Goal: Task Accomplishment & Management: Manage account settings

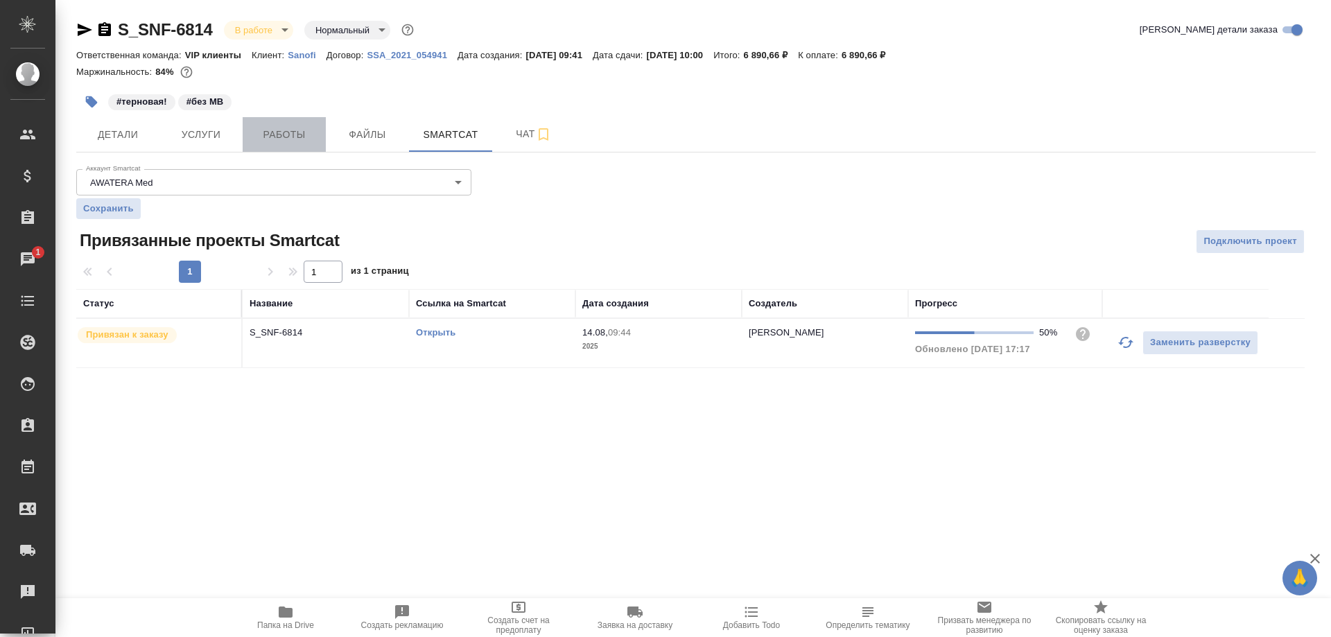
click at [299, 129] on span "Работы" at bounding box center [284, 134] width 67 height 17
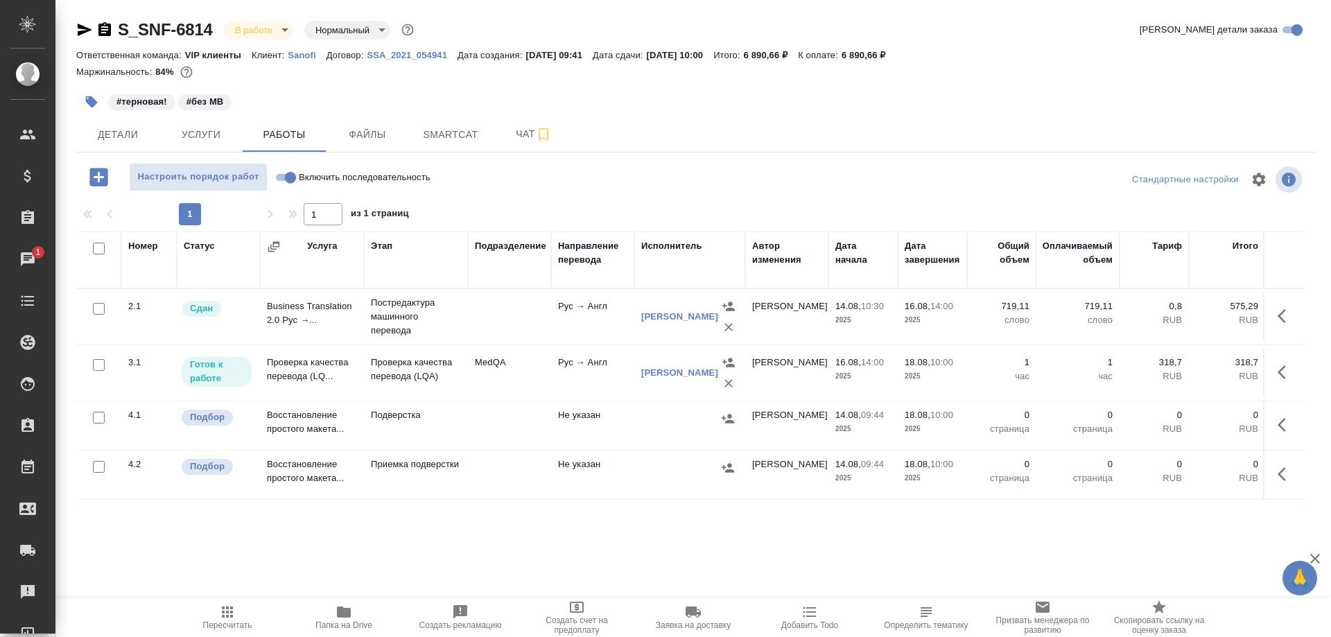
click at [310, 341] on td "Проверка качества перевода (LQ..." at bounding box center [312, 317] width 104 height 49
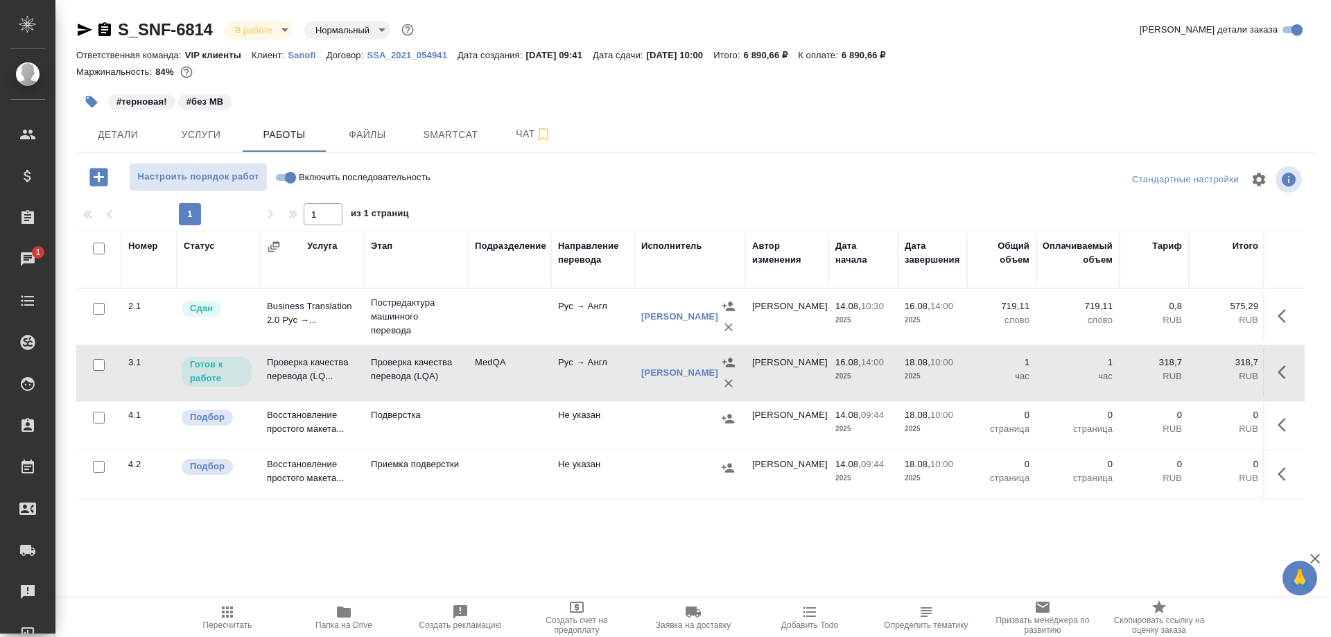
click at [310, 341] on td "Проверка качества перевода (LQ..." at bounding box center [312, 317] width 104 height 49
click at [278, 175] on input "Включить последовательность" at bounding box center [291, 177] width 50 height 17
checkbox input "true"
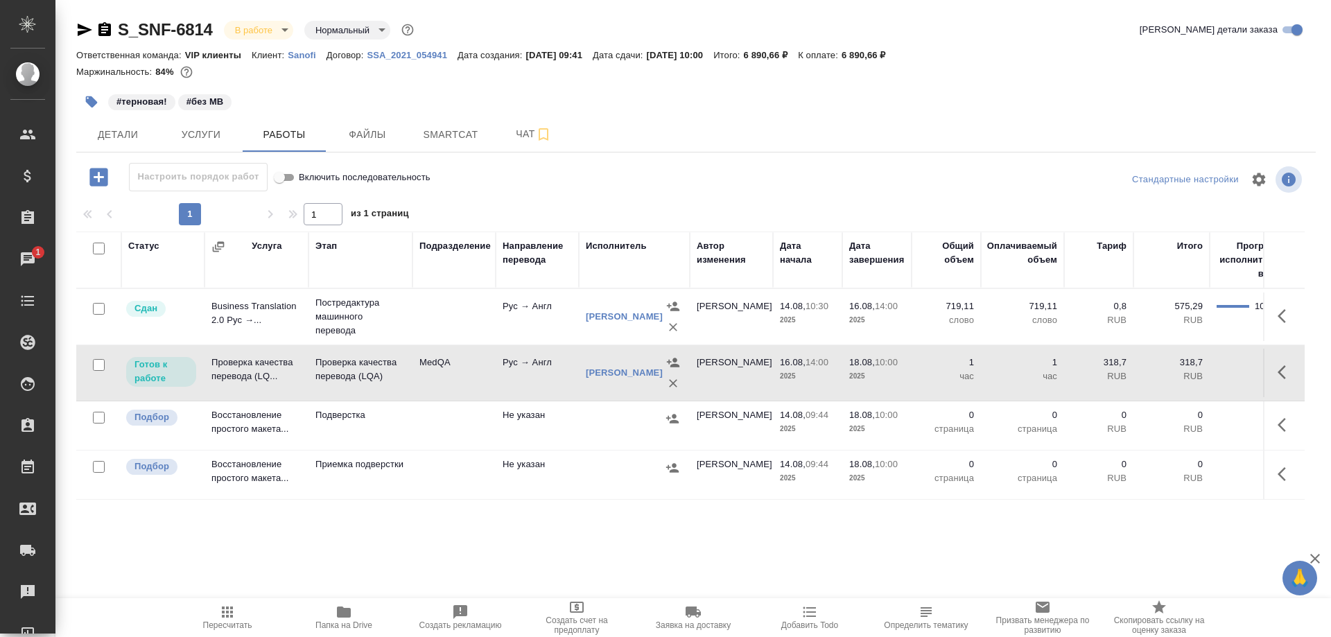
click at [256, 341] on td "Проверка качества перевода (LQ..." at bounding box center [257, 317] width 104 height 49
click at [290, 178] on input "Включить последовательность" at bounding box center [279, 177] width 50 height 17
checkbox input "false"
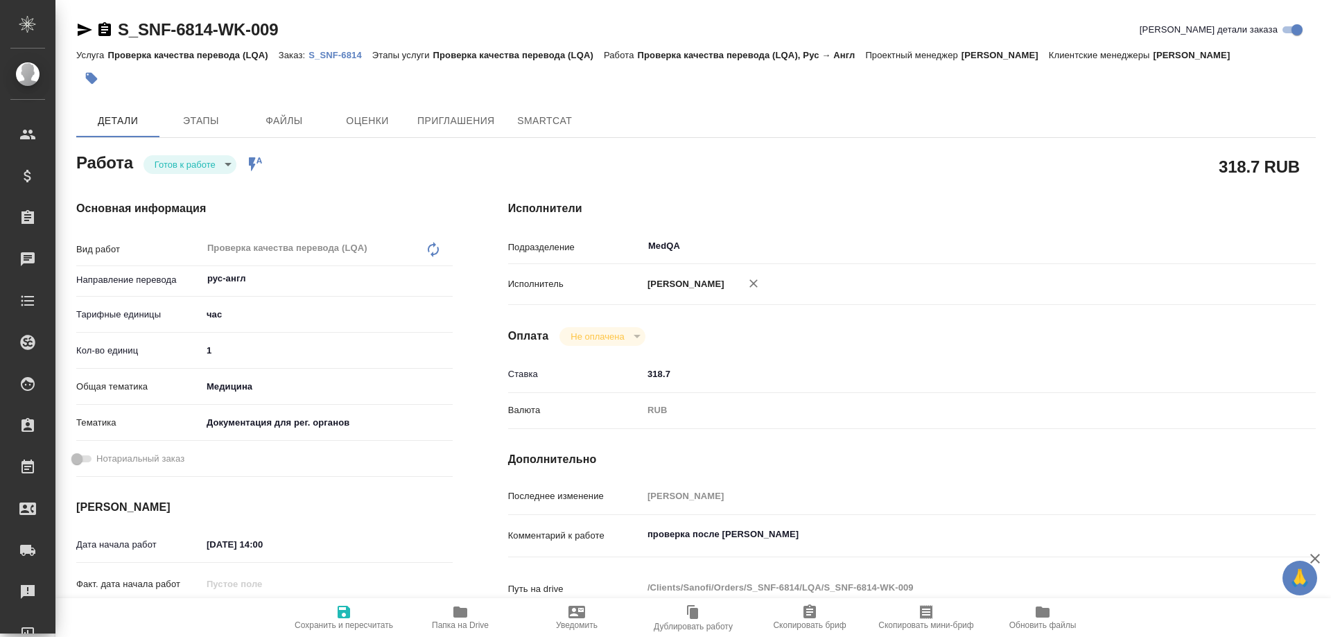
type textarea "x"
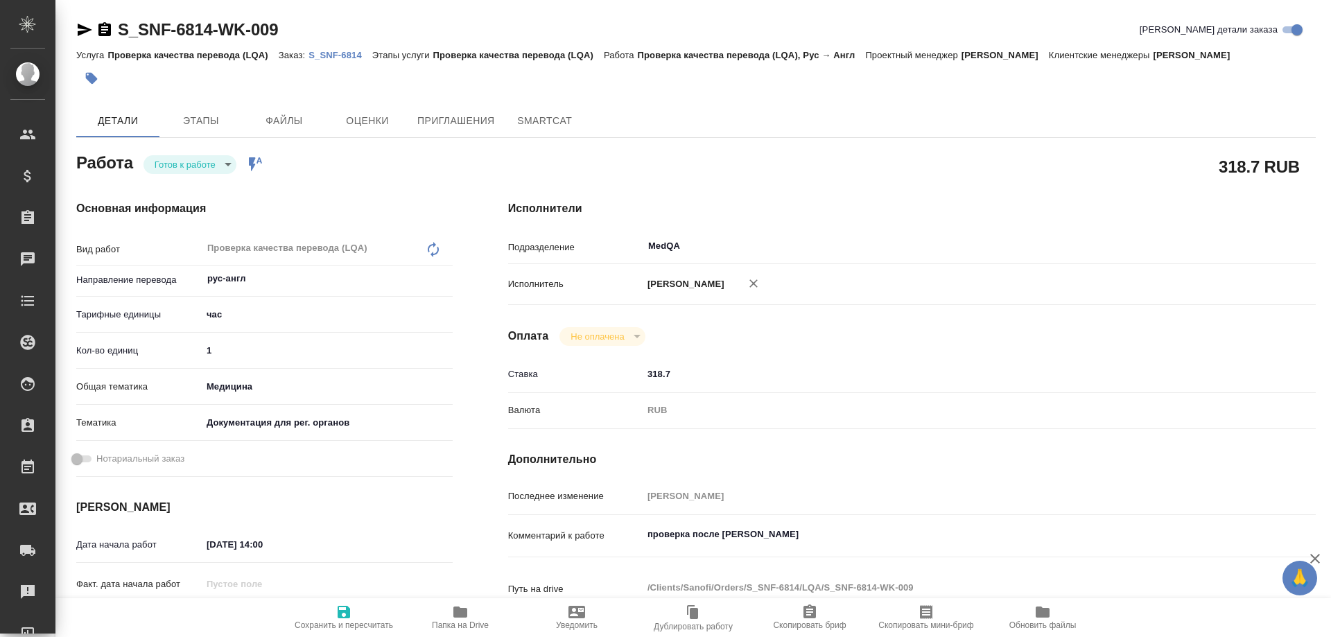
type textarea "x"
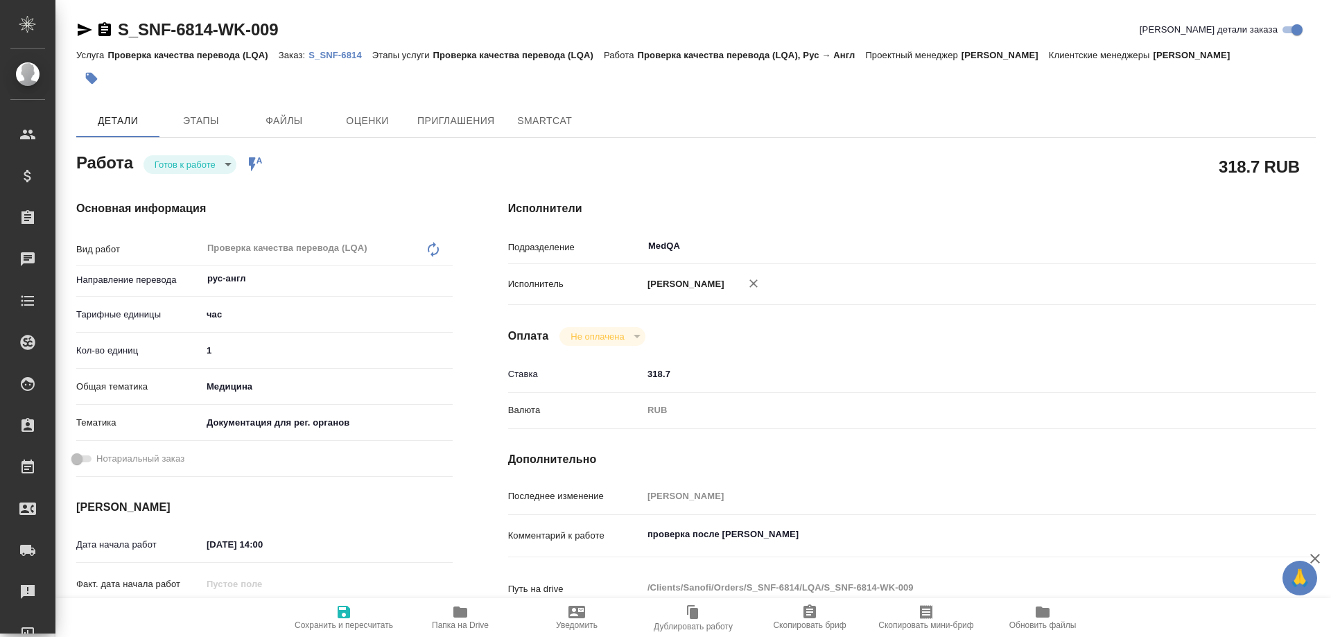
type textarea "x"
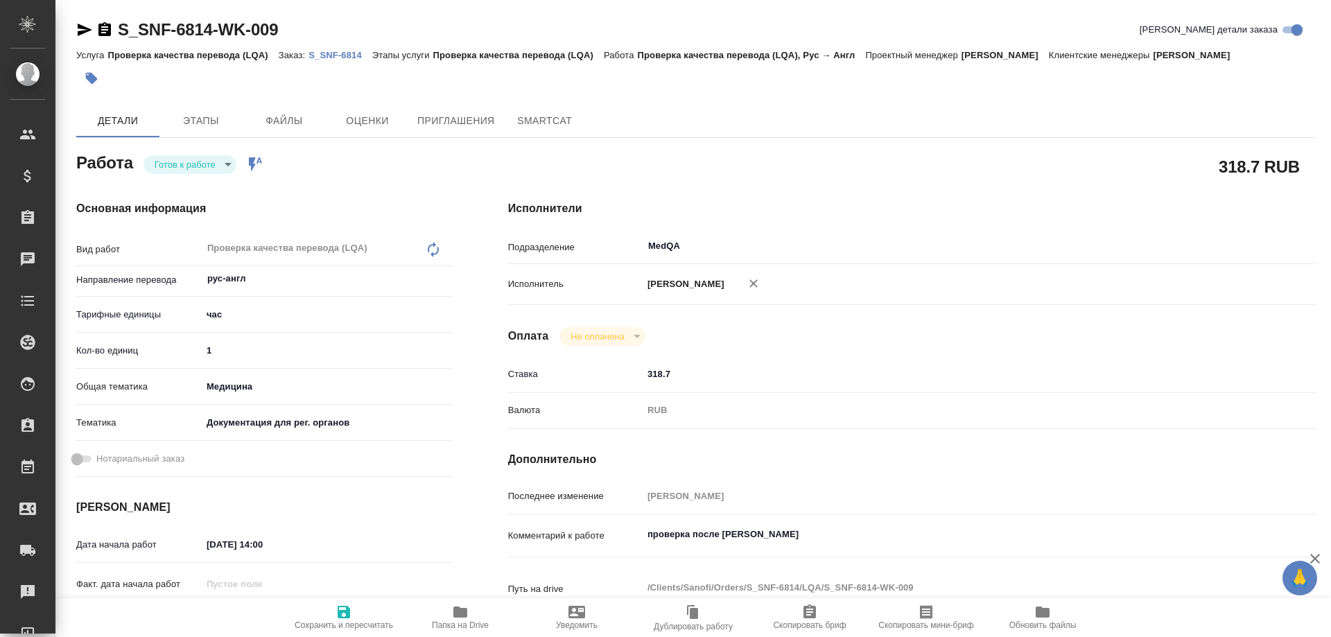
type textarea "x"
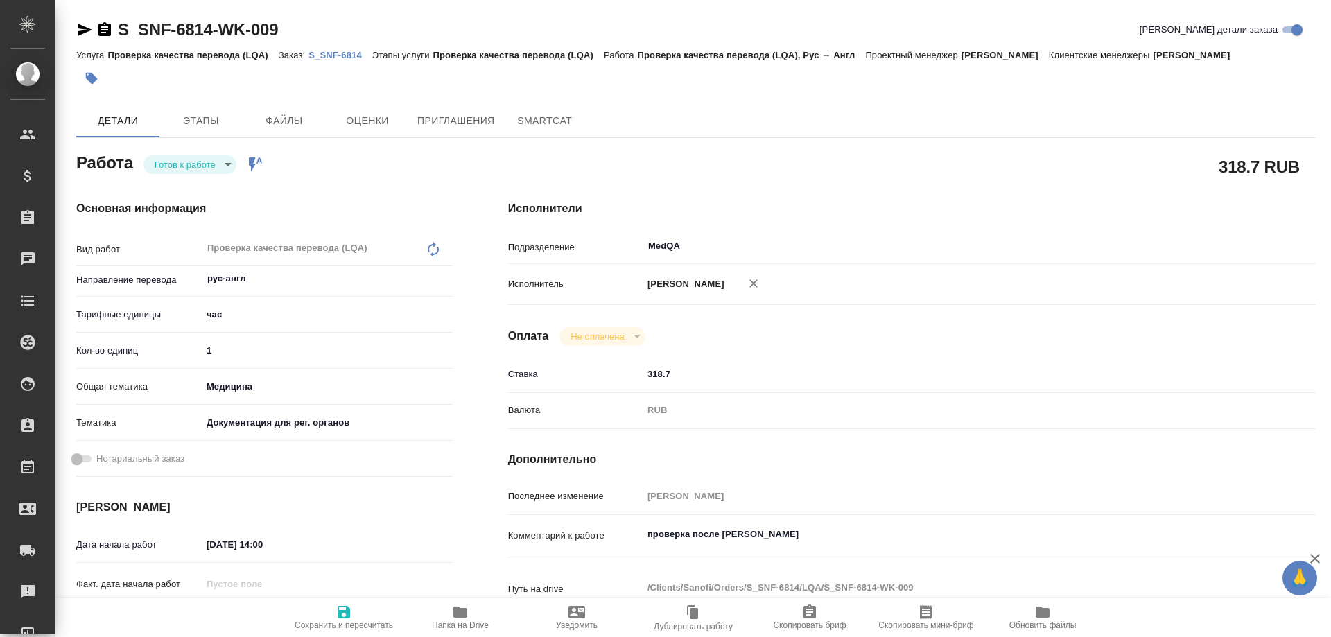
type textarea "x"
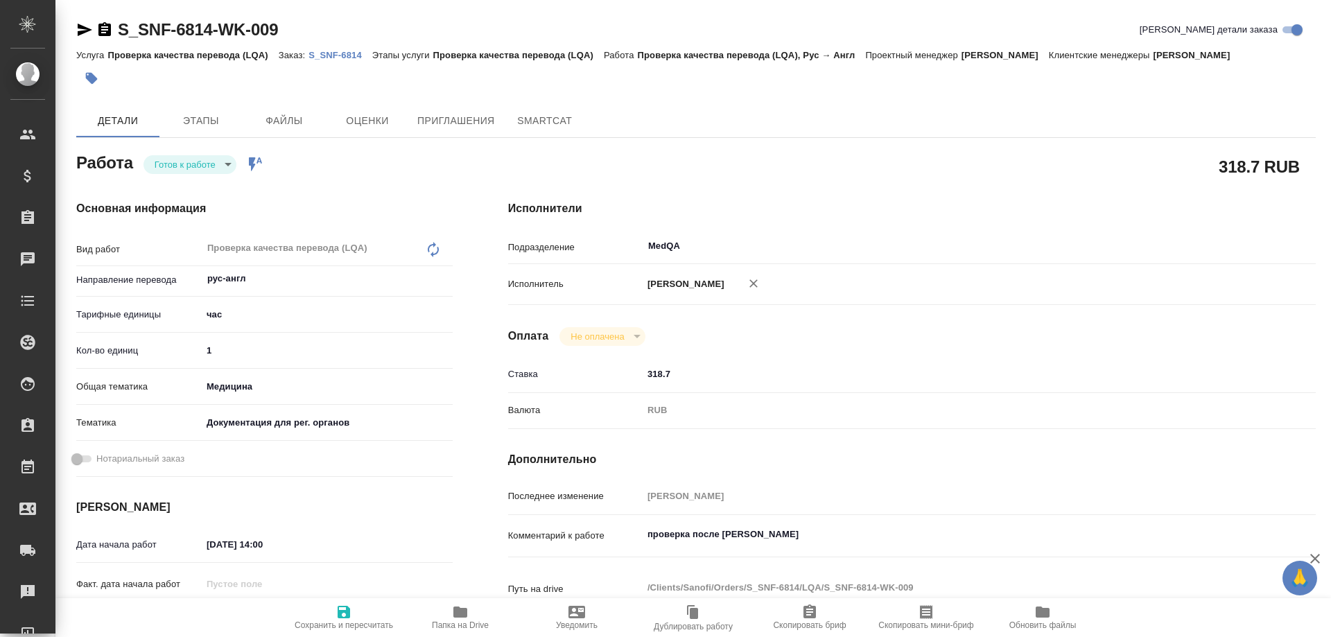
type textarea "x"
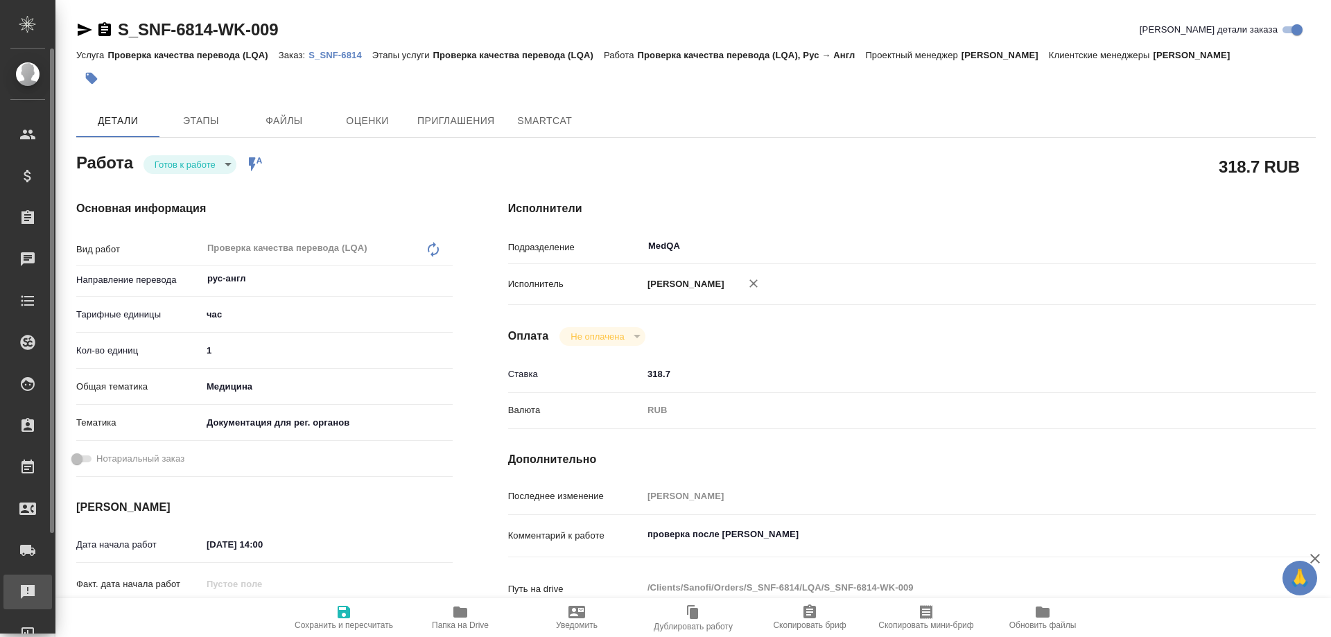
type textarea "x"
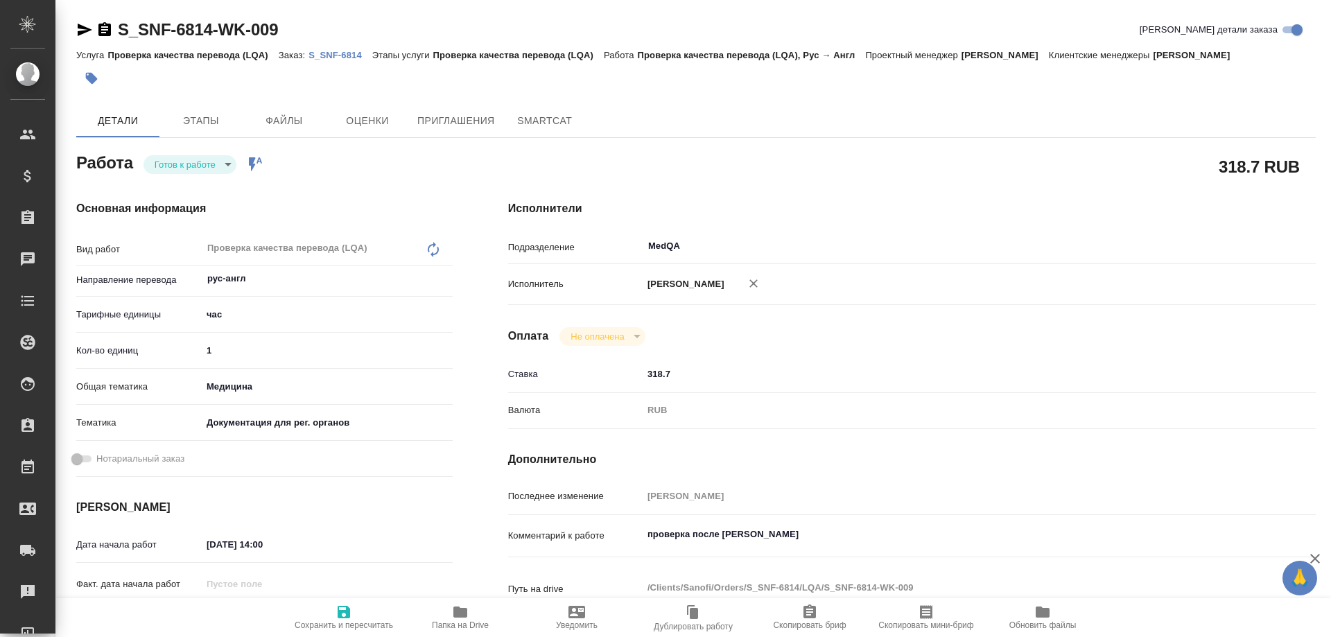
type textarea "x"
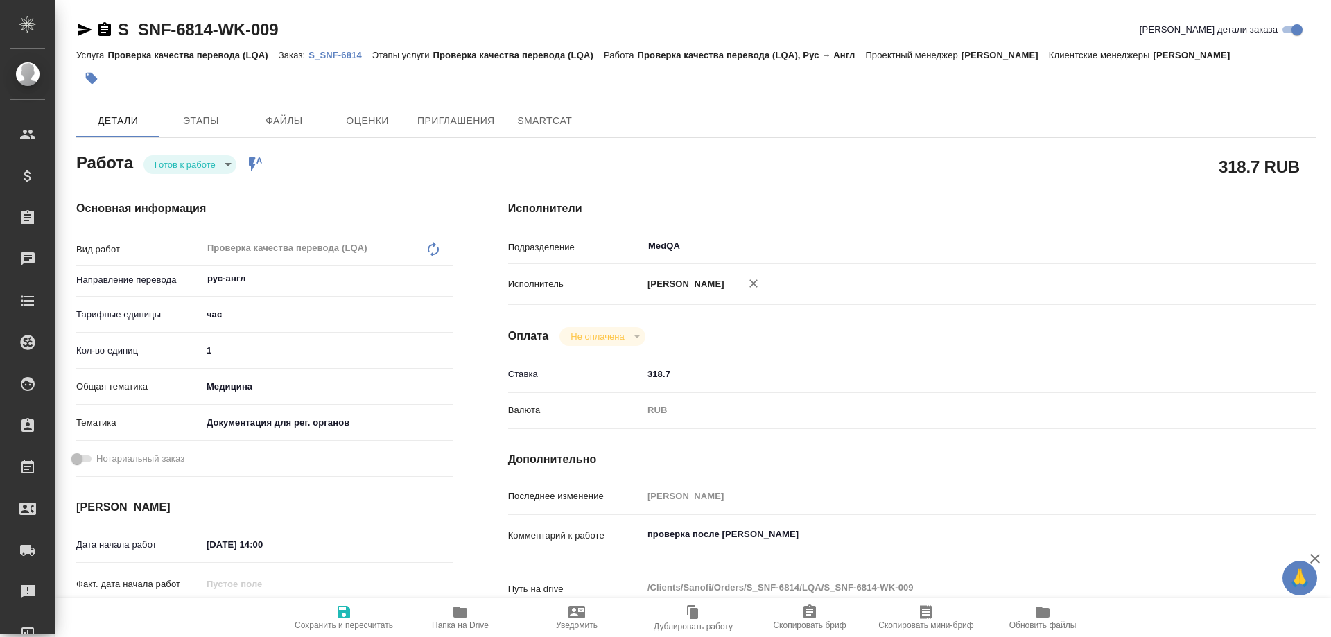
type textarea "x"
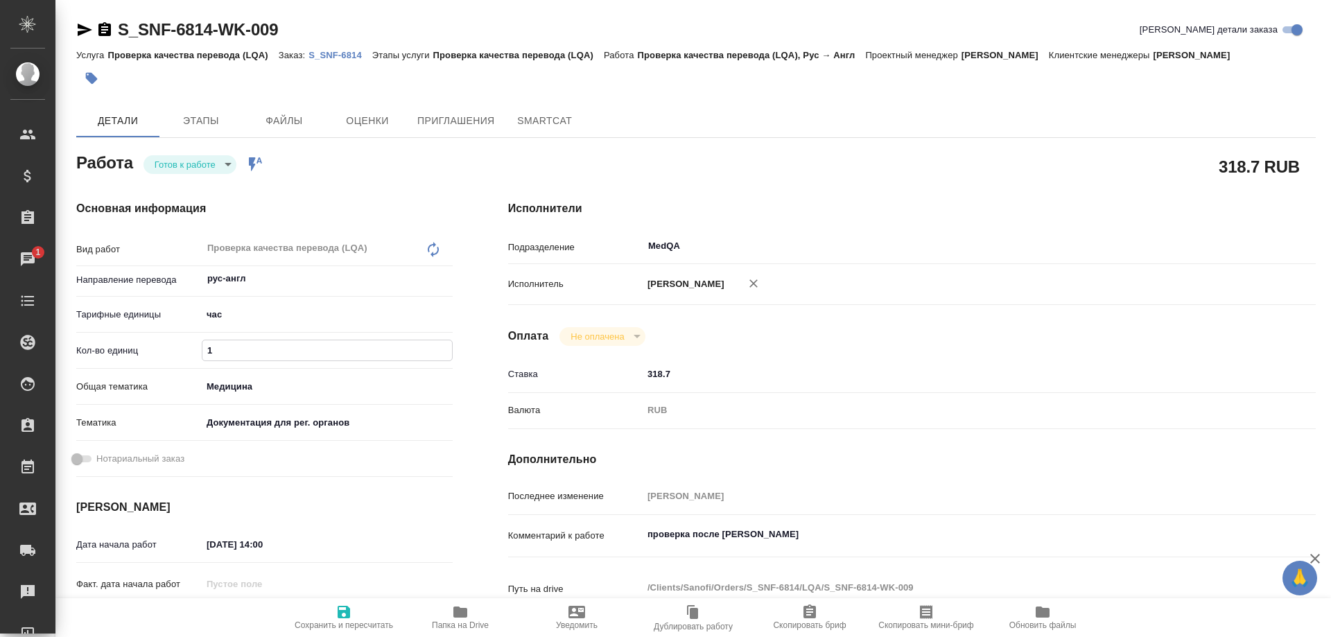
drag, startPoint x: 234, startPoint y: 356, endPoint x: 160, endPoint y: 352, distance: 73.6
click at [160, 352] on div "Кол-во единиц 1" at bounding box center [264, 350] width 376 height 24
type textarea "x"
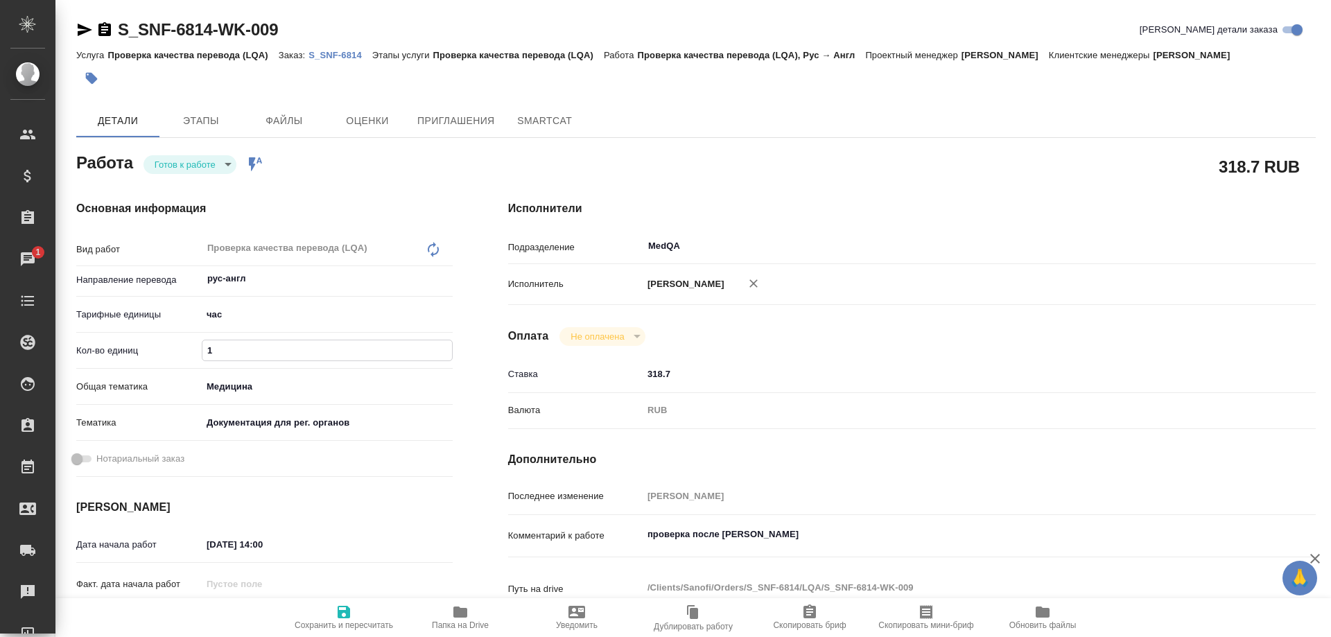
type textarea "x"
type input "1.2"
type textarea "x"
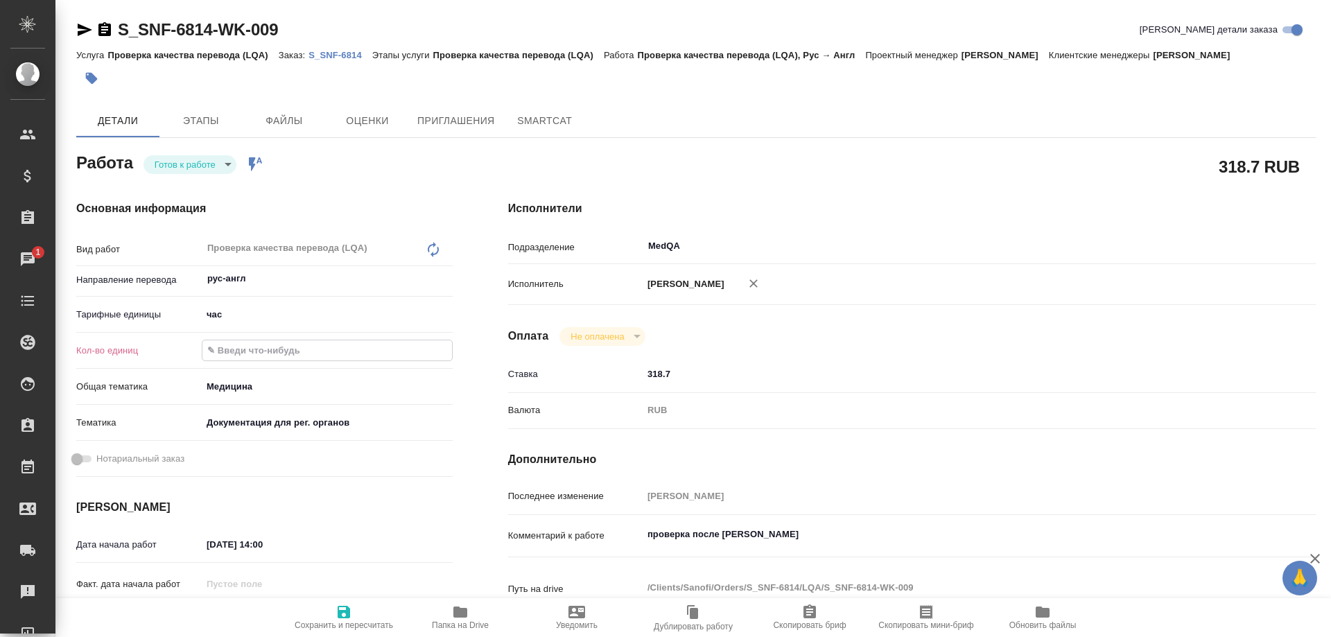
type textarea "x"
type input "1.25"
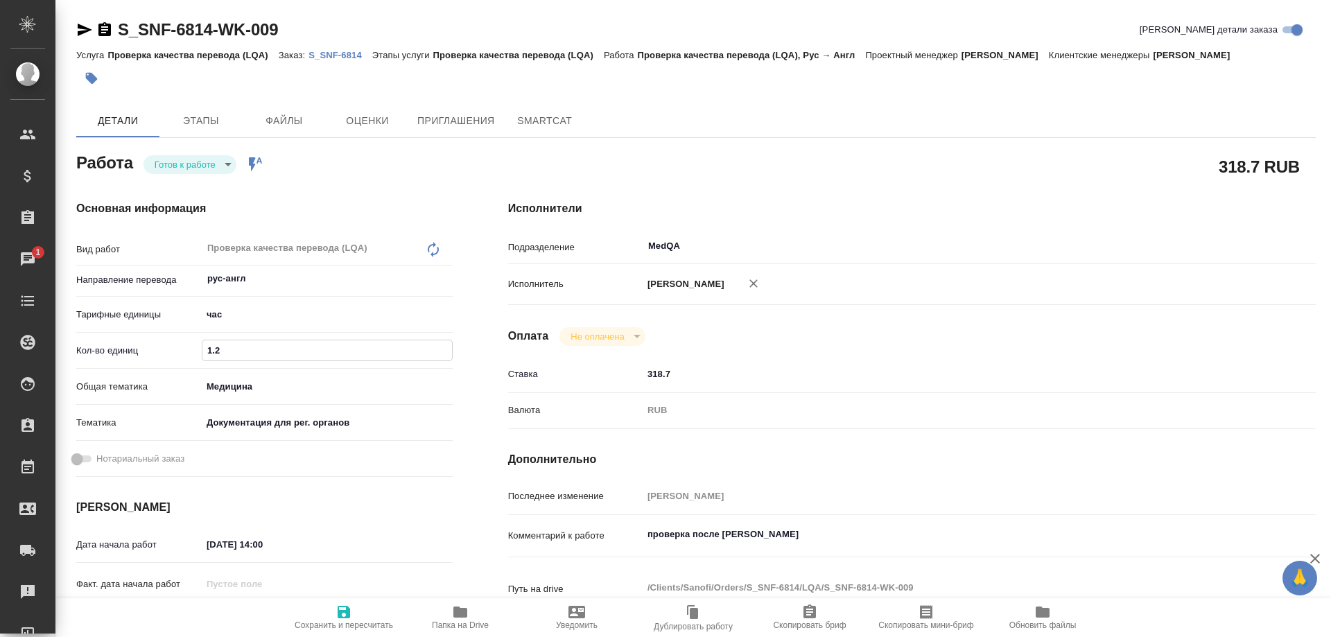
type textarea "x"
type input "1.25"
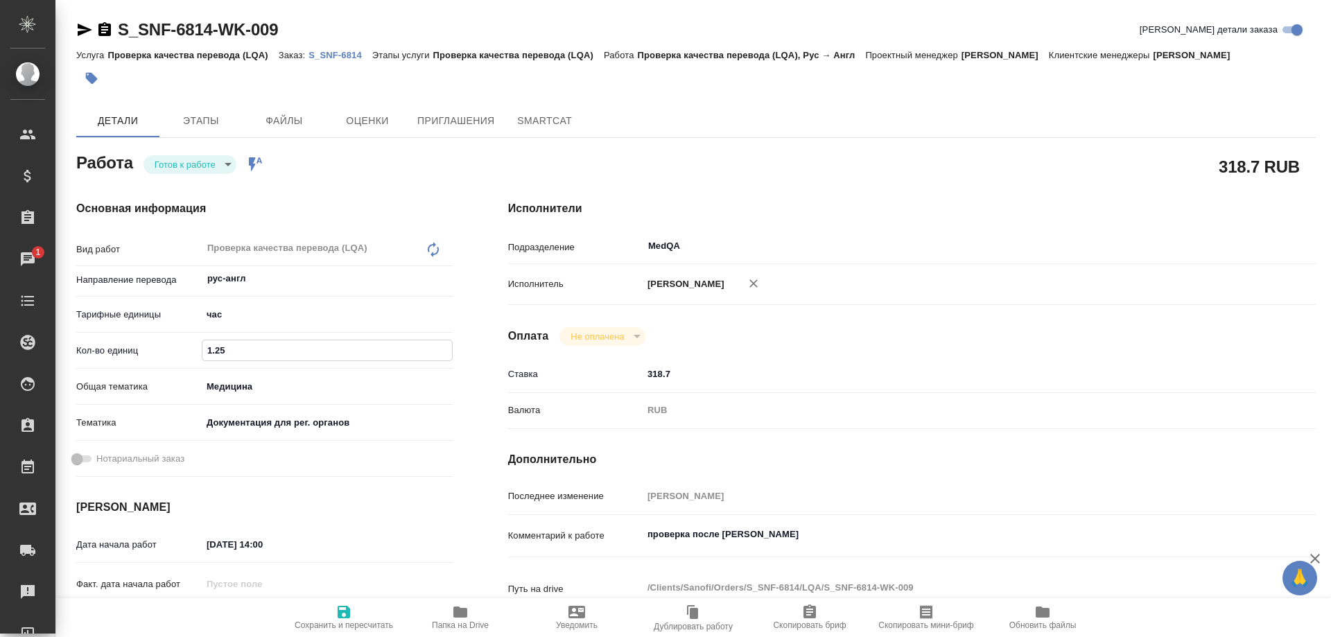
click at [338, 609] on icon "button" at bounding box center [344, 612] width 12 height 12
type textarea "x"
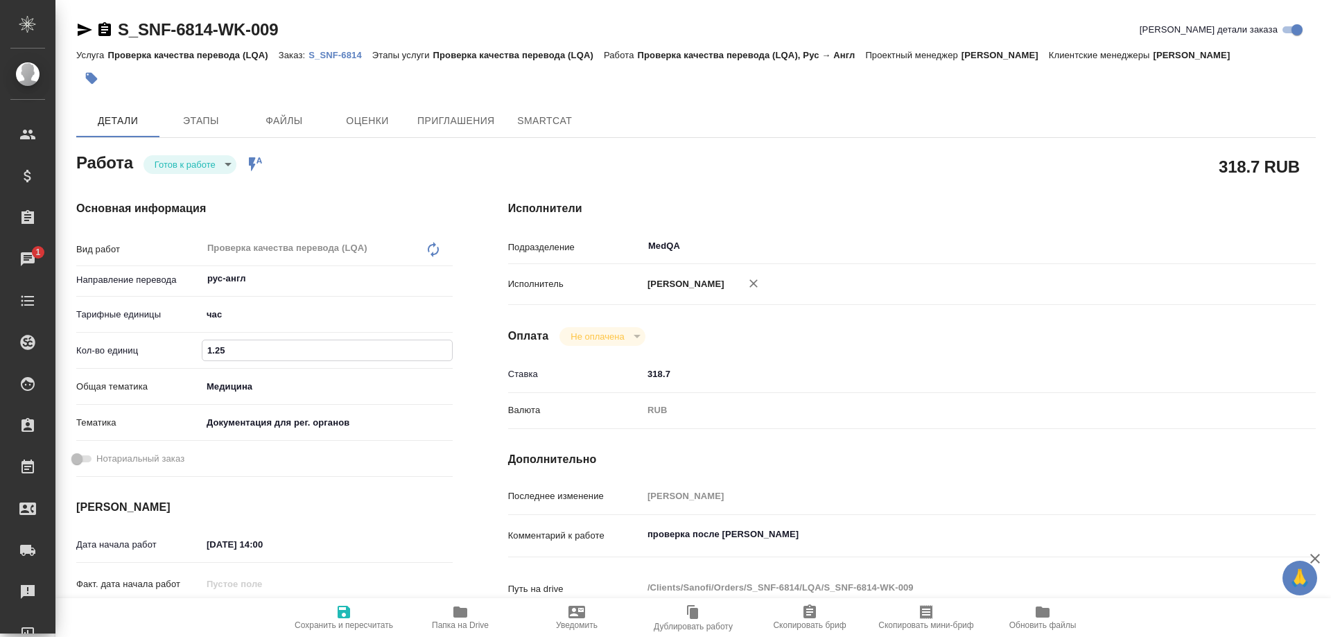
type textarea "x"
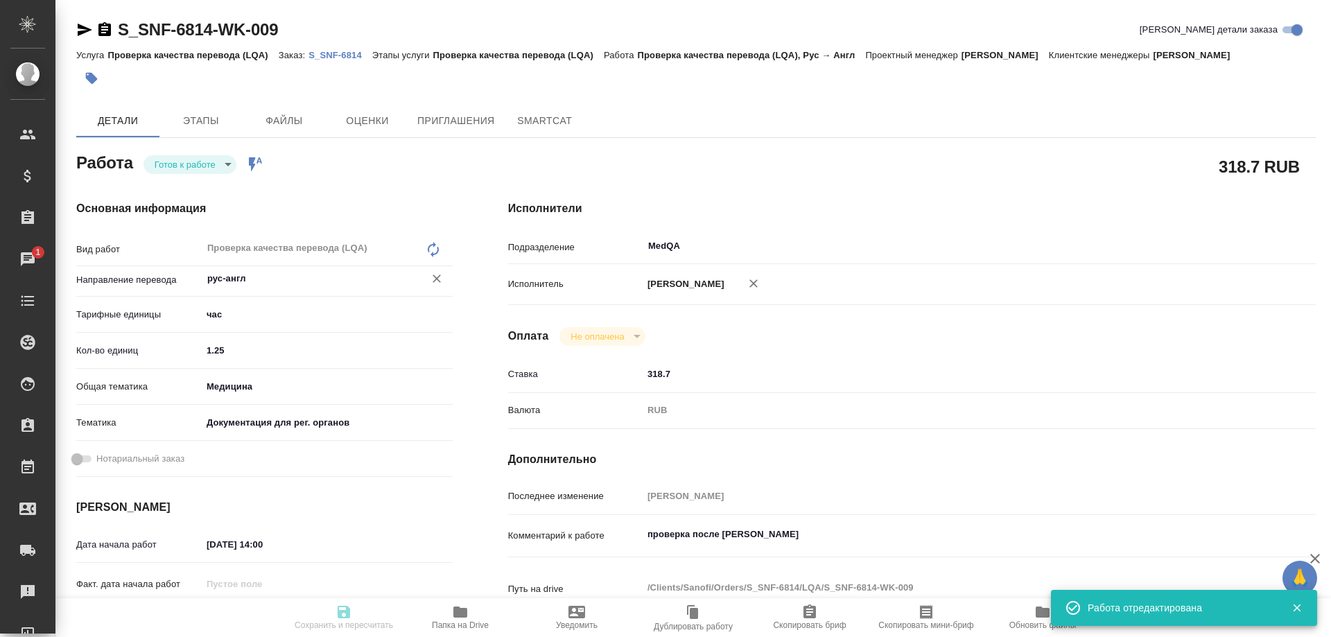
type input "readyForWork"
type textarea "Проверка качества перевода (LQA)"
type textarea "x"
type input "рус-англ"
type input "5a8b1489cc6b4906c91bfd93"
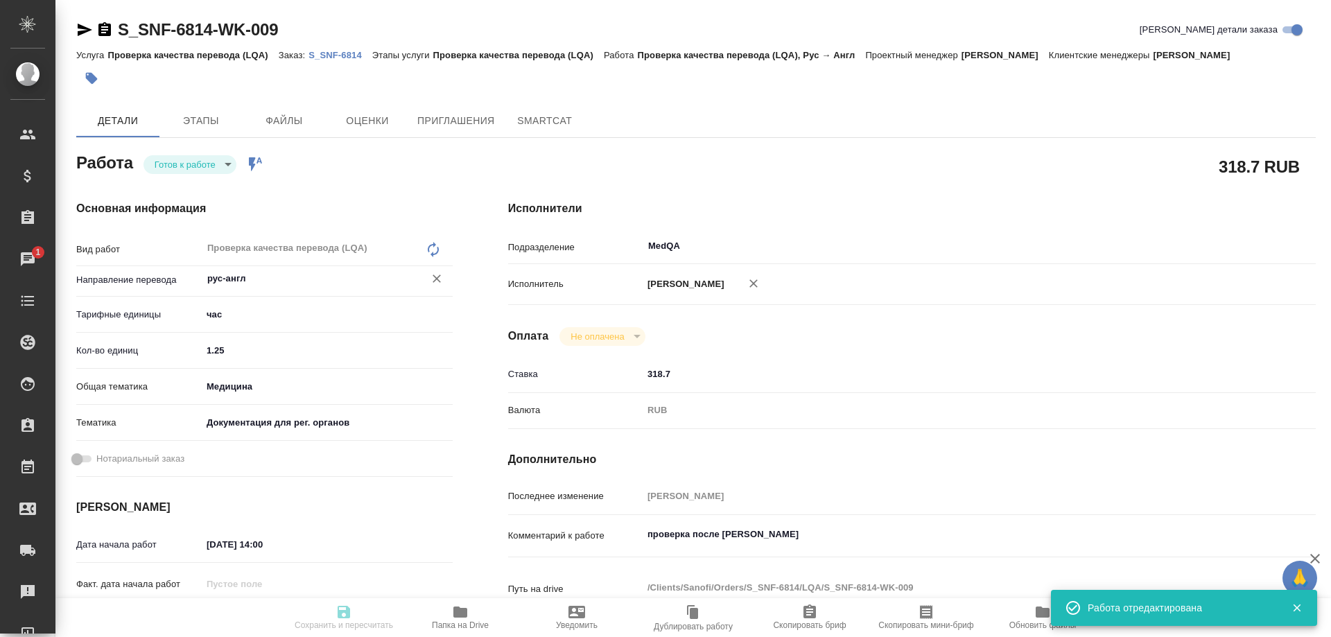
type input "1.25"
type input "med"
type input "5f647205b73bc97568ca66c6"
type input "16.08.2025 14:00"
type input "18.08.2025 10:00"
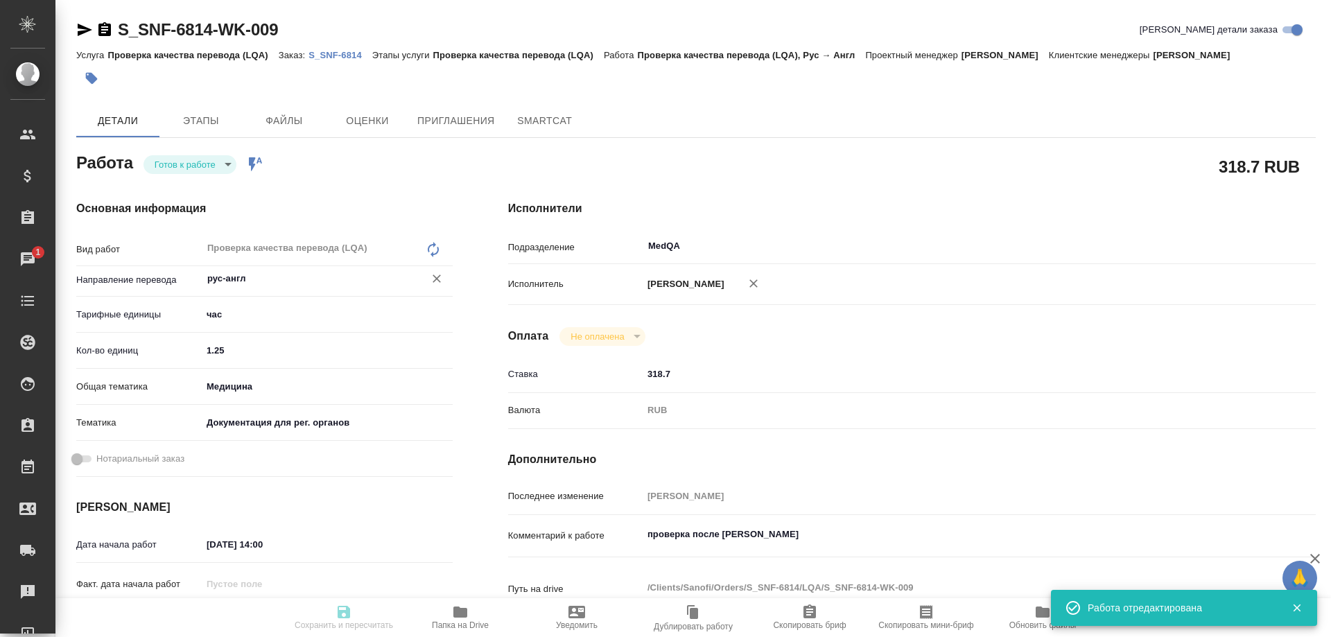
type input "18.08.2025 10:00"
type input "MedQA"
type input "notPayed"
type input "318.7"
type input "RUB"
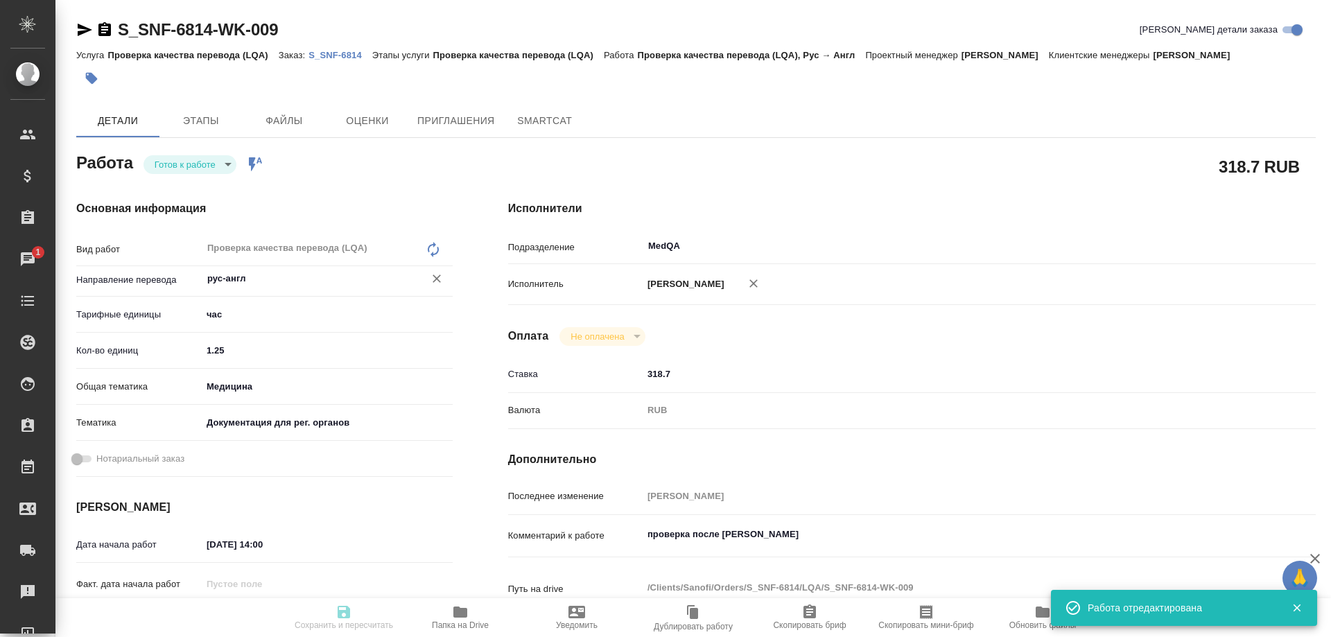
type input "Соловьева Елена"
type textarea "проверка после Юшиной"
type textarea "x"
type textarea "/Clients/Sanofi/Orders/S_SNF-6814/LQA/S_SNF-6814-WK-009"
type textarea "x"
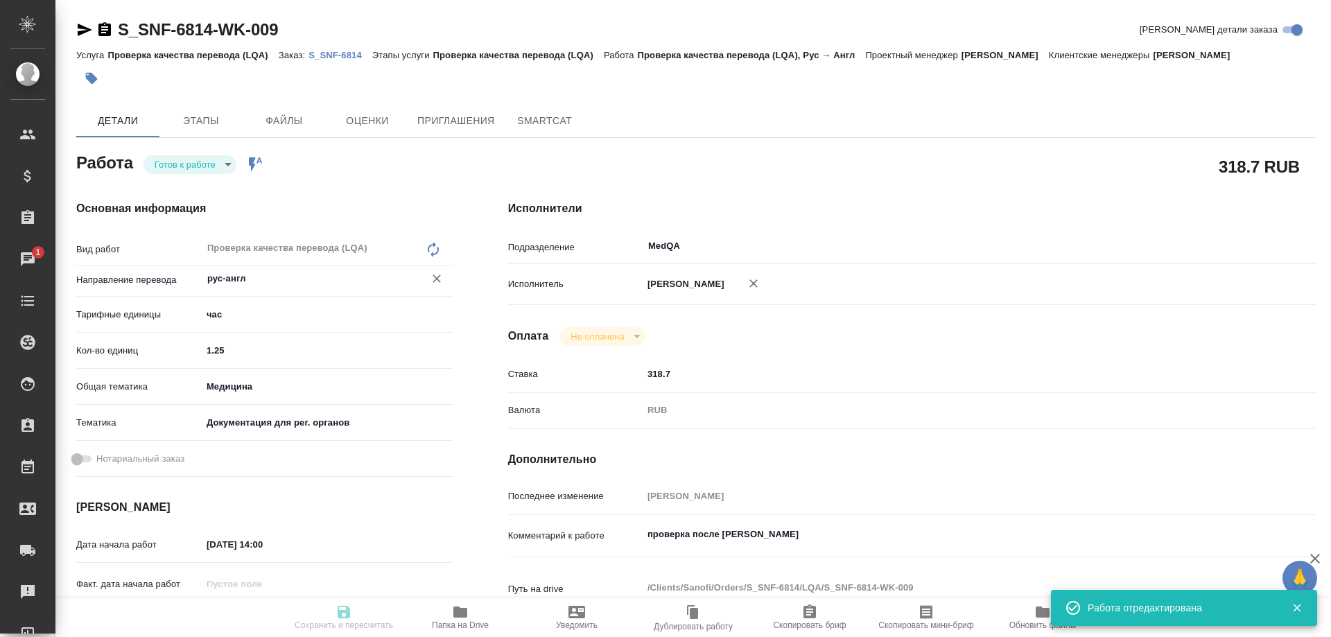
type input "S_SNF-6814"
type input "E005816115"
type input "Проверка качества перевода (LQA)"
type input "[PERSON_NAME]"
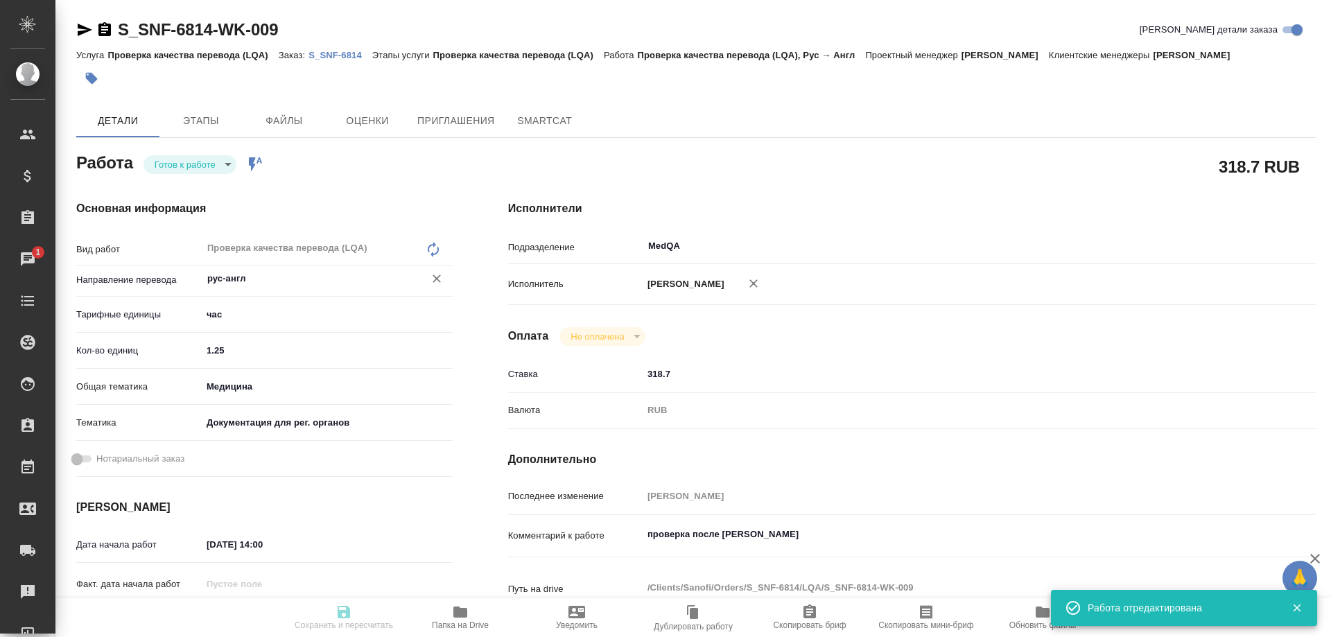
type input "/Clients/Sanofi/Orders/S_SNF-6814"
type textarea "x"
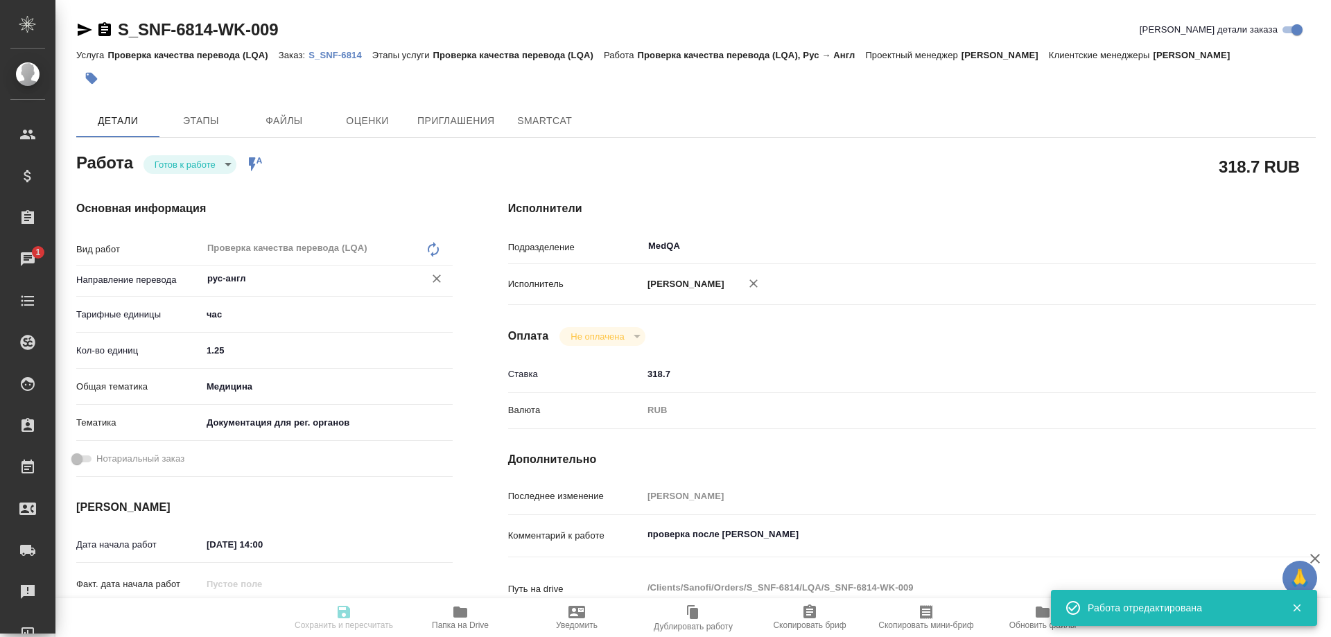
type textarea "x"
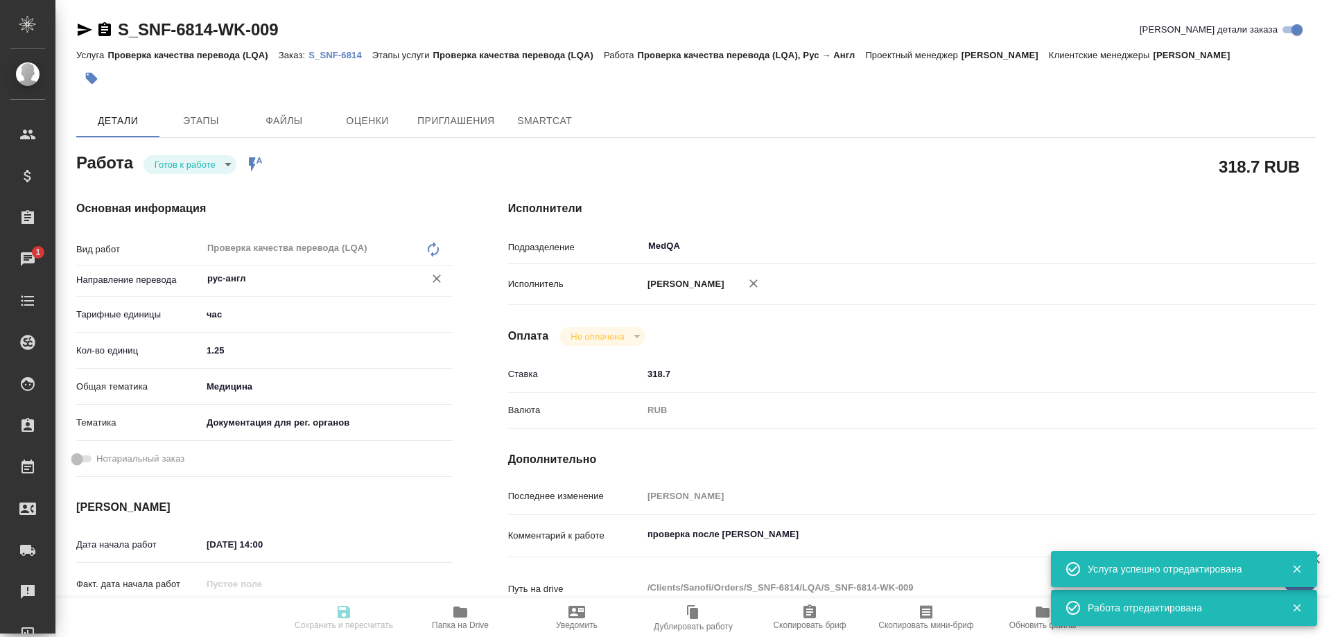
type textarea "x"
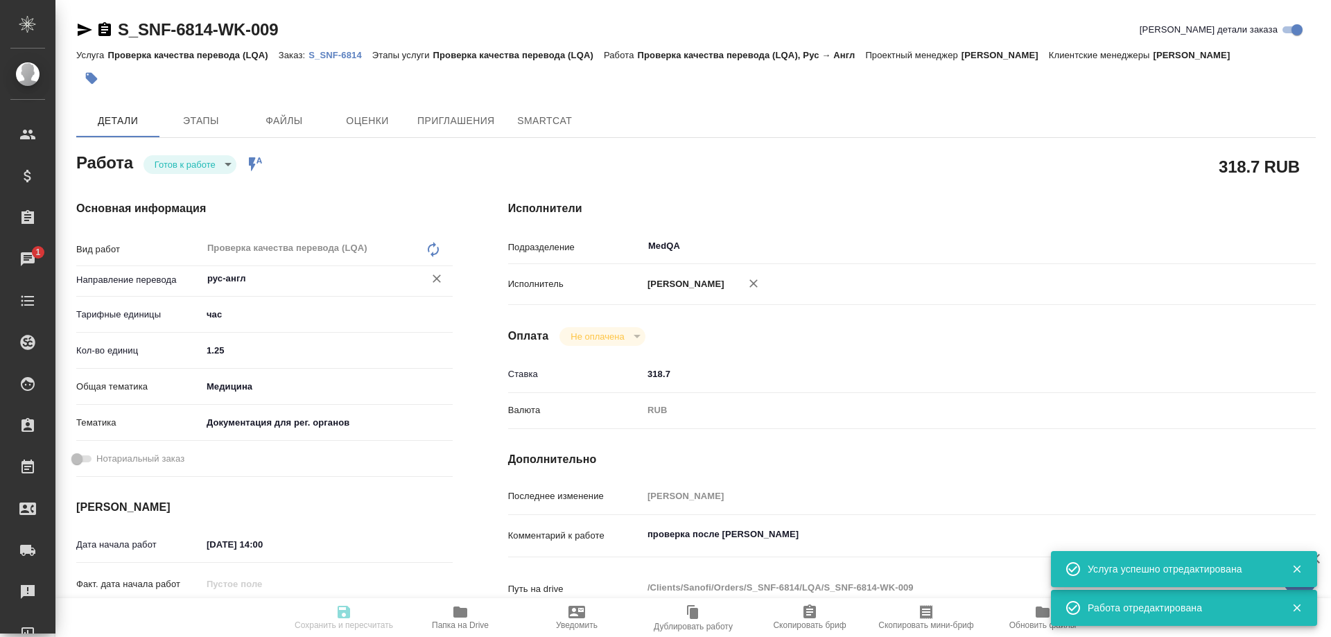
type textarea "x"
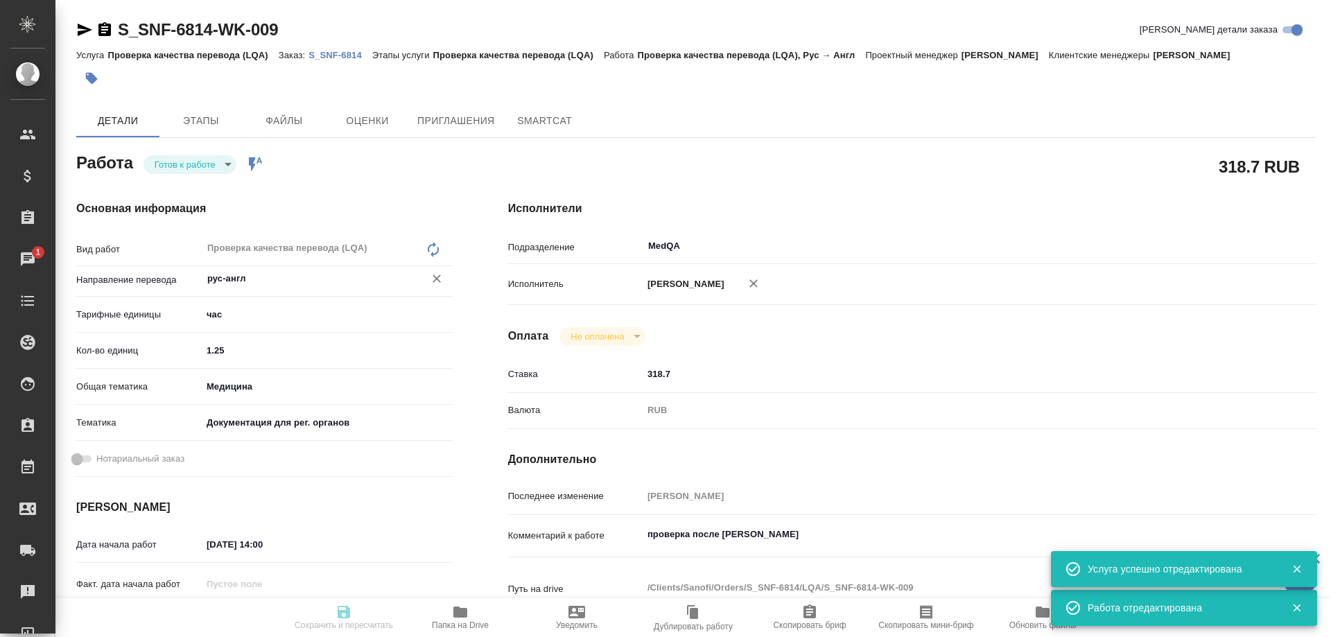
type textarea "x"
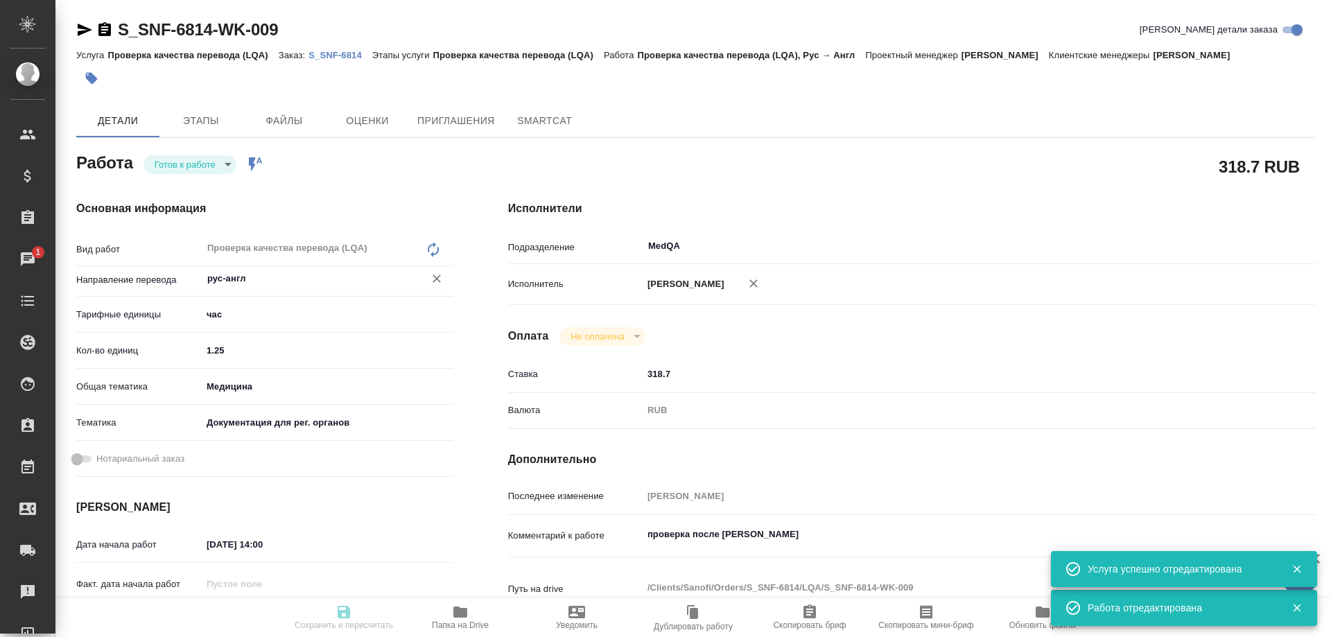
type textarea "x"
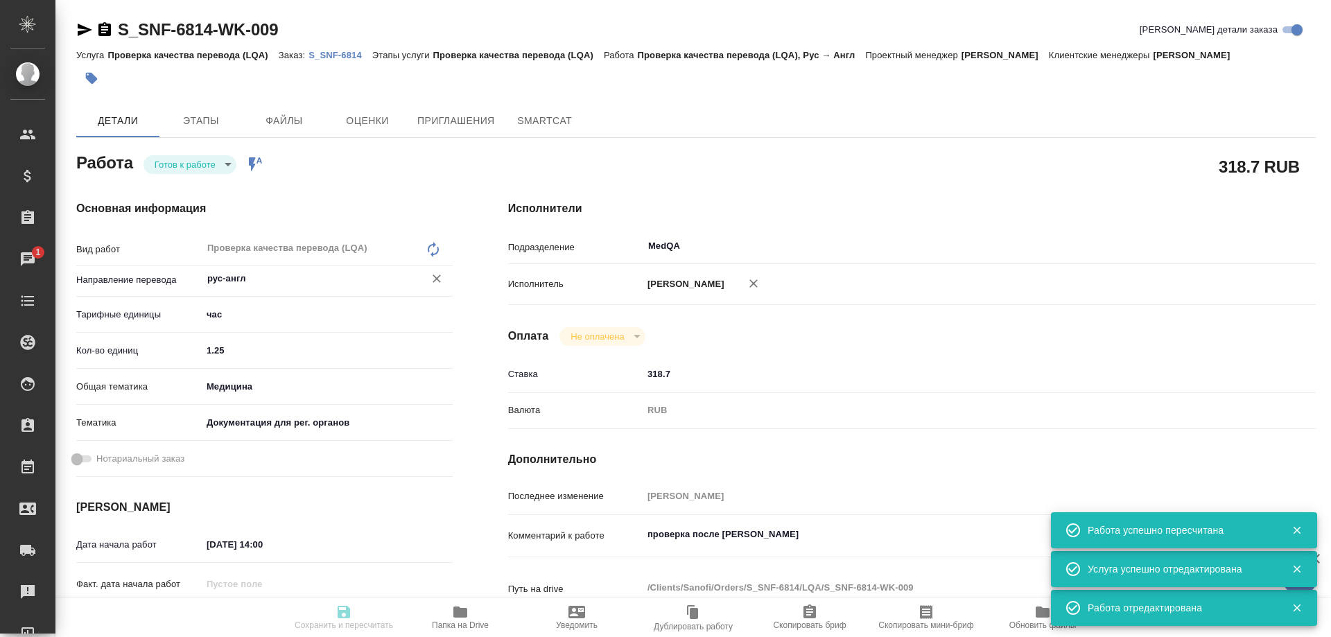
type input "readyForWork"
type textarea "Проверка качества перевода (LQA)"
type textarea "x"
type input "рус-англ"
type input "5a8b1489cc6b4906c91bfd93"
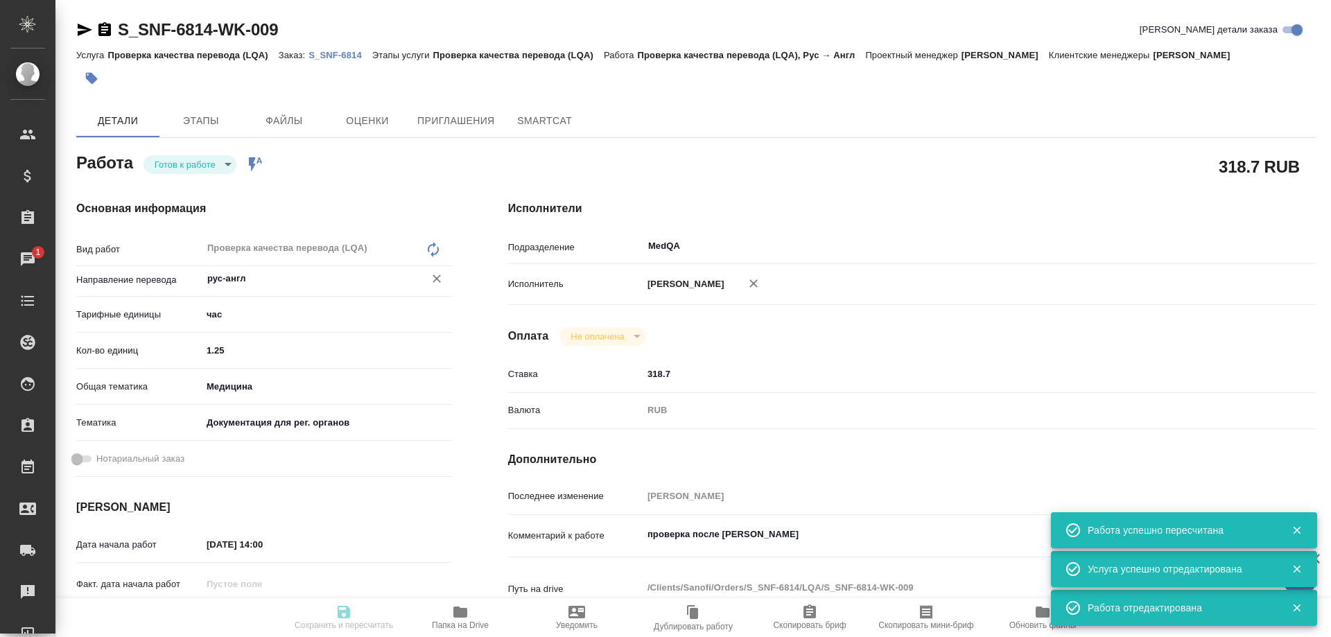
type input "1.25"
type input "med"
type input "5f647205b73bc97568ca66c6"
type input "16.08.2025 14:00"
type input "18.08.2025 10:00"
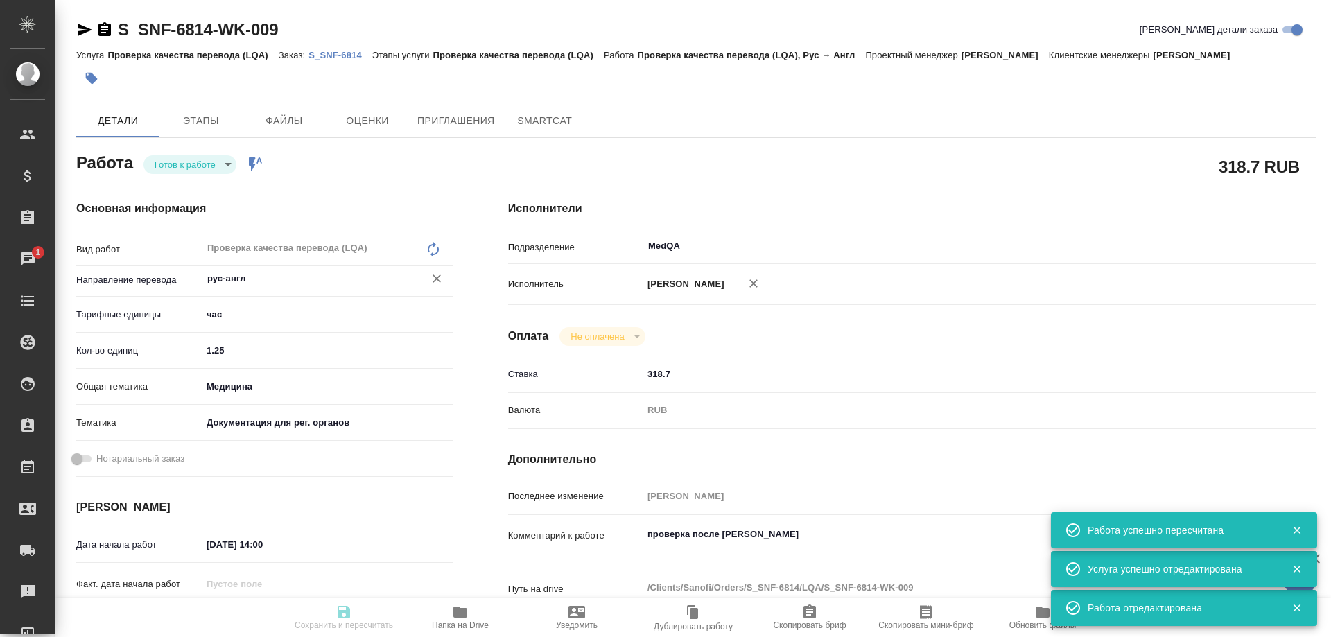
type input "18.08.2025 10:00"
type input "MedQA"
type input "notPayed"
type input "318.7"
type input "RUB"
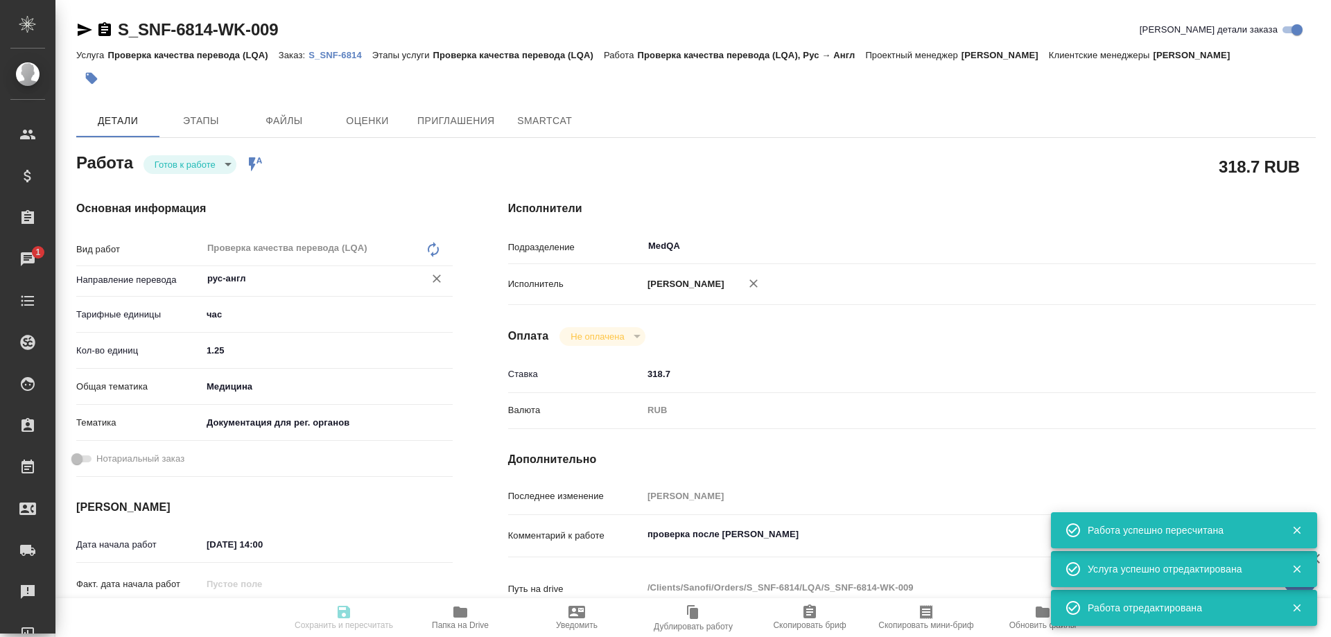
type input "[PERSON_NAME]"
type textarea "проверка после [PERSON_NAME]"
type textarea "x"
type textarea "/Clients/Sanofi/Orders/S_SNF-6814/LQA/S_SNF-6814-WK-009"
type textarea "x"
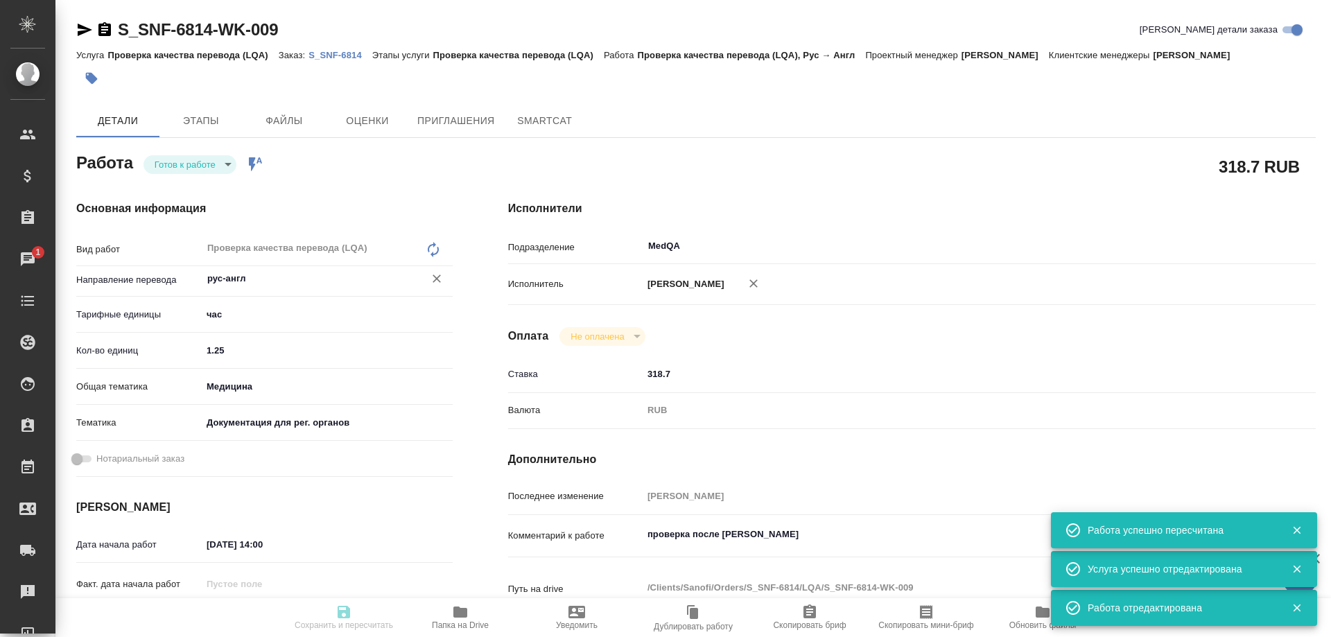
type input "S_SNF-6814"
type input "E005816115"
type input "Проверка качества перевода (LQA)"
type input "[PERSON_NAME]"
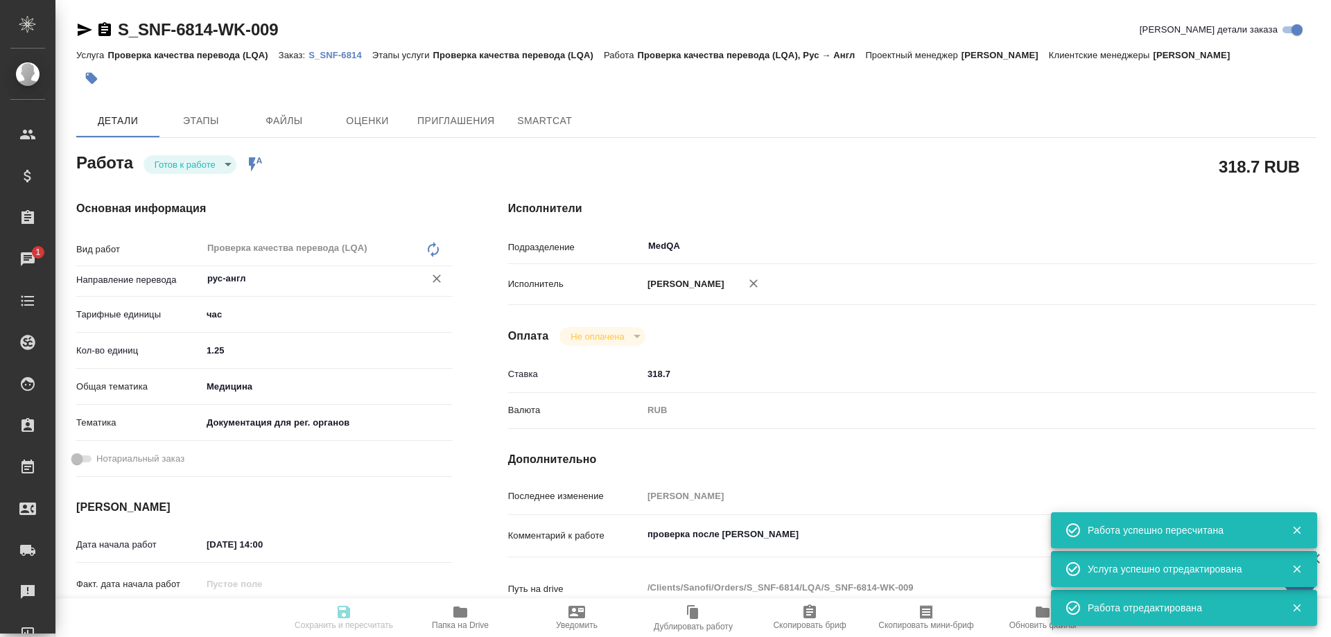
type input "/Clients/Sanofi/Orders/S_SNF-6814"
type textarea "x"
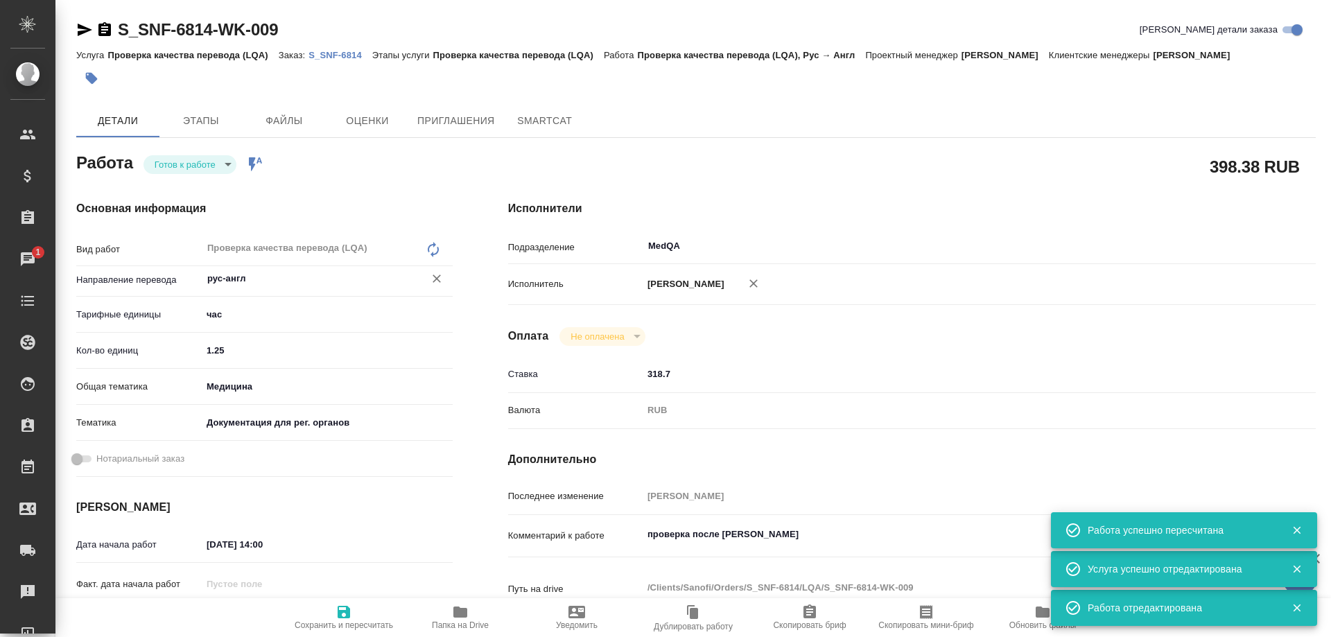
type textarea "x"
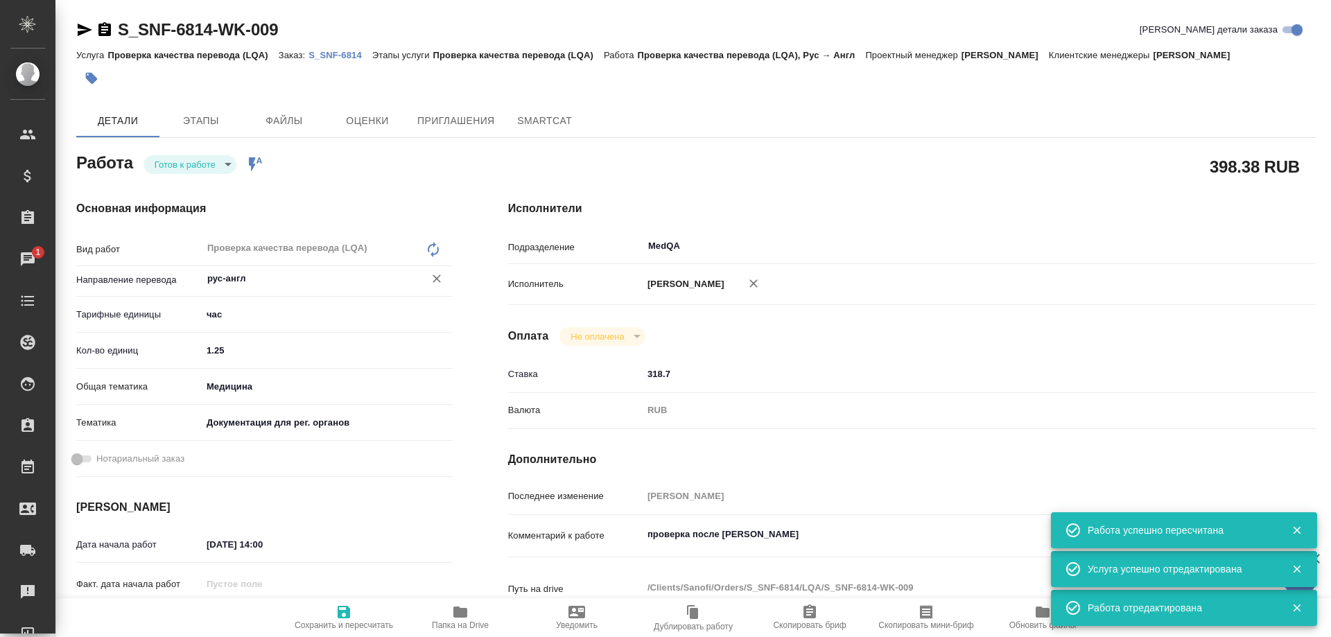
type textarea "x"
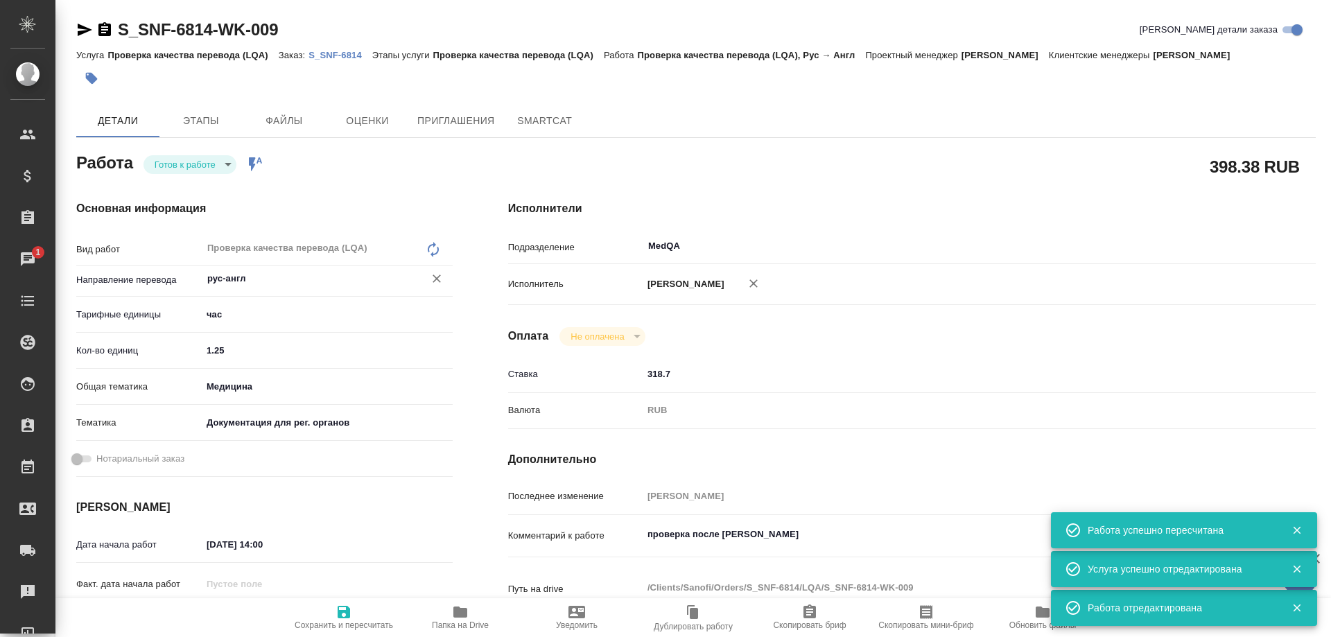
type textarea "x"
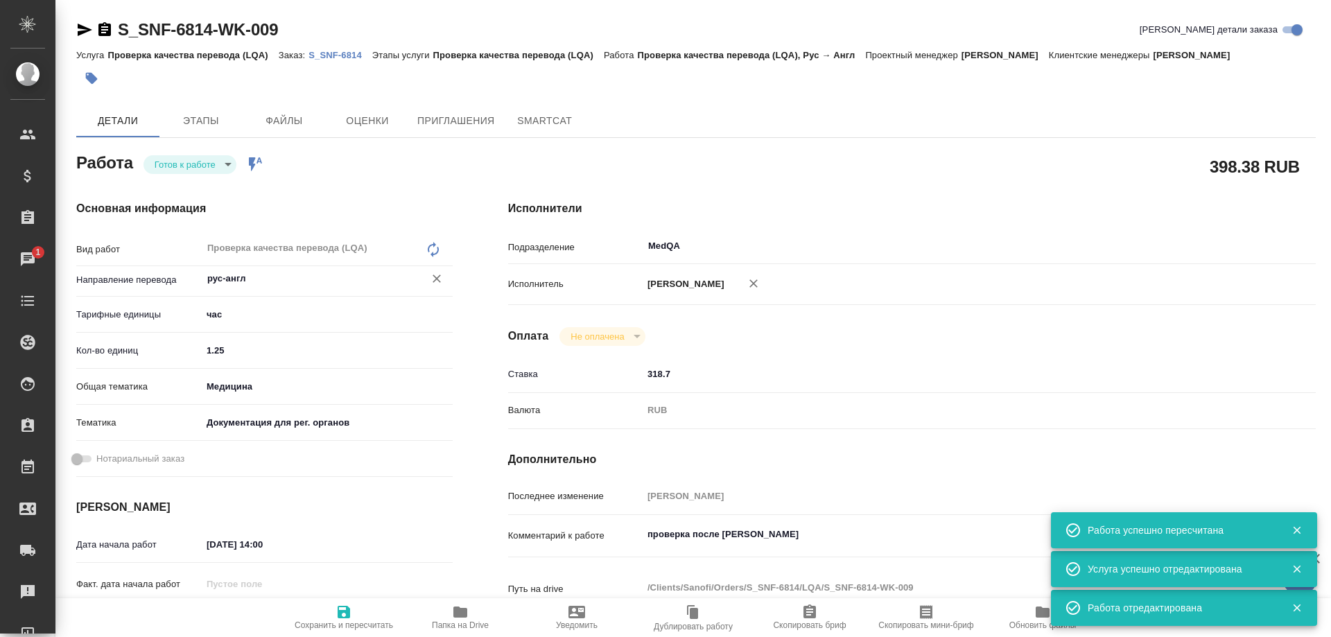
type textarea "x"
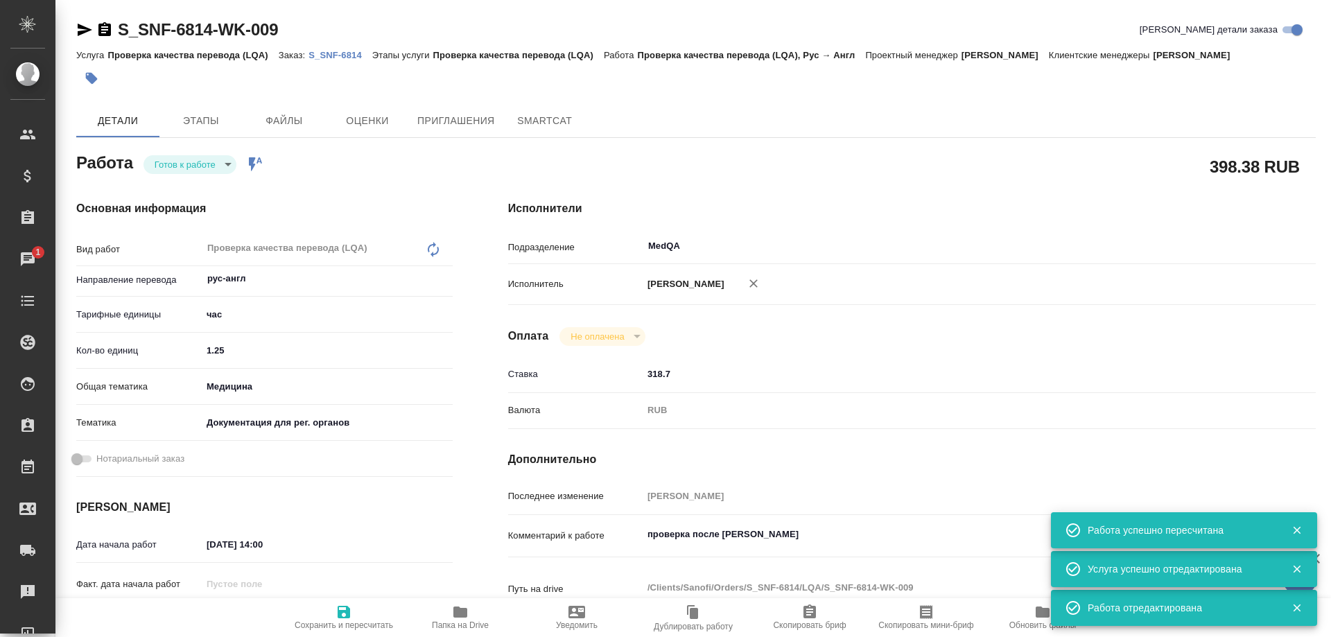
type textarea "x"
click at [466, 618] on icon "button" at bounding box center [460, 612] width 17 height 17
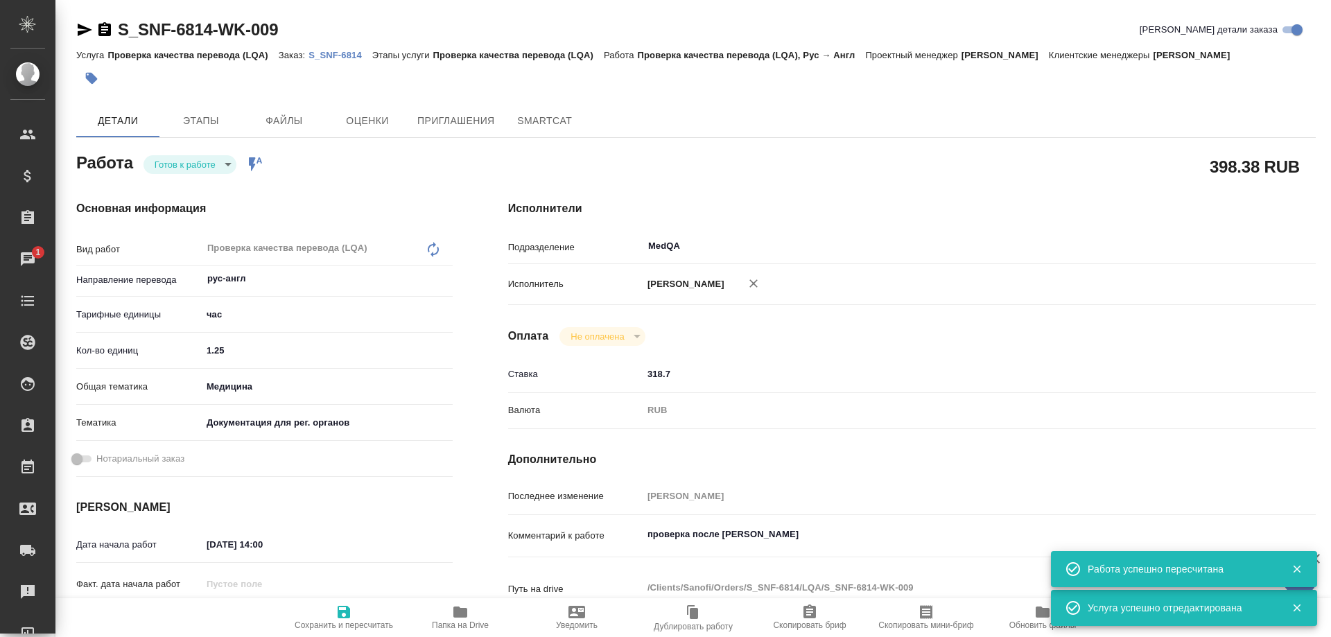
click at [221, 164] on body "🙏 .cls-1 fill:#fff; AWATERA Solovyova Elena Клиенты Спецификации Заказы 1 Чаты …" at bounding box center [665, 318] width 1331 height 637
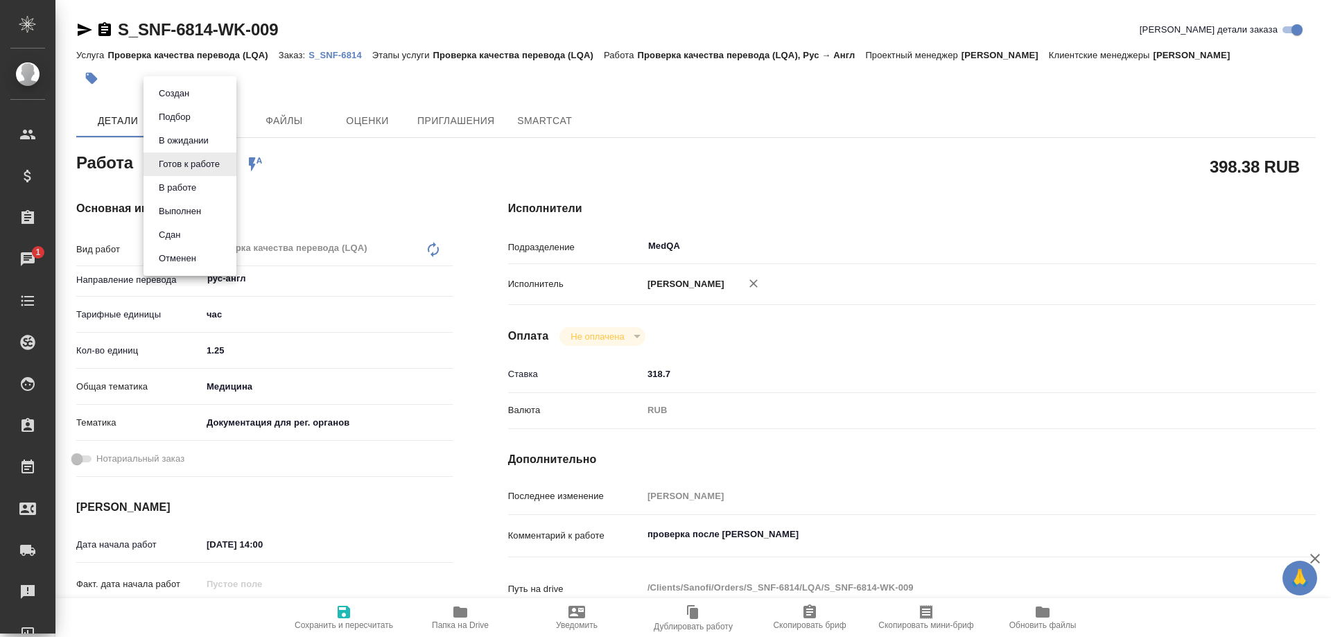
click at [180, 226] on li "Сдан" at bounding box center [190, 235] width 93 height 24
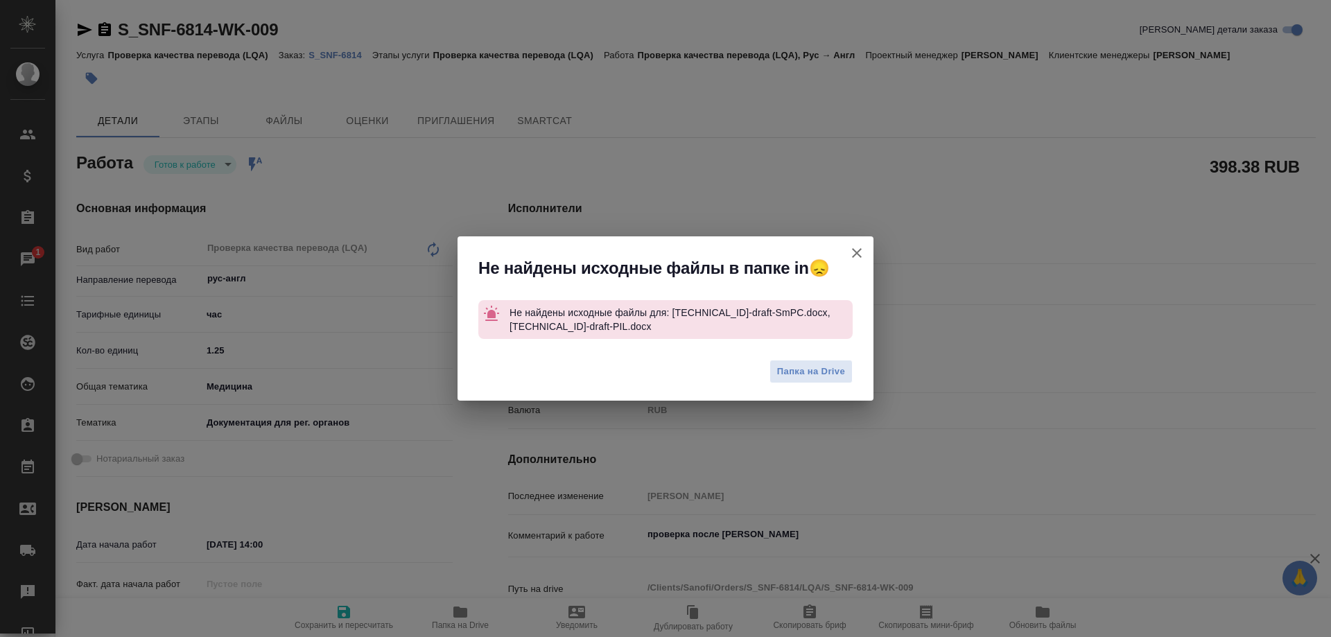
type textarea "x"
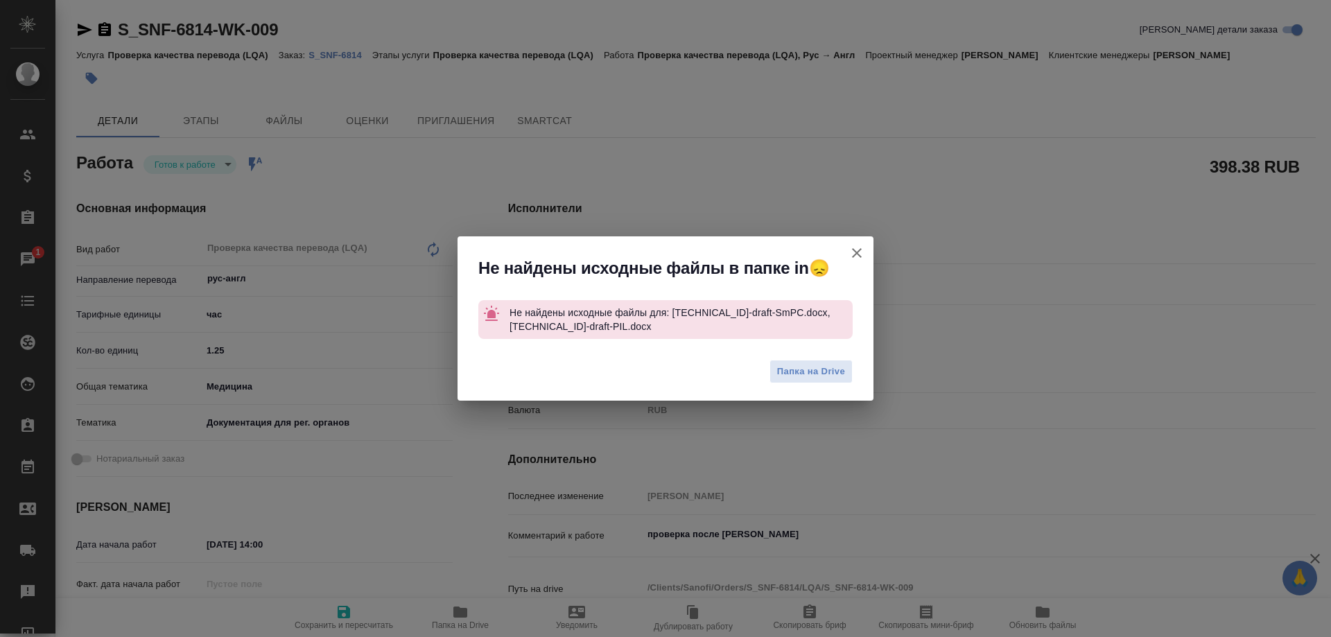
type textarea "x"
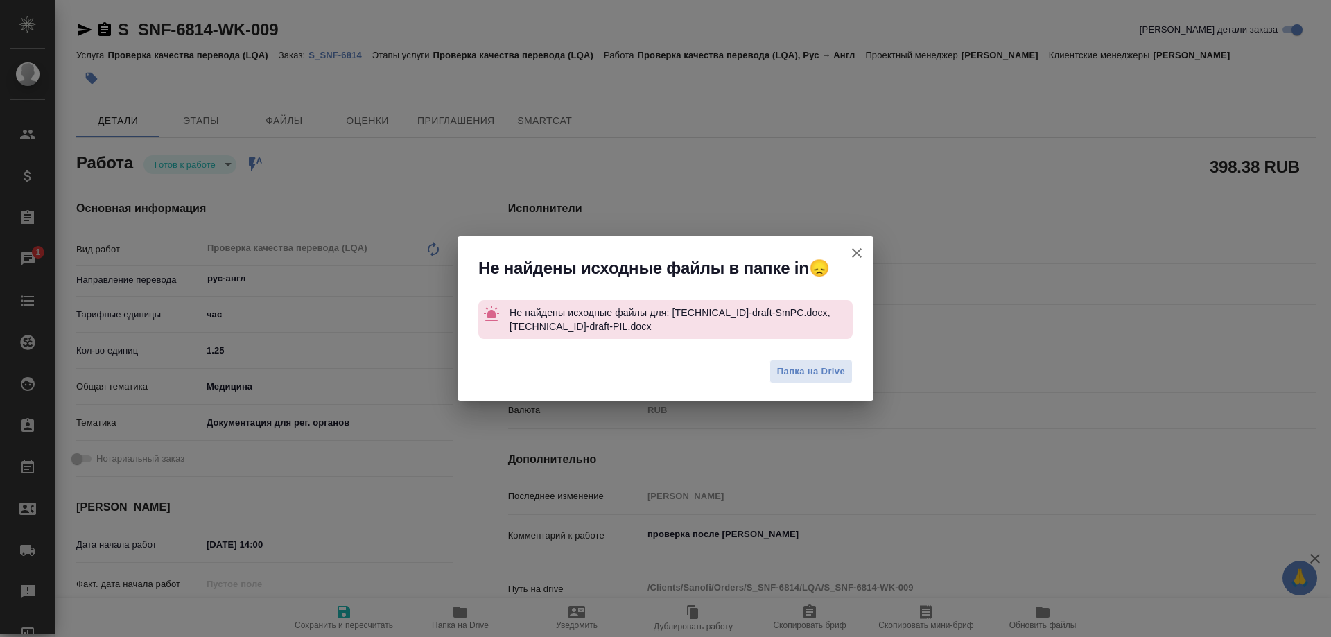
type textarea "x"
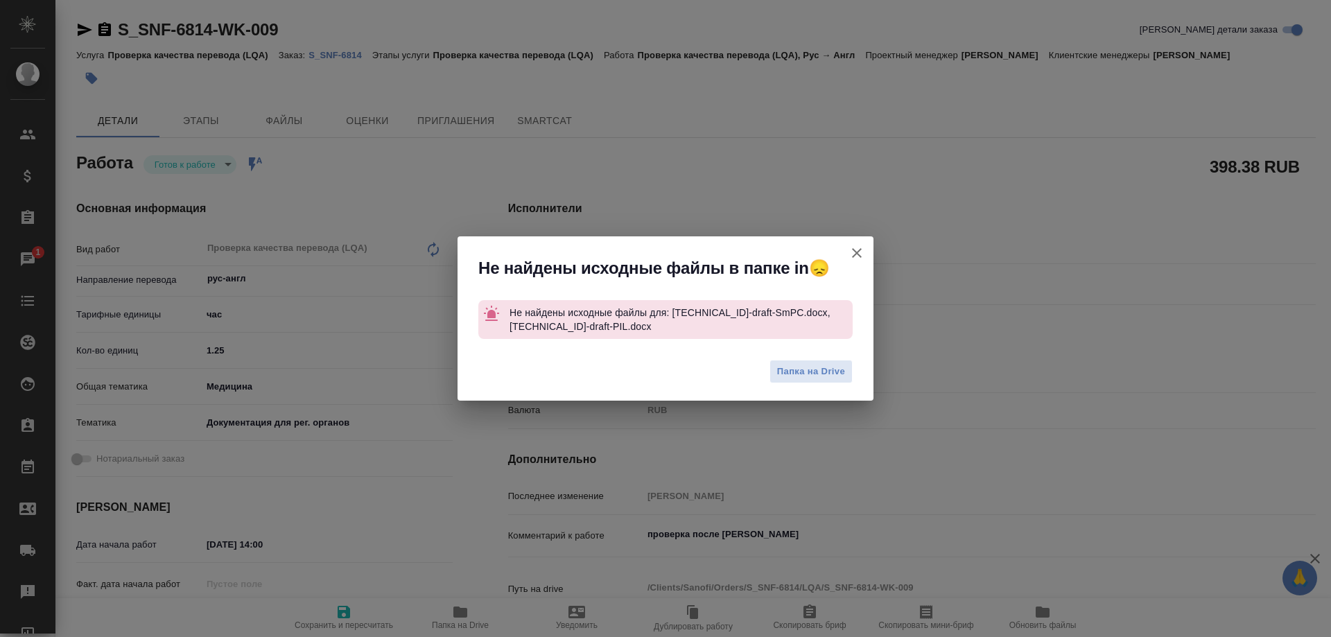
type textarea "x"
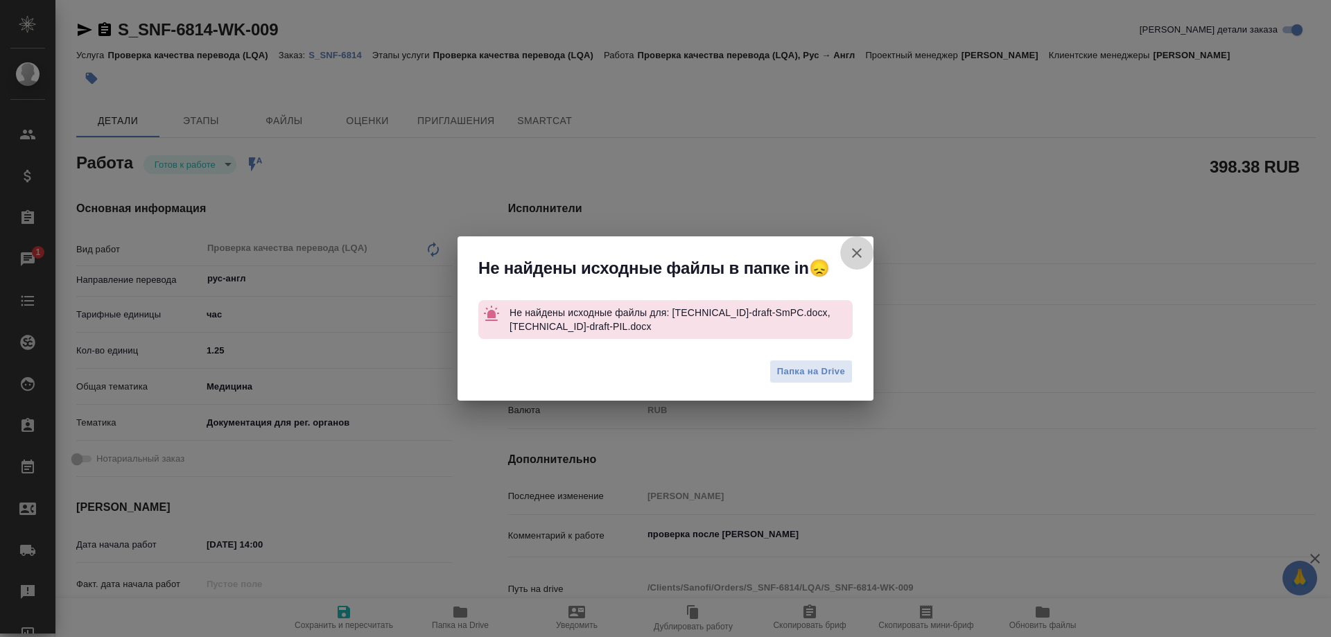
click at [860, 253] on icon "button" at bounding box center [857, 253] width 17 height 17
type textarea "x"
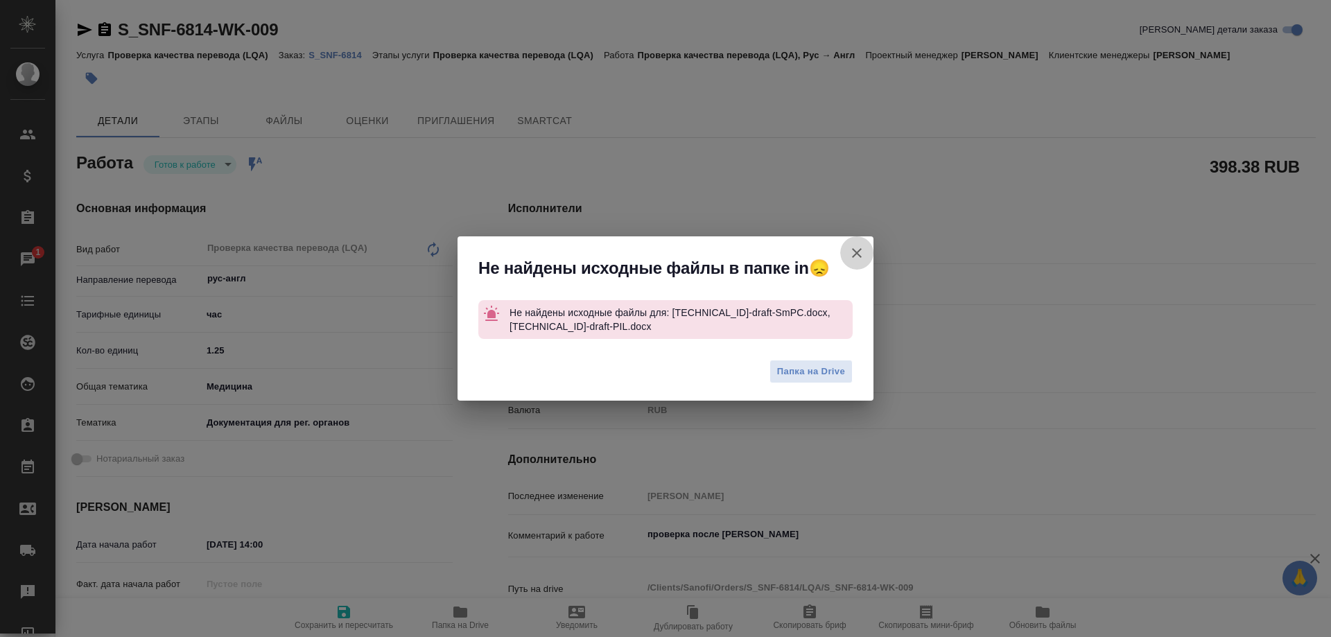
type textarea "x"
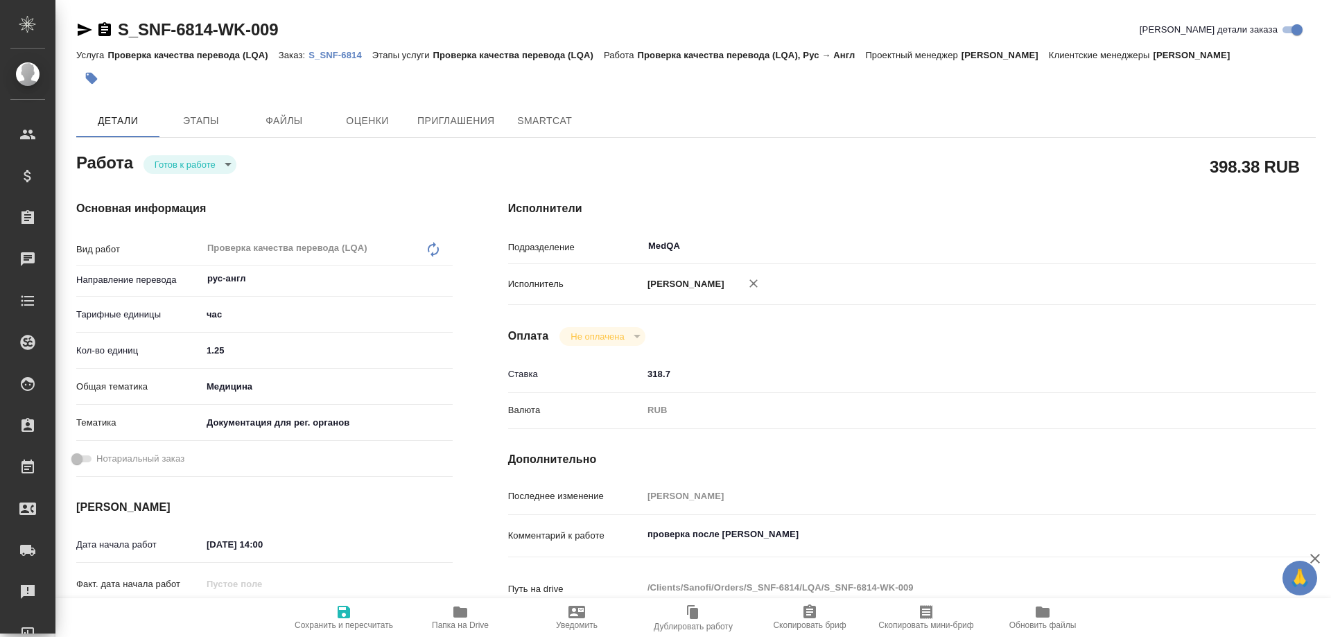
type textarea "x"
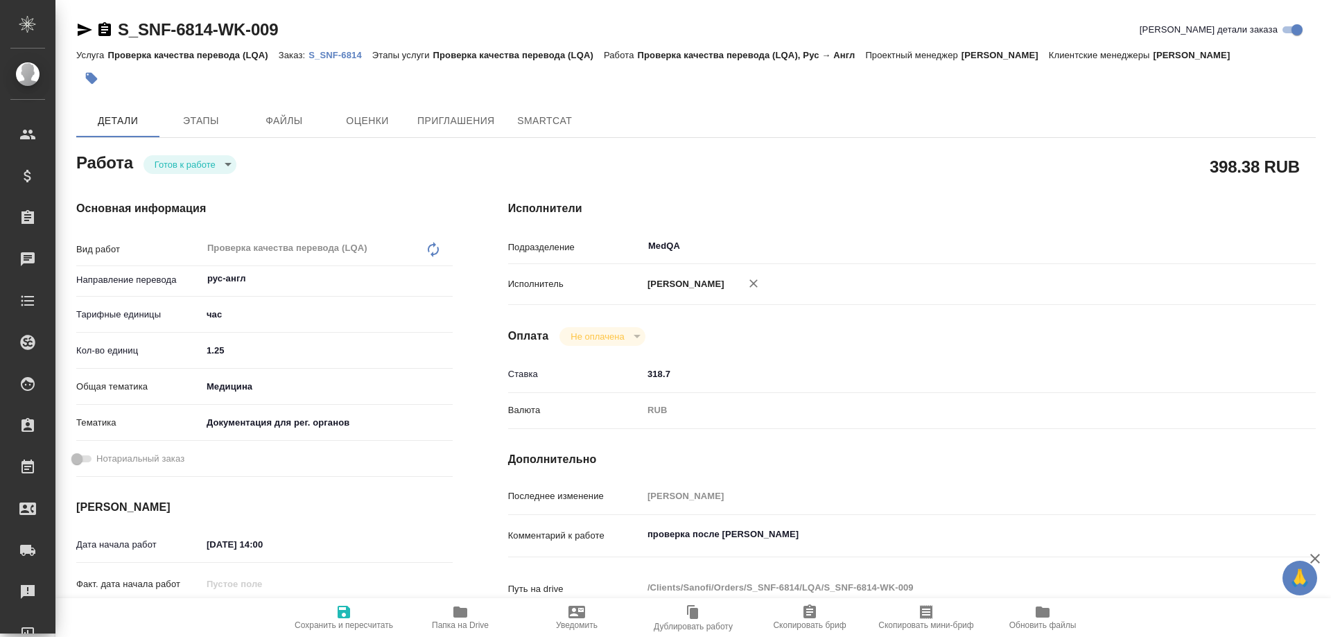
type textarea "x"
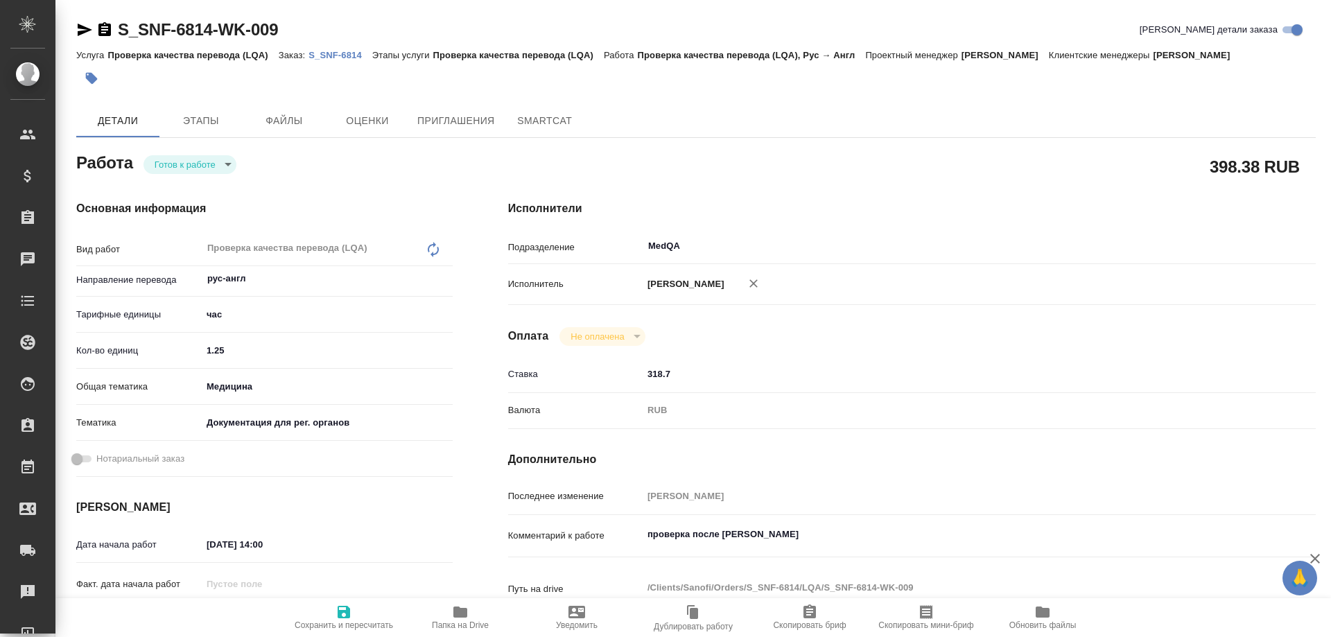
type textarea "x"
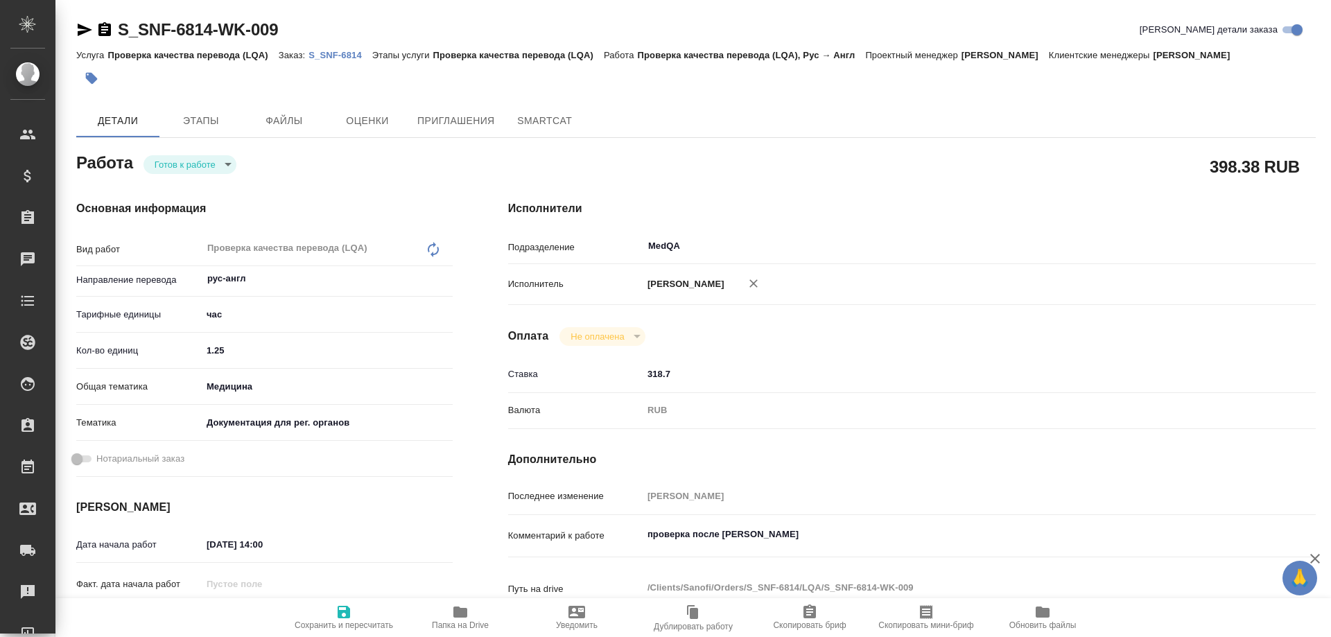
type textarea "x"
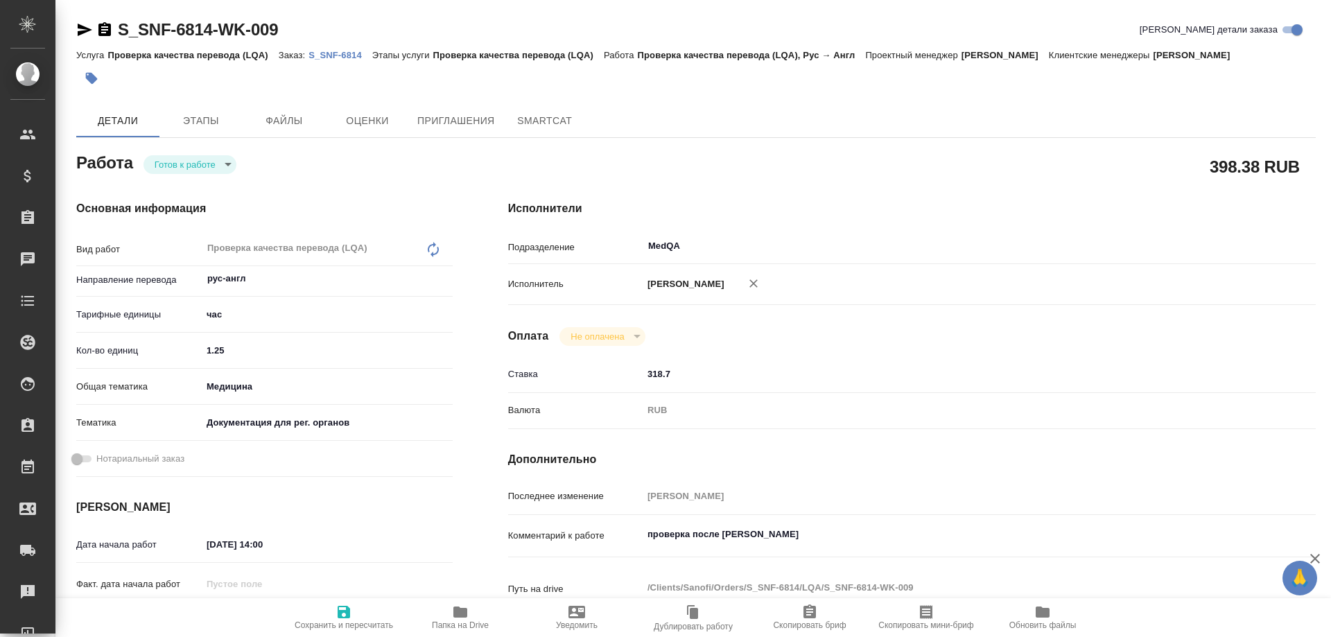
type textarea "x"
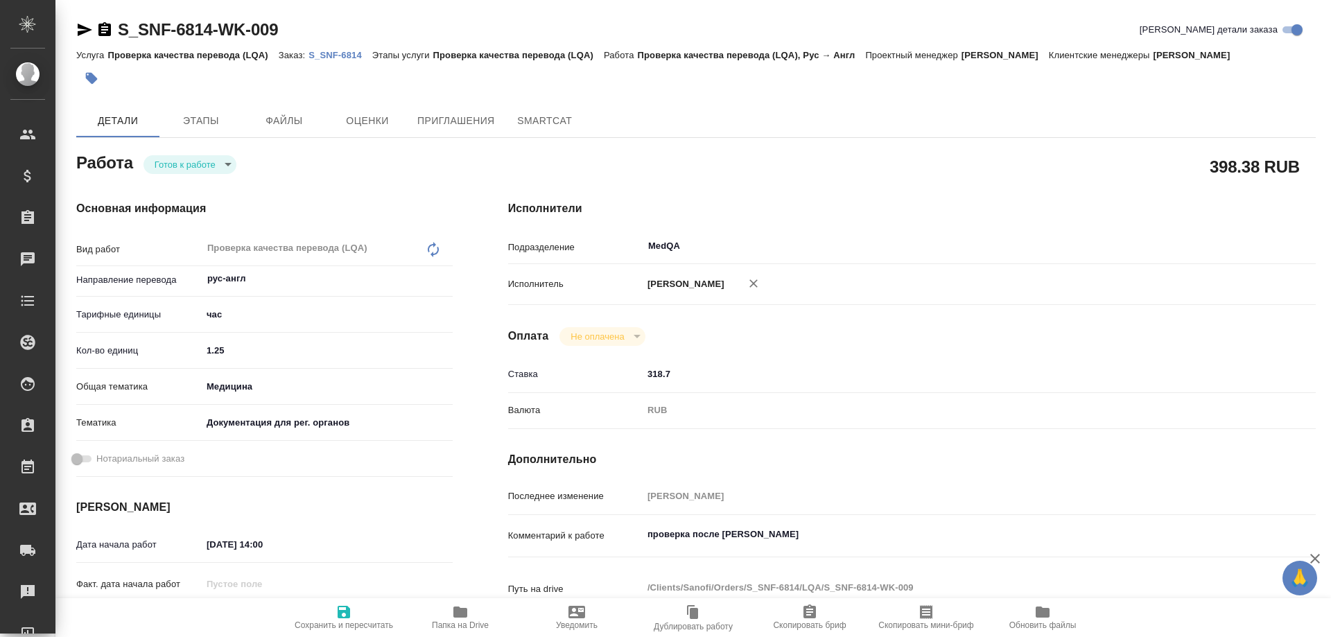
type textarea "x"
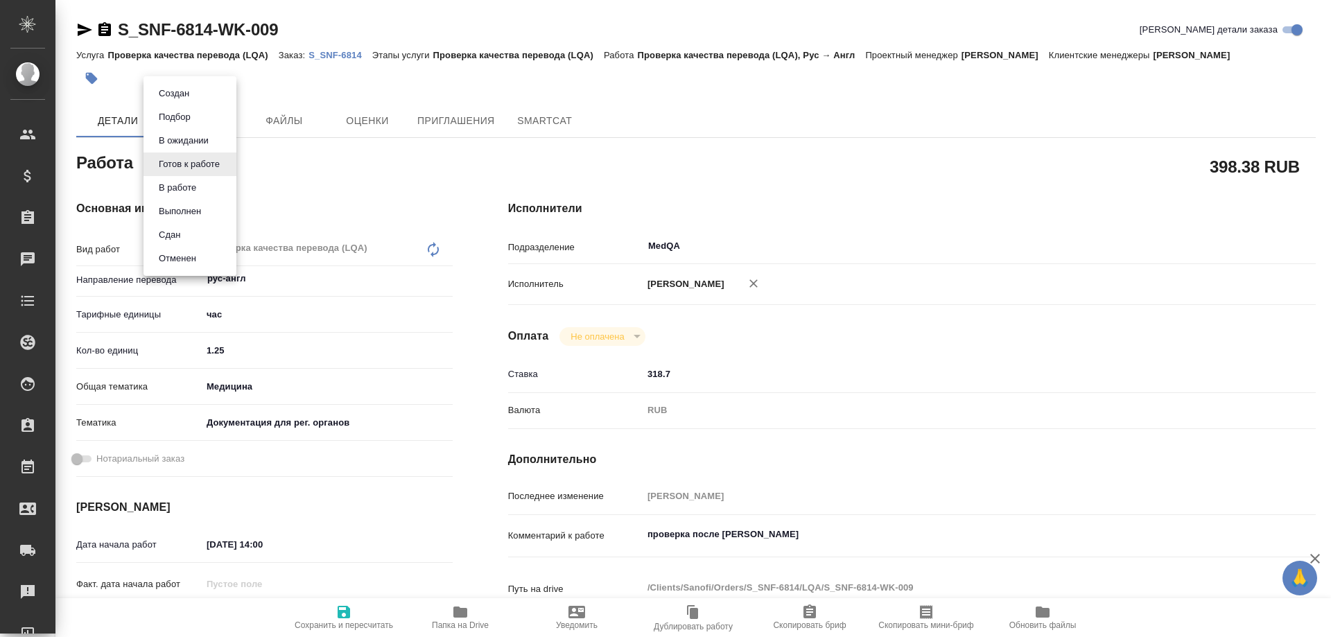
click at [229, 164] on body "🙏 .cls-1 fill:#fff; AWATERA Solovyova Elena Клиенты Спецификации Заказы Чаты To…" at bounding box center [665, 318] width 1331 height 637
type textarea "x"
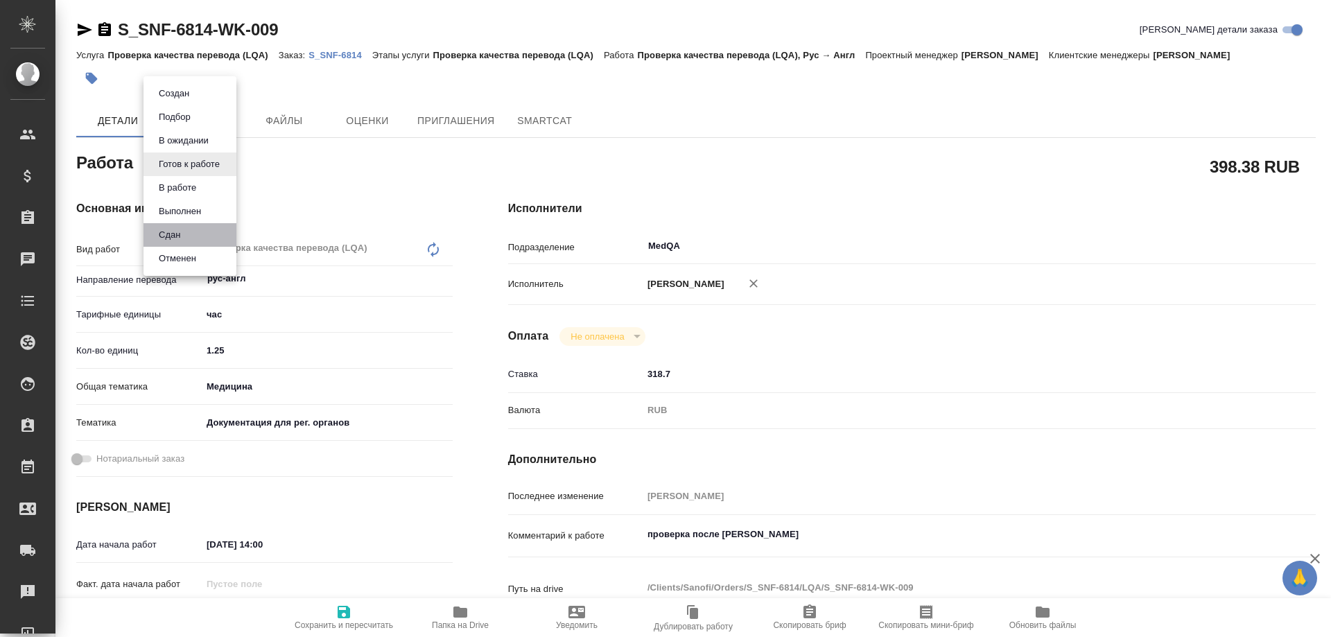
type textarea "x"
click at [187, 233] on li "Сдан" at bounding box center [190, 235] width 93 height 24
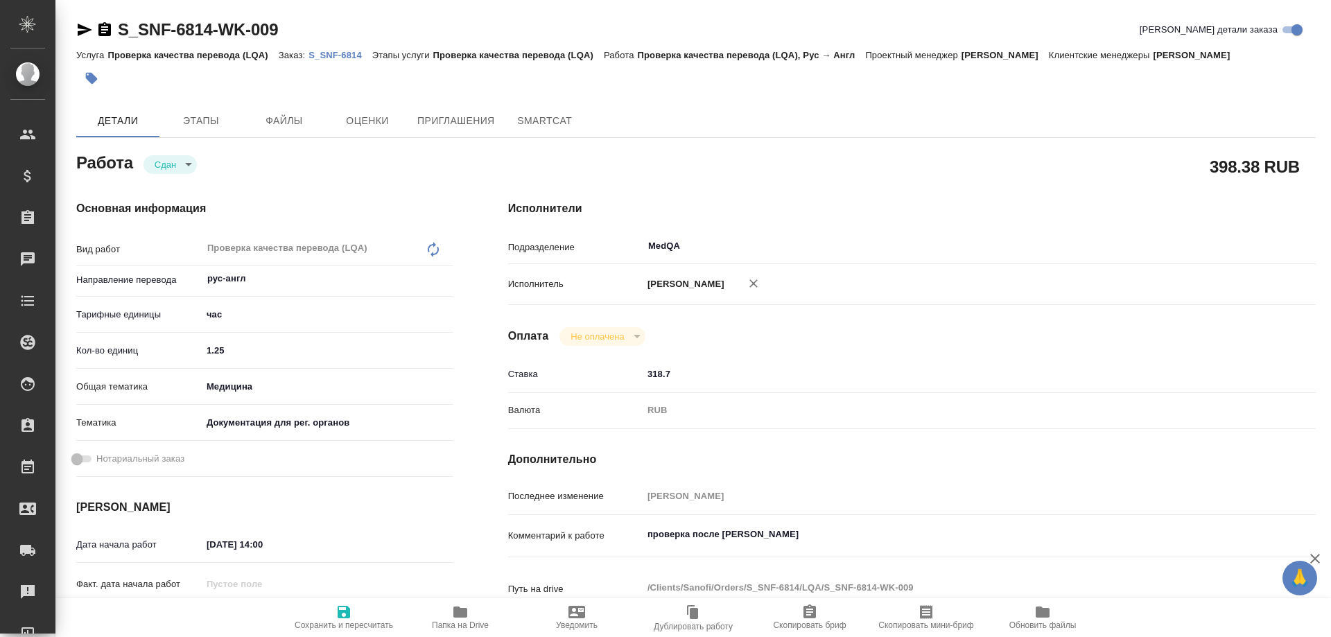
type textarea "x"
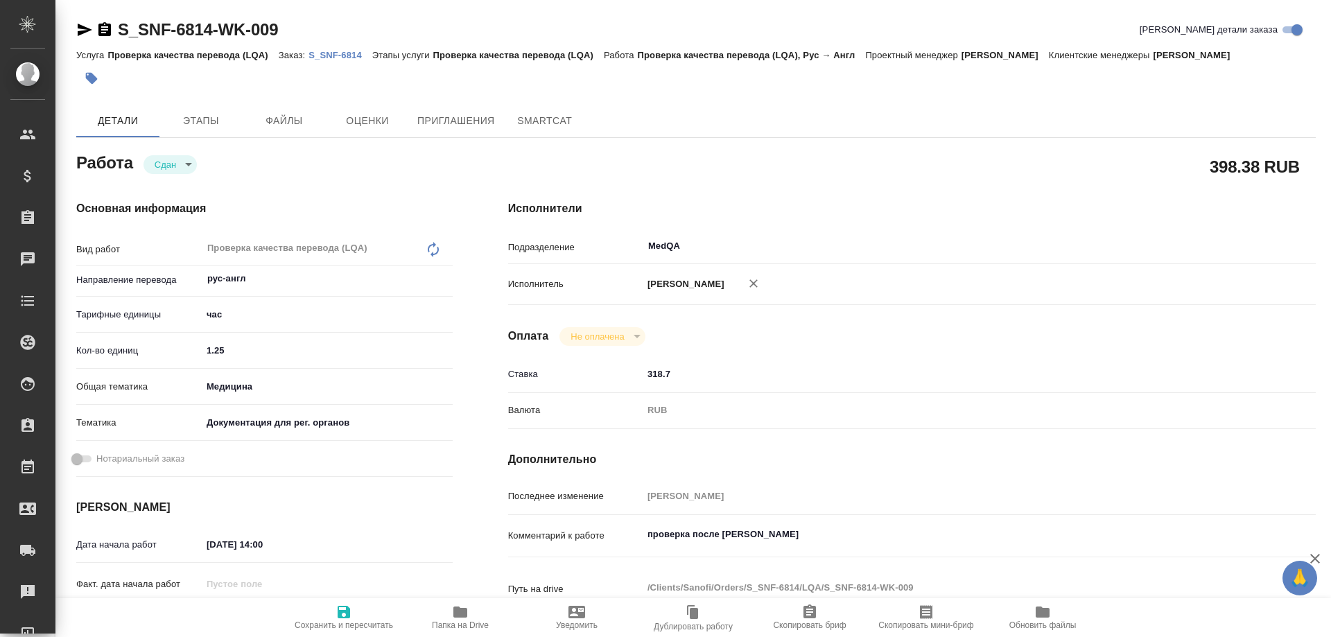
type textarea "x"
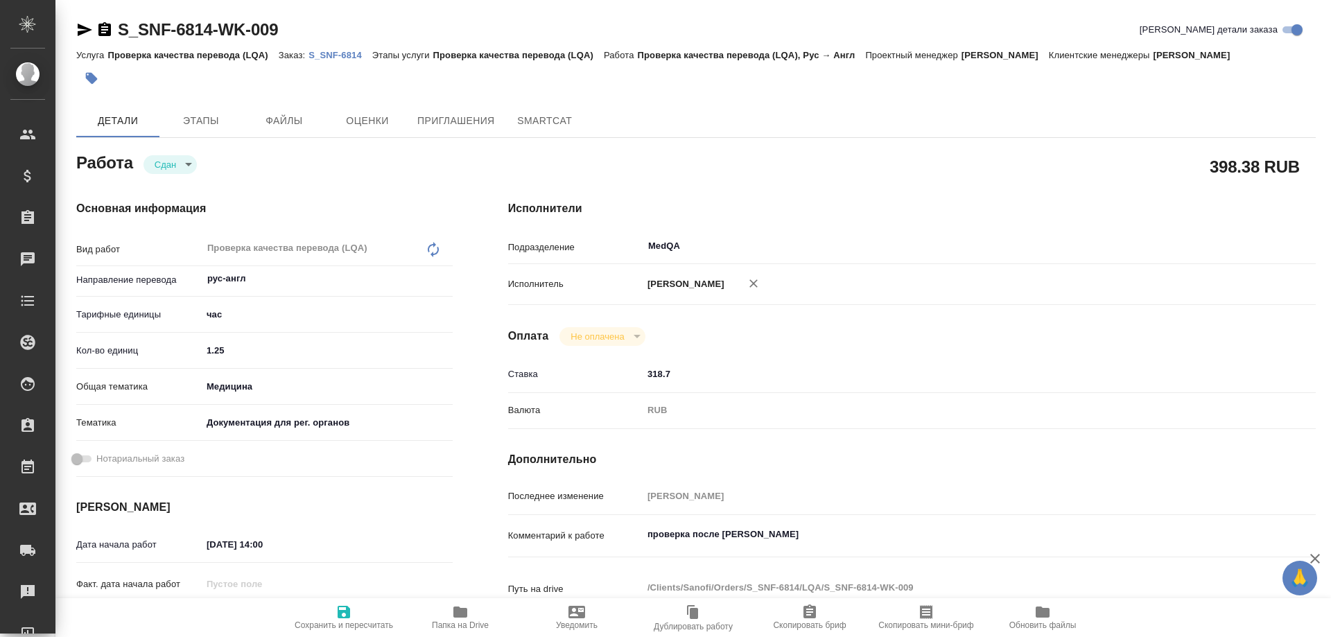
type textarea "x"
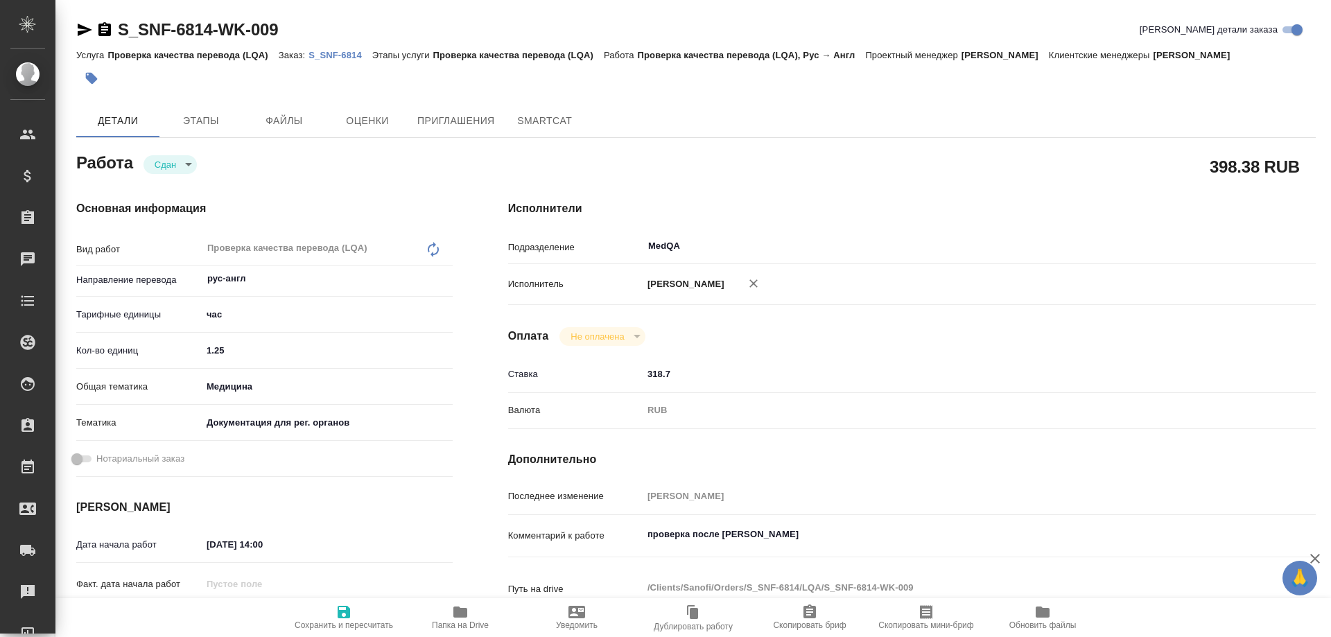
type textarea "x"
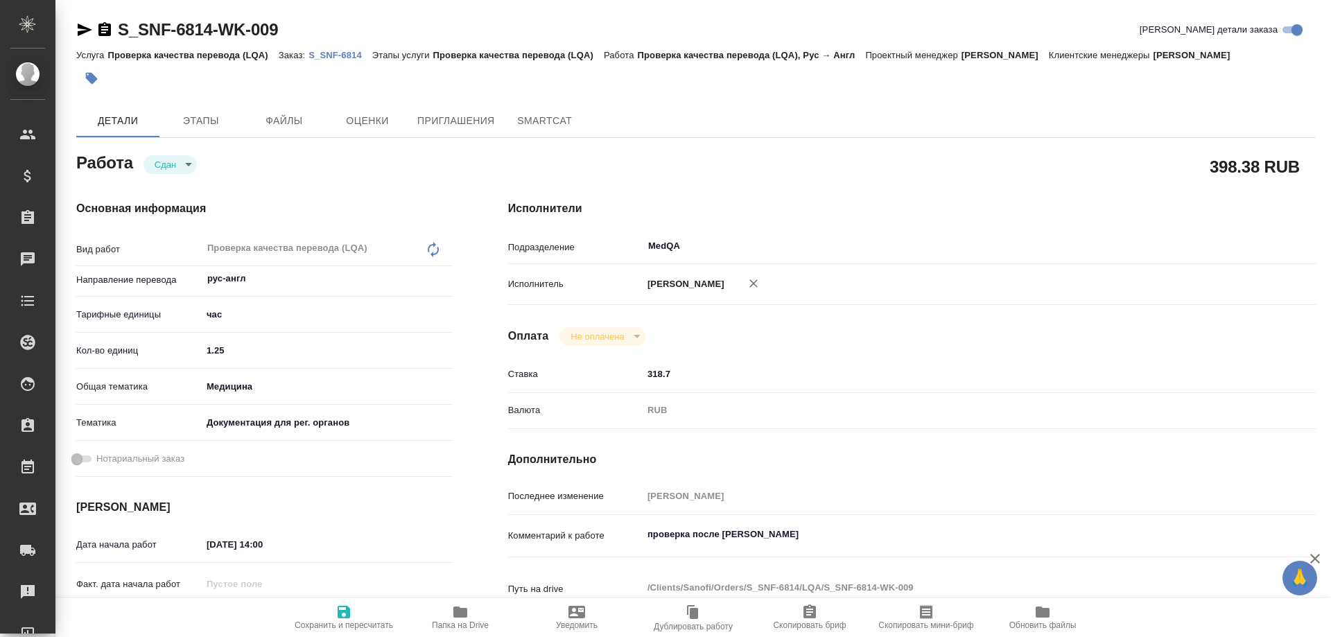
type textarea "x"
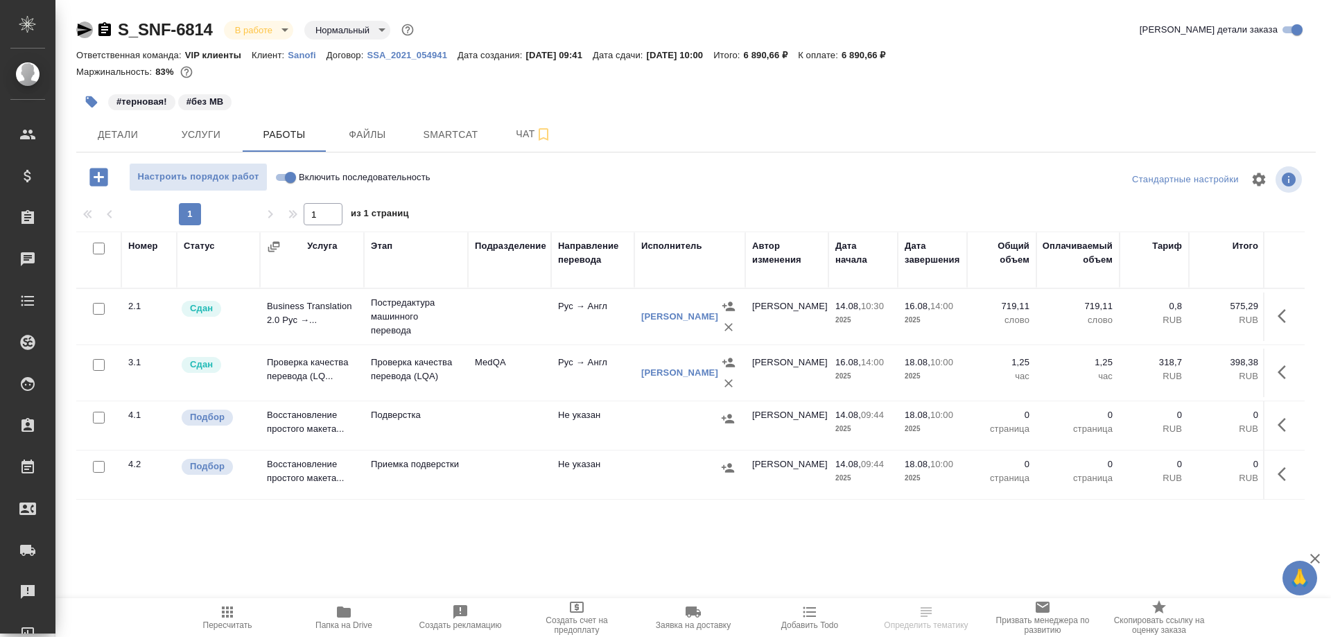
click at [79, 28] on icon "button" at bounding box center [85, 30] width 15 height 12
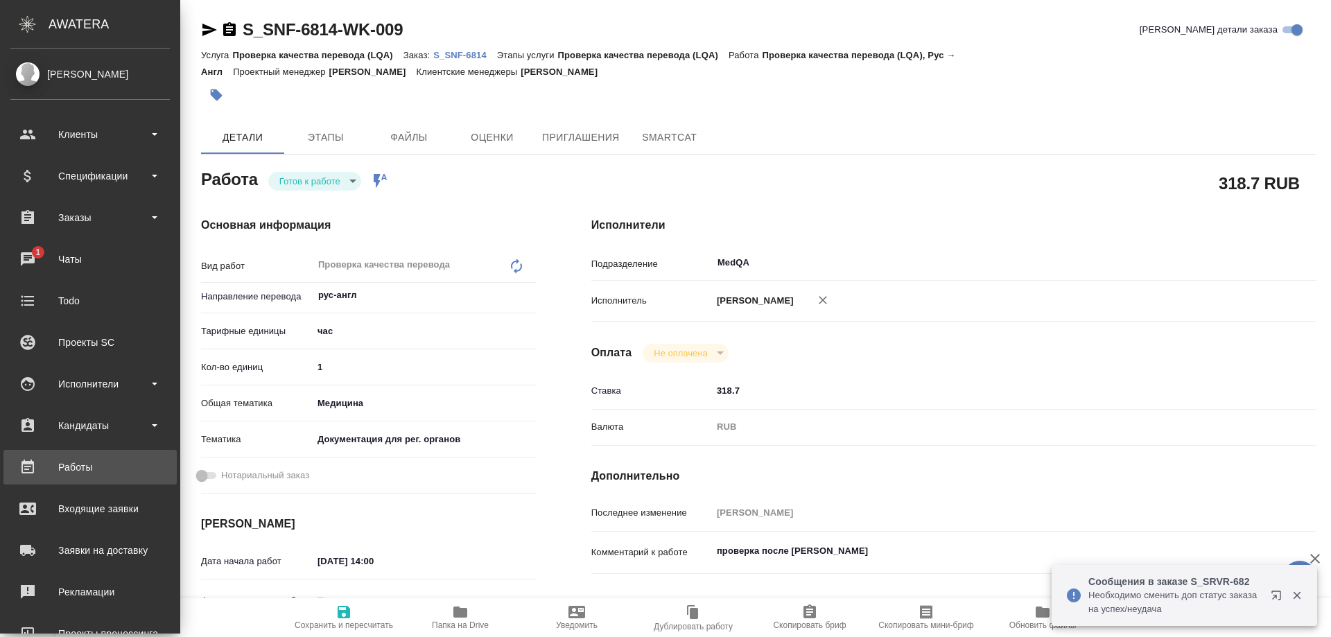
click at [87, 459] on div "Работы" at bounding box center [89, 467] width 159 height 21
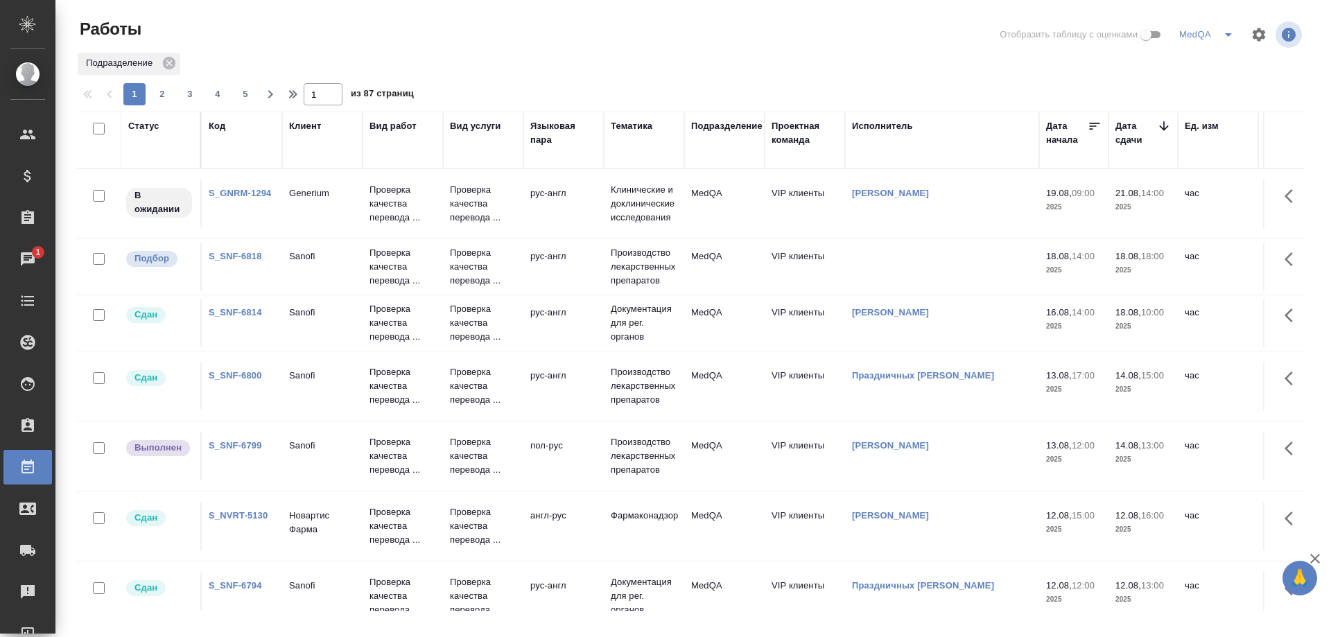
click at [232, 200] on div "S_SNF-6818" at bounding box center [242, 193] width 67 height 14
click at [242, 256] on link "S_SNF-6818" at bounding box center [235, 256] width 53 height 10
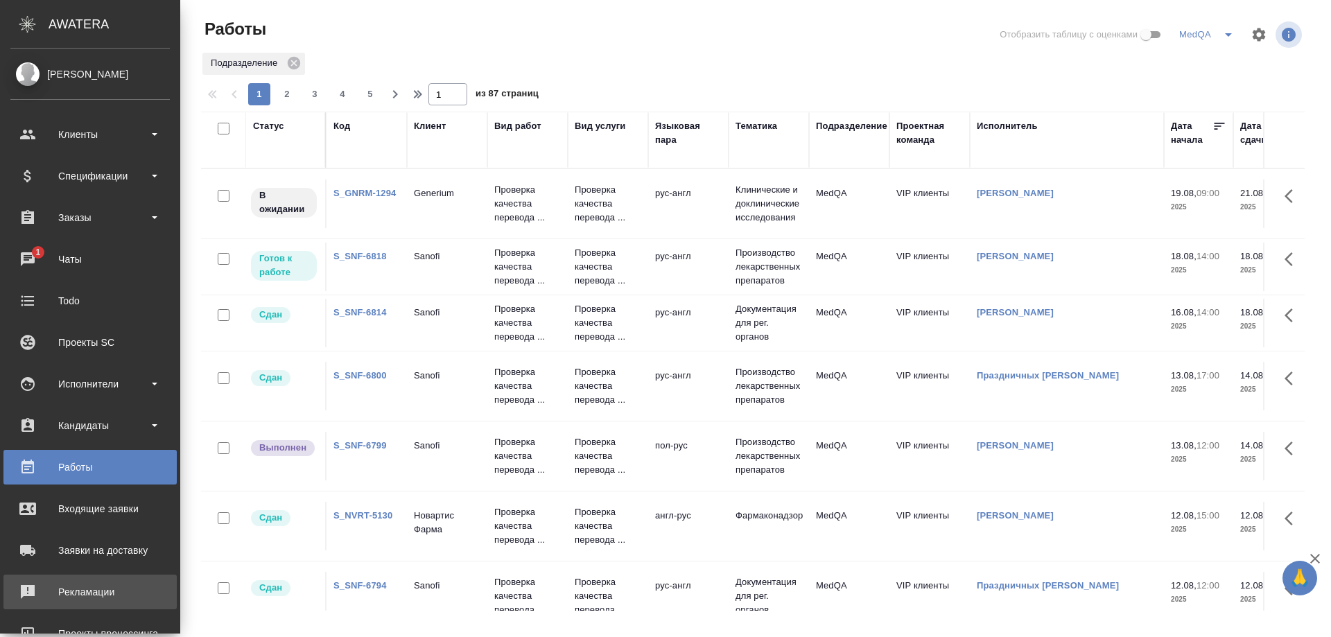
click at [67, 593] on div "Рекламации" at bounding box center [89, 592] width 159 height 21
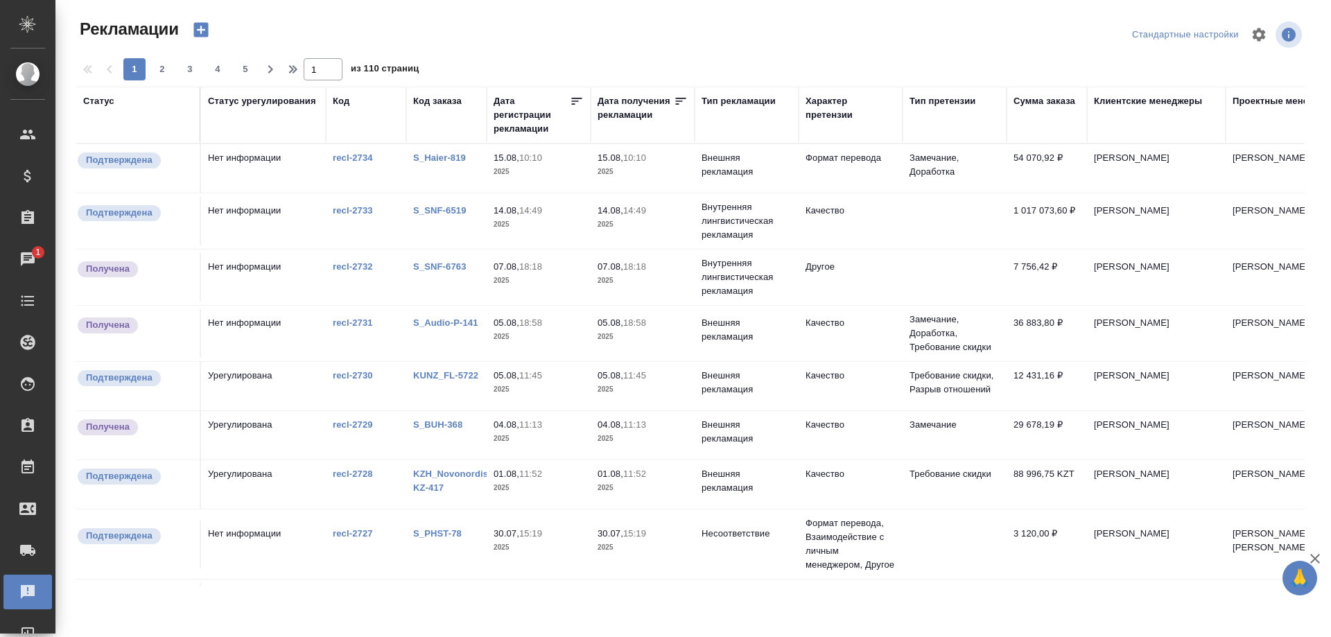
click at [429, 209] on link "S_SNF-6519" at bounding box center [439, 210] width 53 height 10
click at [440, 265] on link "S_SNF-6763" at bounding box center [439, 266] width 53 height 10
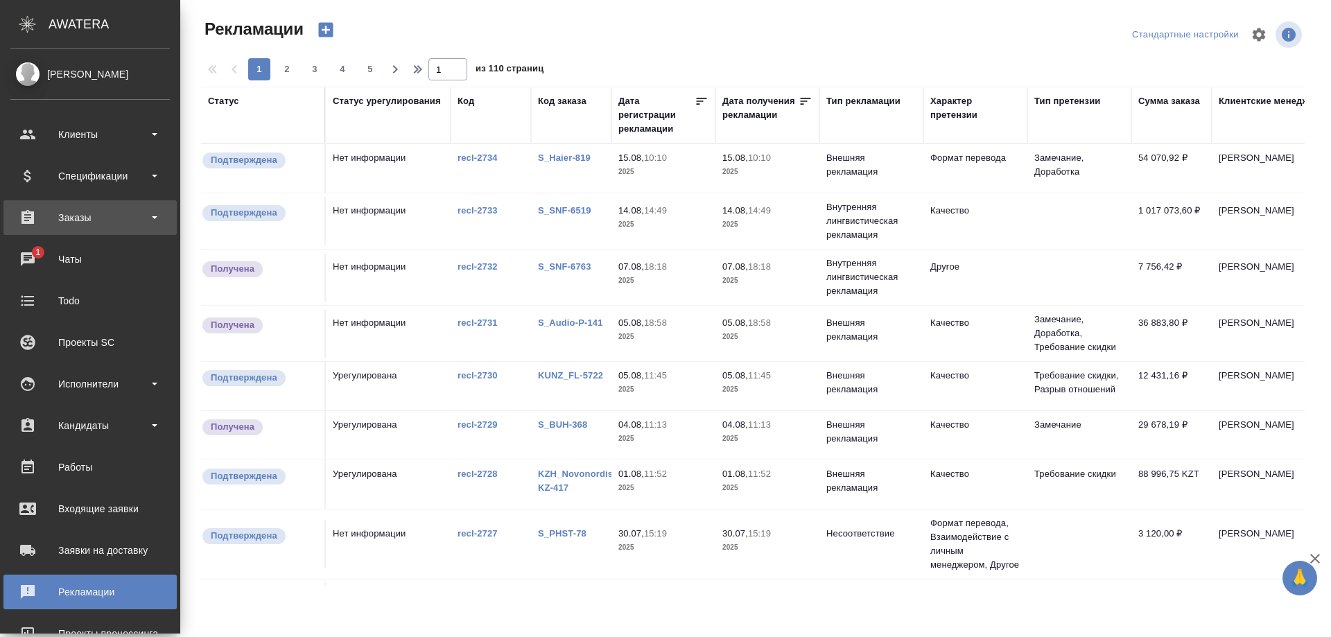
click at [80, 213] on div "Заказы" at bounding box center [89, 217] width 159 height 21
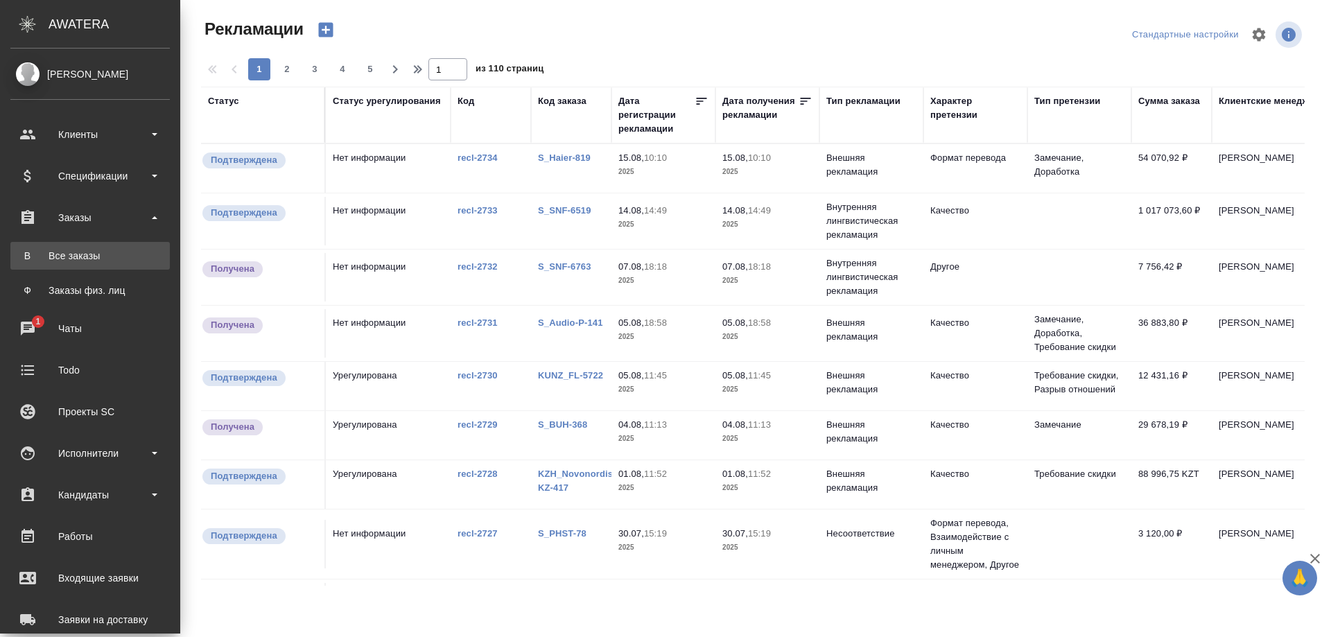
click at [78, 258] on div "Все заказы" at bounding box center [90, 256] width 146 height 14
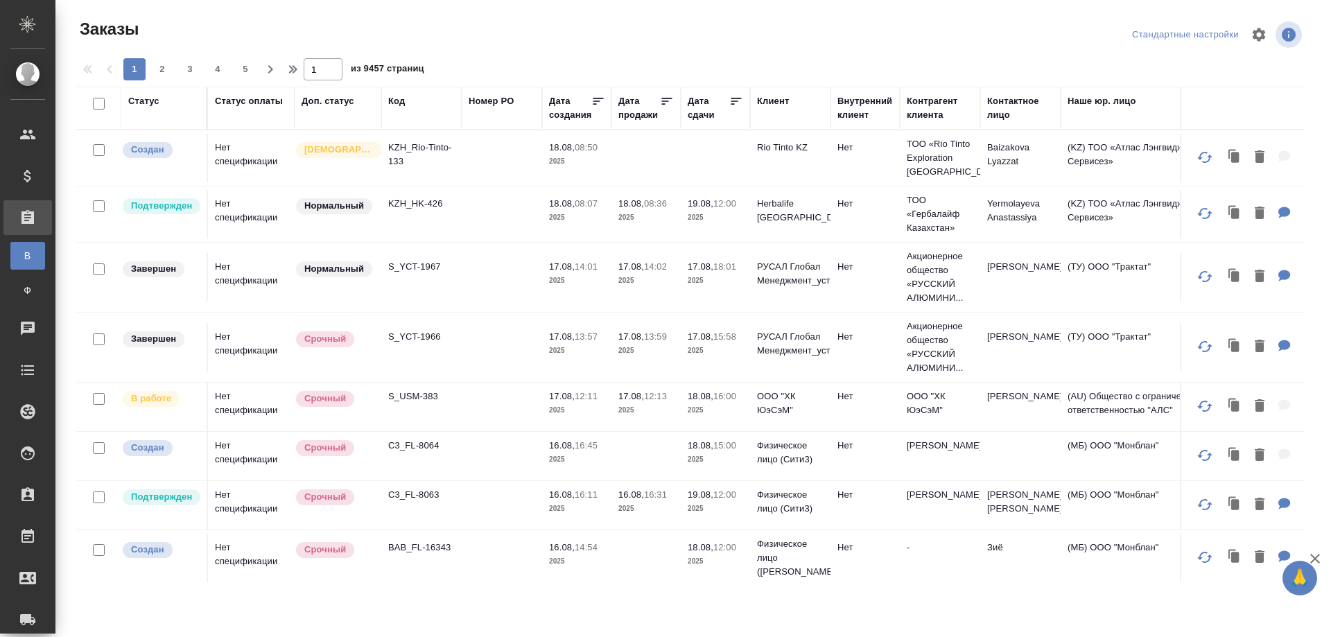
click at [1000, 103] on div "Контактное лицо" at bounding box center [1020, 108] width 67 height 28
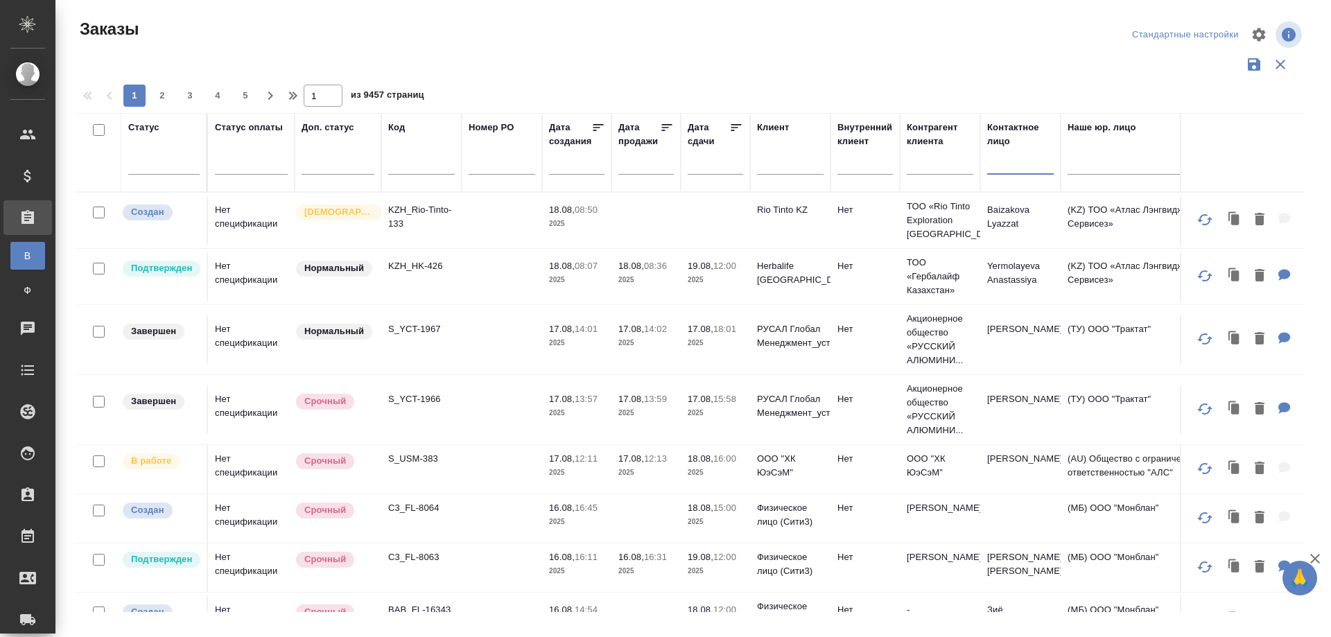
click at [1005, 164] on input "text" at bounding box center [1020, 165] width 67 height 17
paste input "Rybolovleva [PERSON_NAME]"
type input "Rybolovleva [PERSON_NAME]"
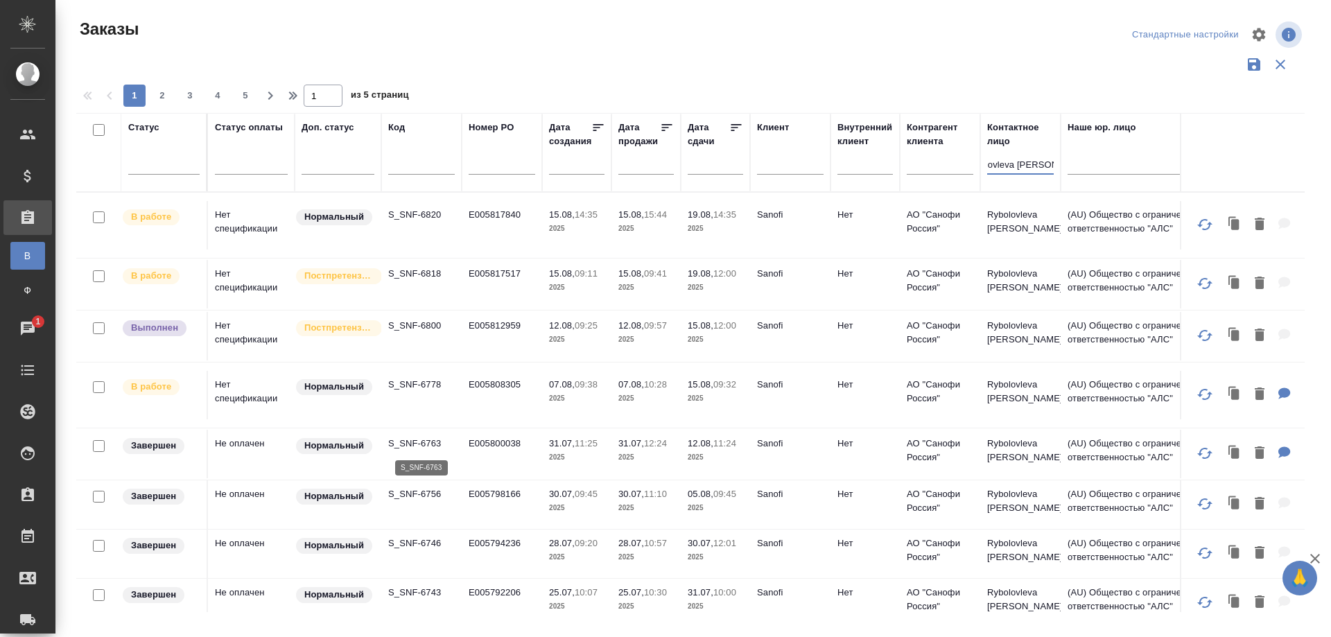
scroll to position [0, 0]
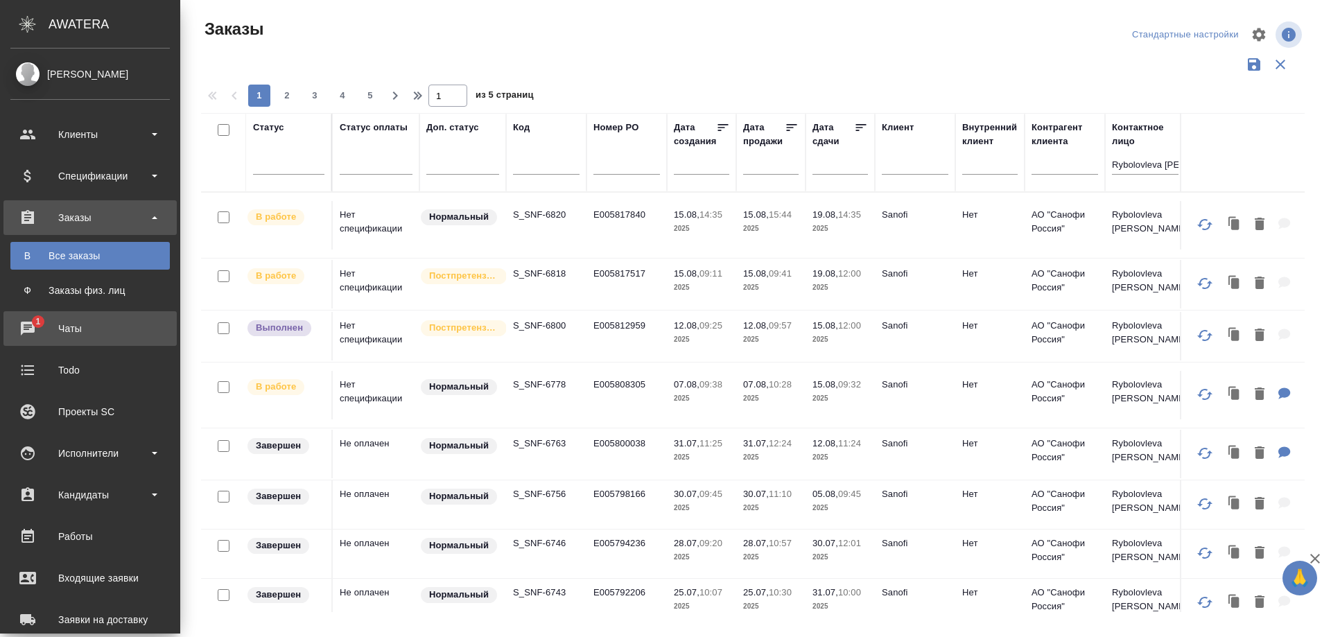
click at [84, 333] on div "Чаты" at bounding box center [89, 328] width 159 height 21
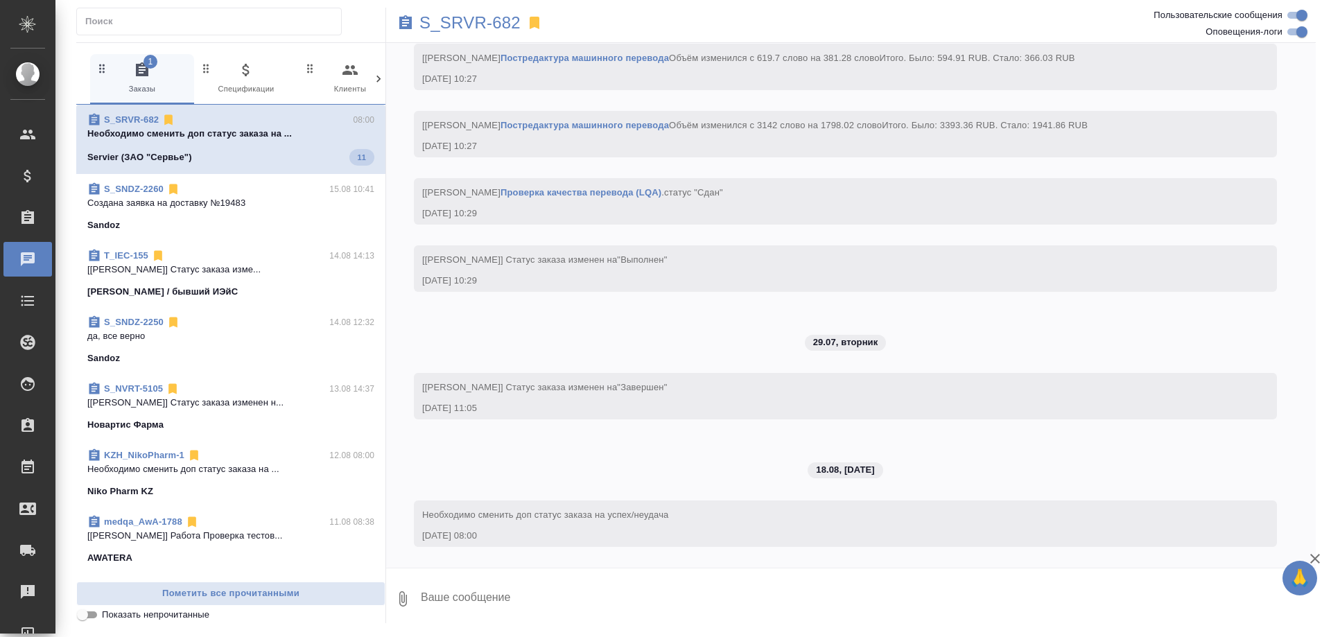
click at [242, 149] on div "Servier (ЗАО "Сервье") 11" at bounding box center [230, 157] width 287 height 17
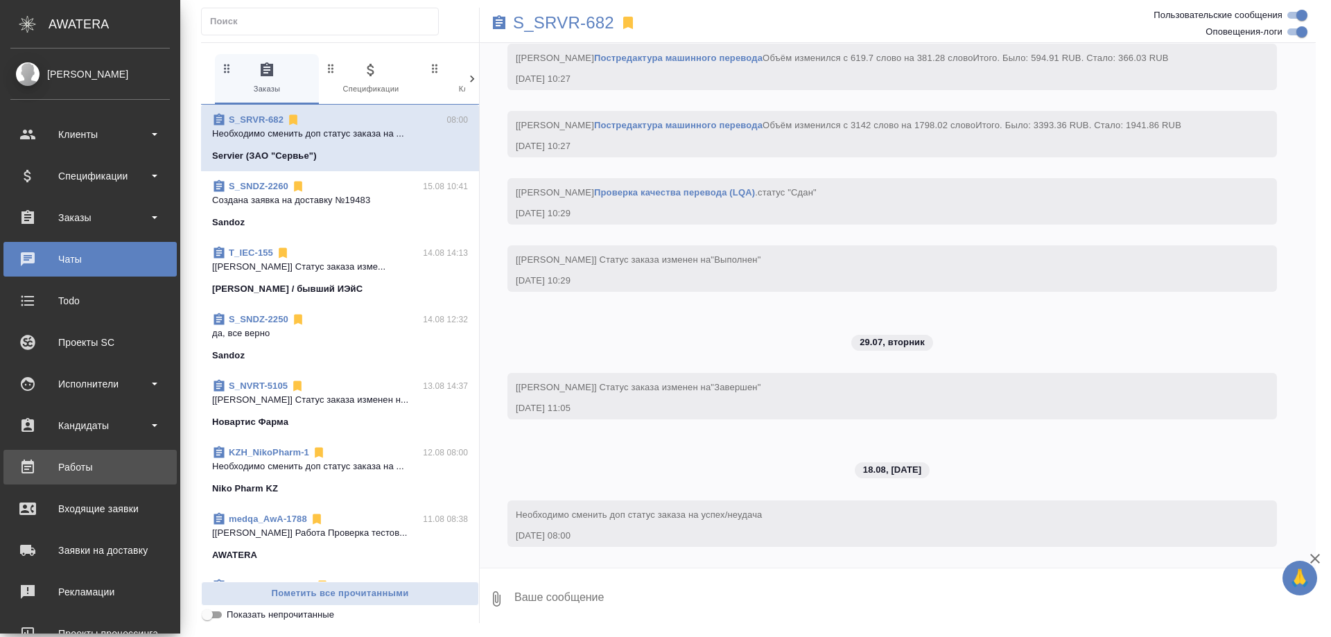
scroll to position [17880, 0]
click at [85, 465] on div "Работы" at bounding box center [89, 467] width 159 height 21
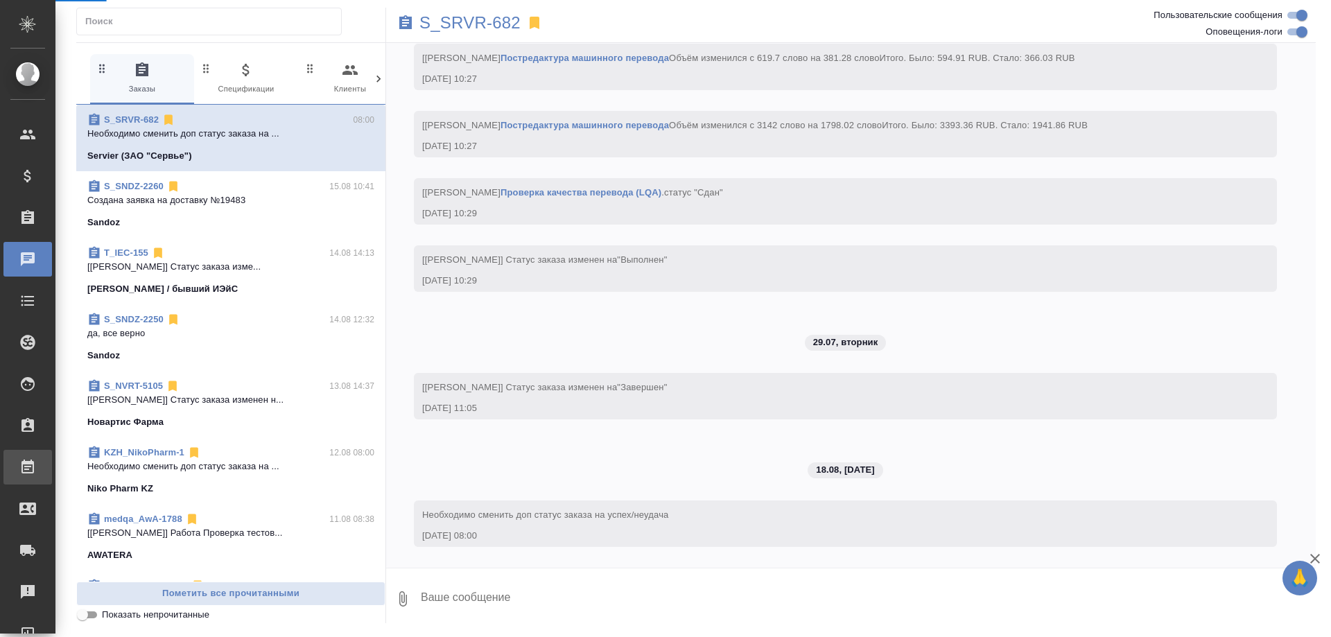
scroll to position [17630, 0]
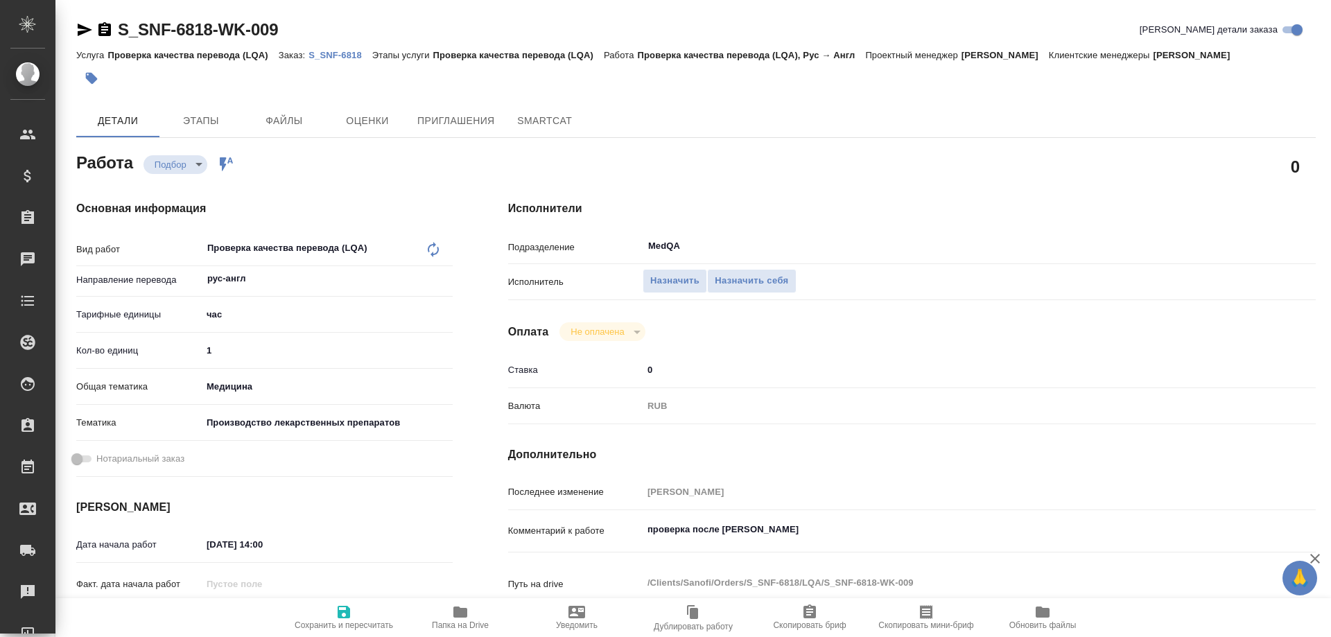
type textarea "x"
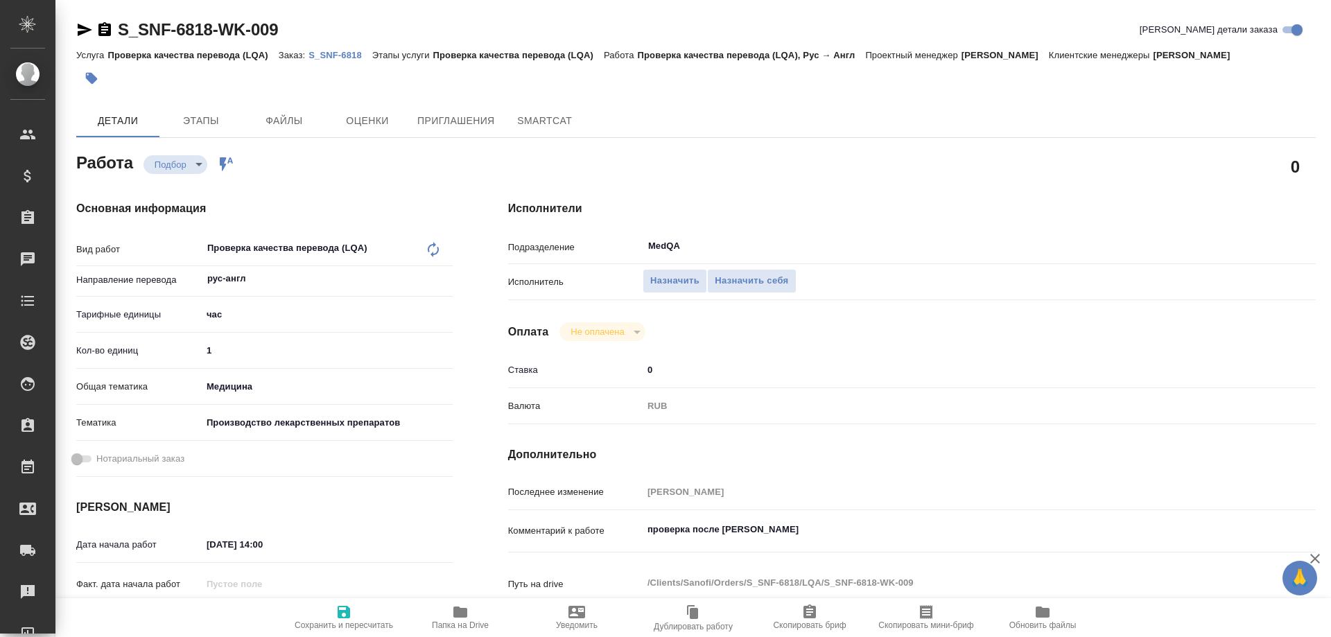
type textarea "x"
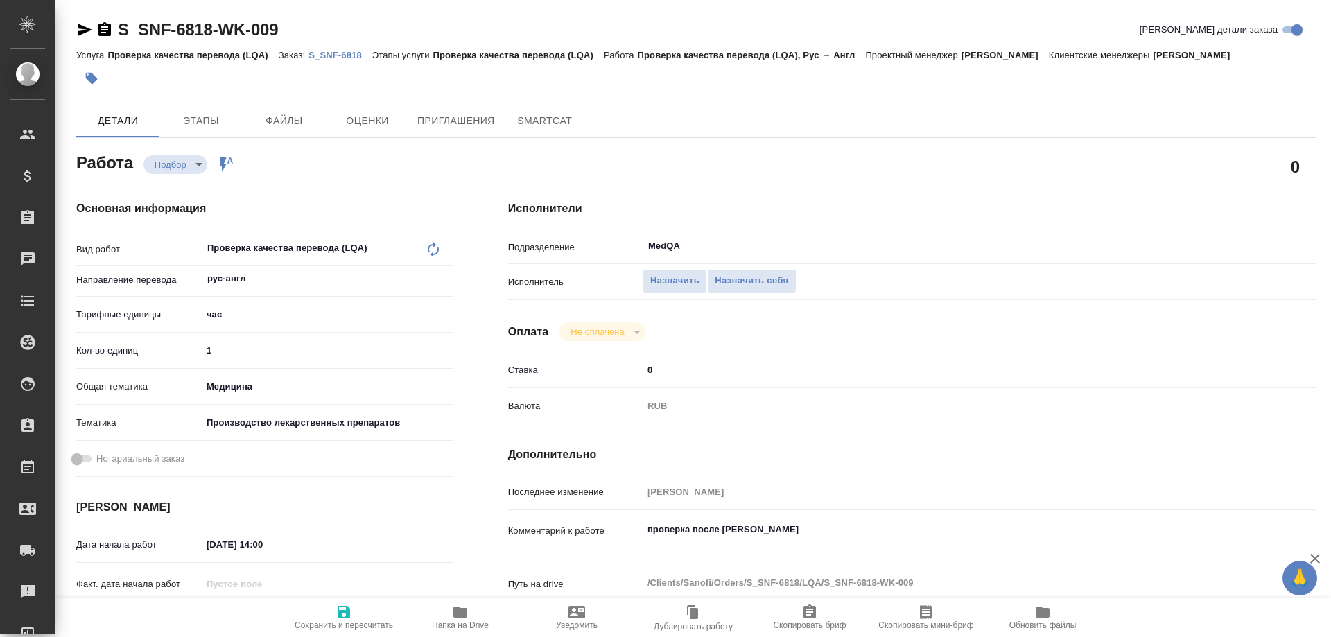
type textarea "x"
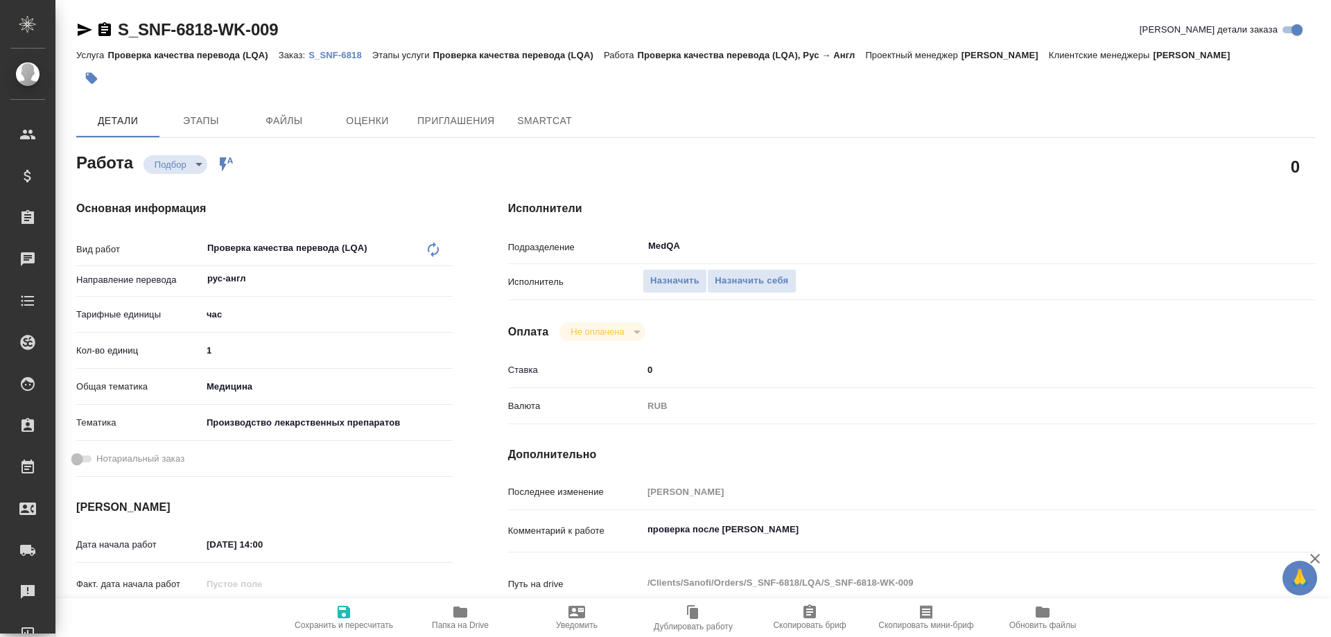
type textarea "x"
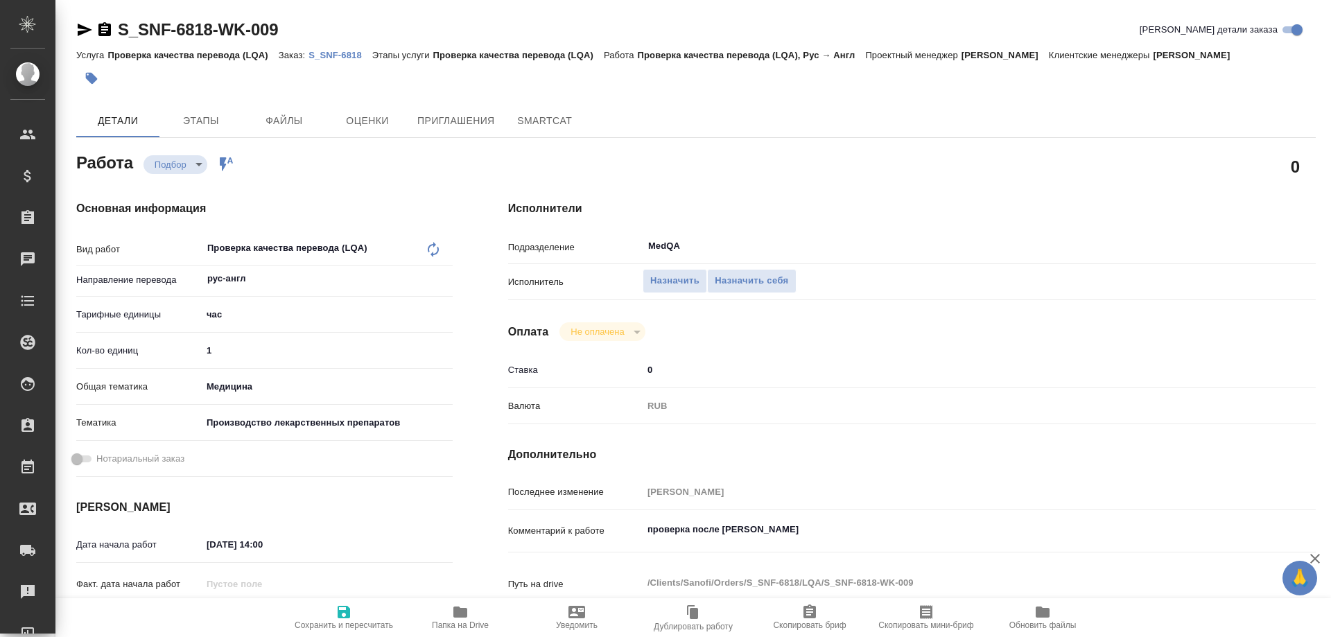
type textarea "x"
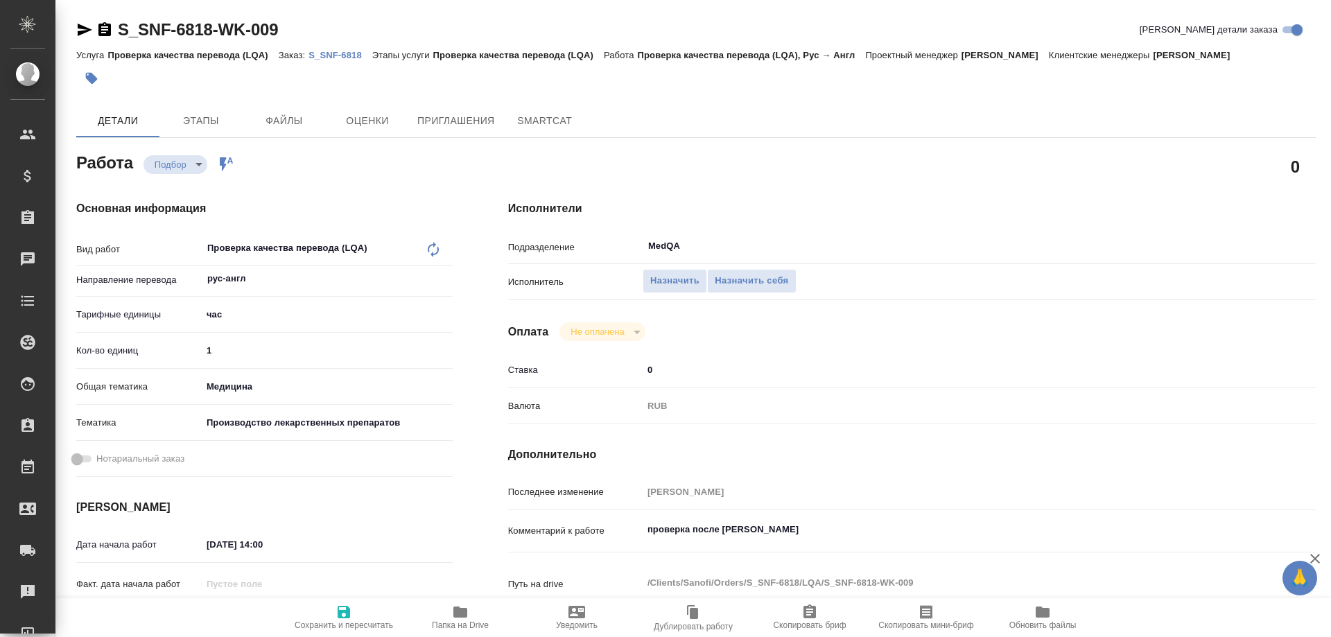
type textarea "x"
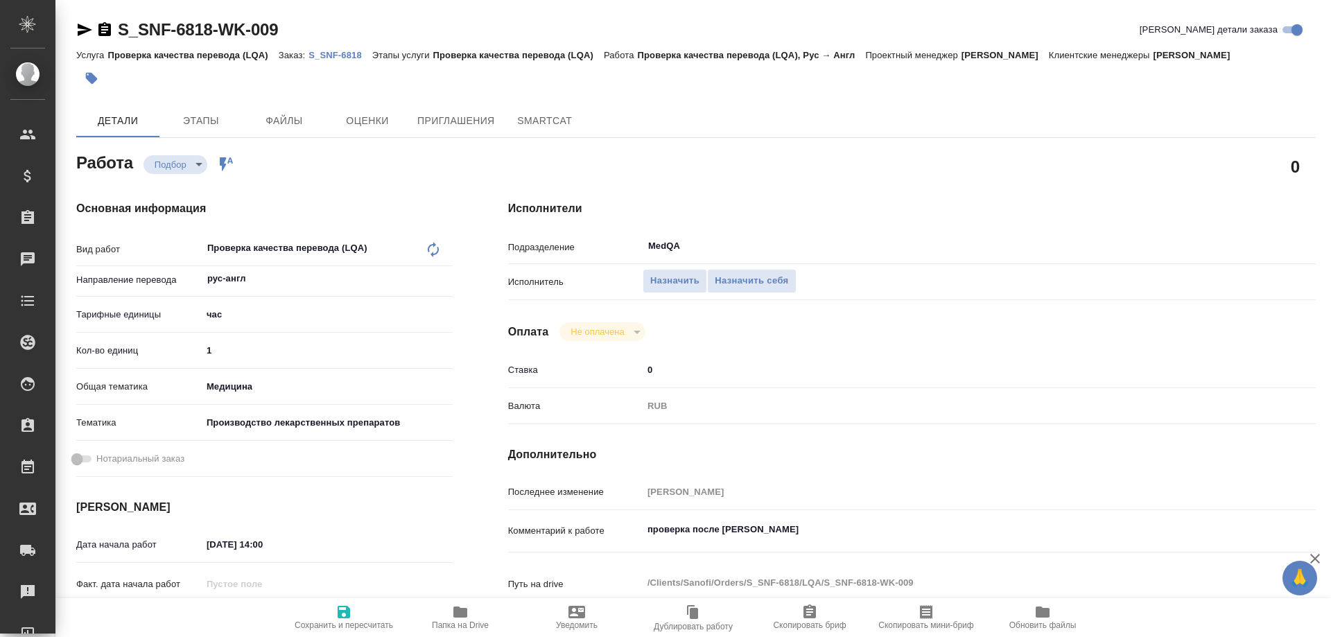
type textarea "x"
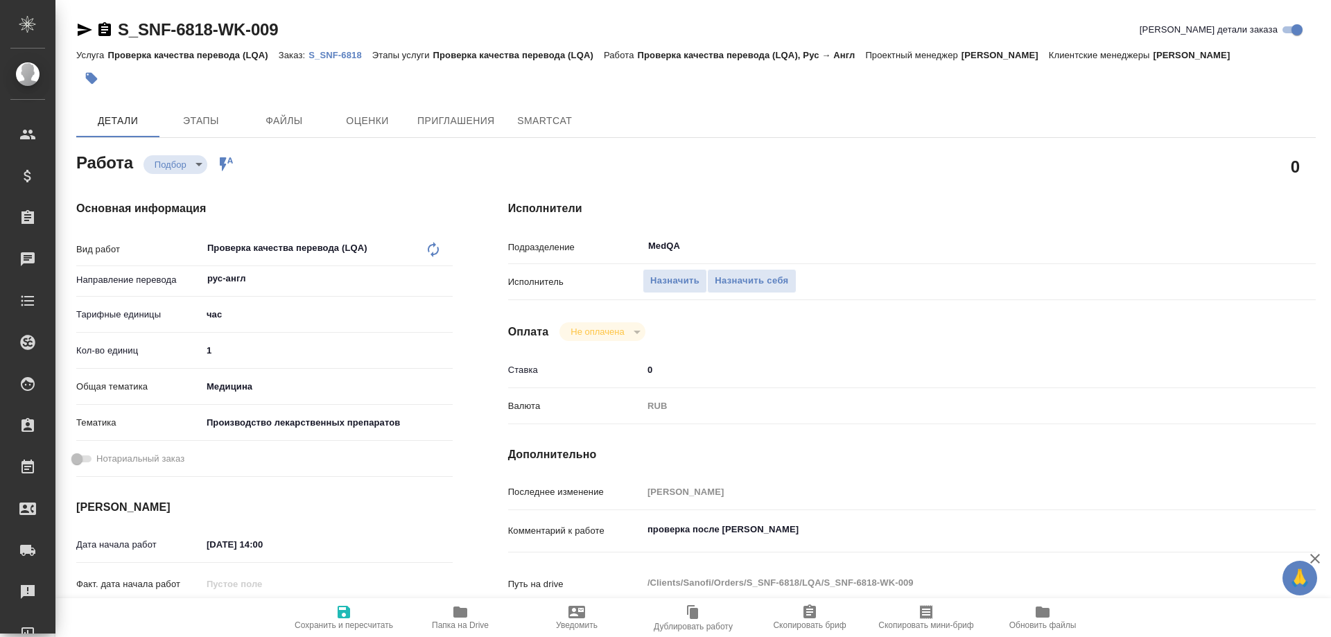
type textarea "x"
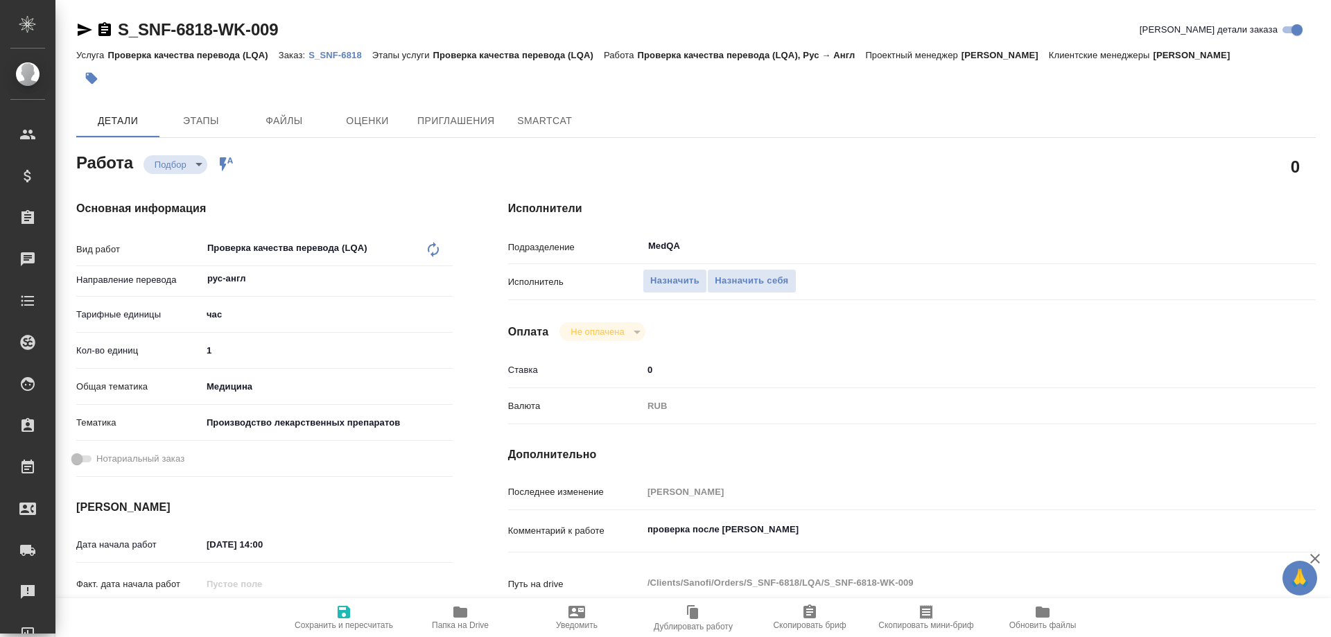
type textarea "x"
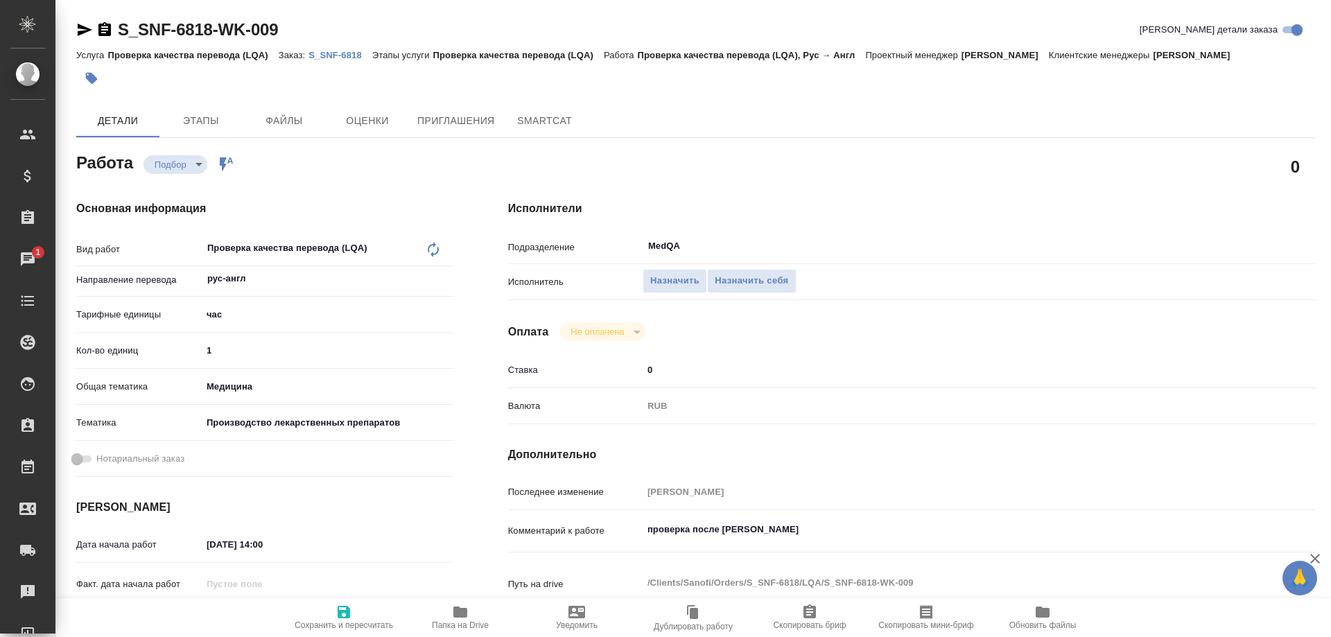
click at [461, 611] on icon "button" at bounding box center [460, 612] width 14 height 11
click at [770, 274] on span "Назначить себя" at bounding box center [751, 281] width 73 height 16
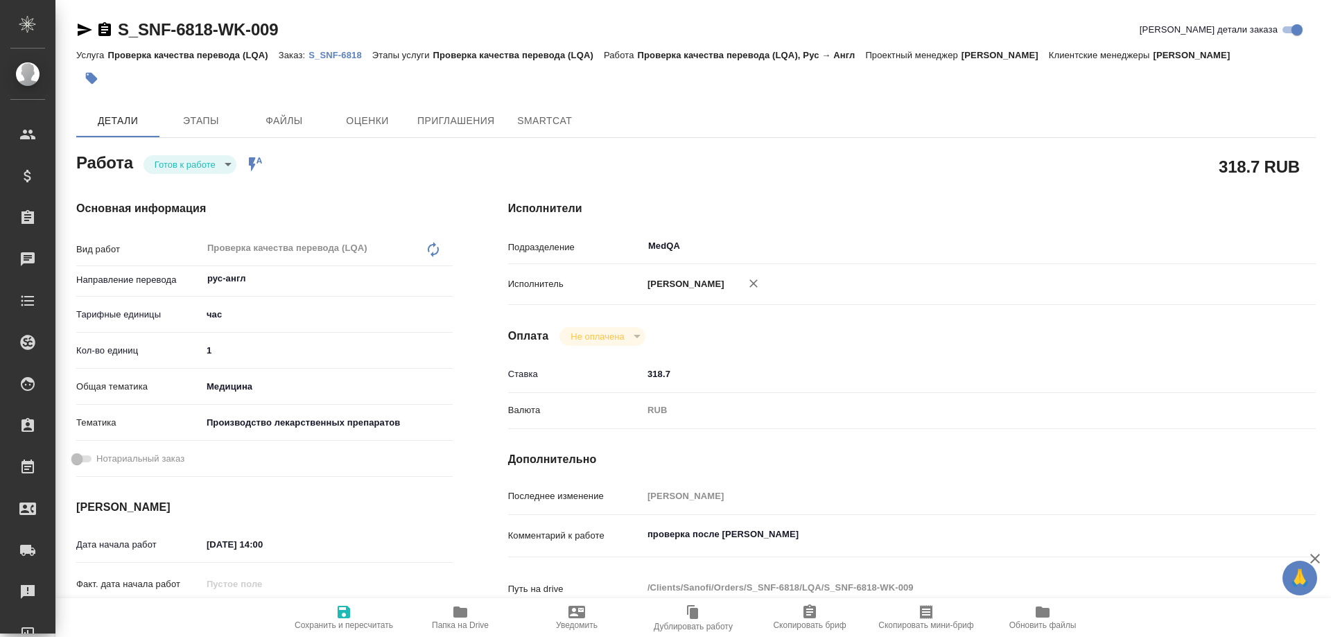
type textarea "x"
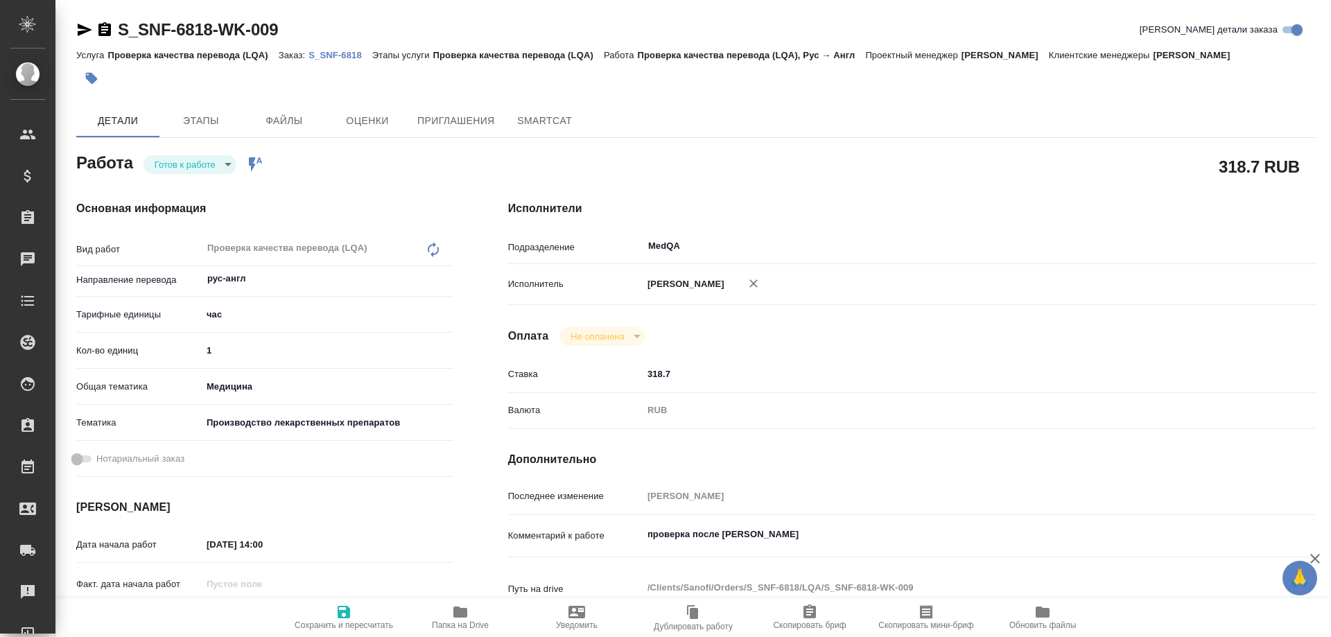
type textarea "x"
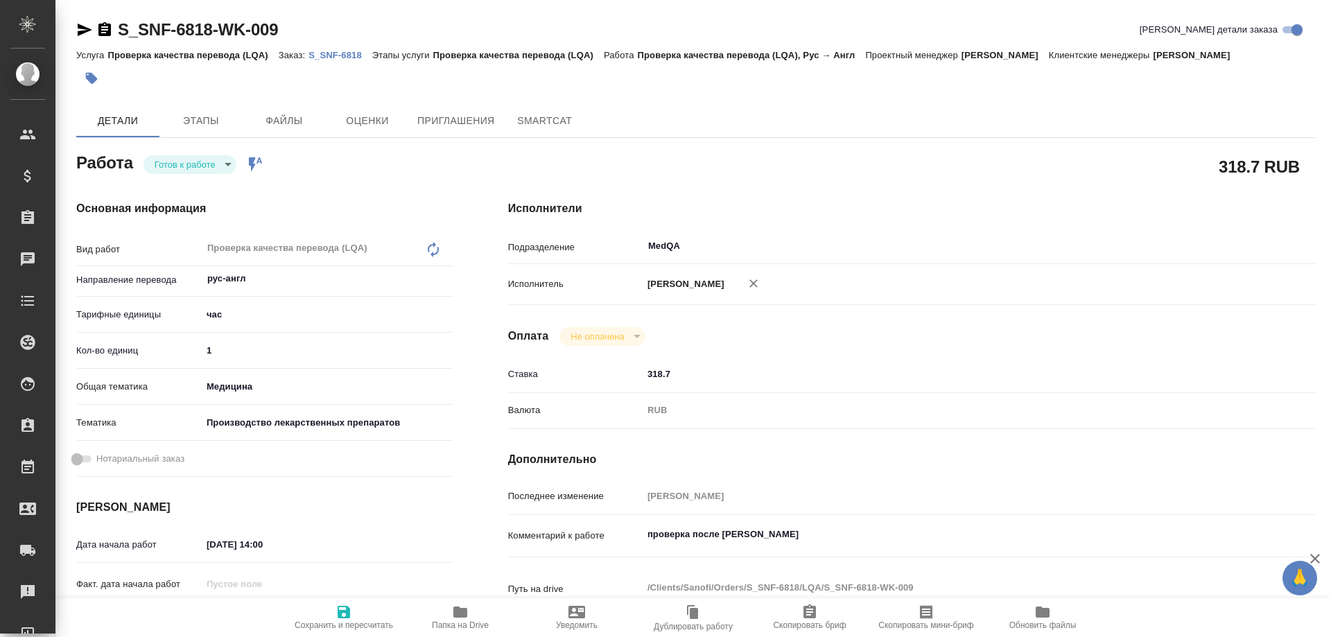
type textarea "x"
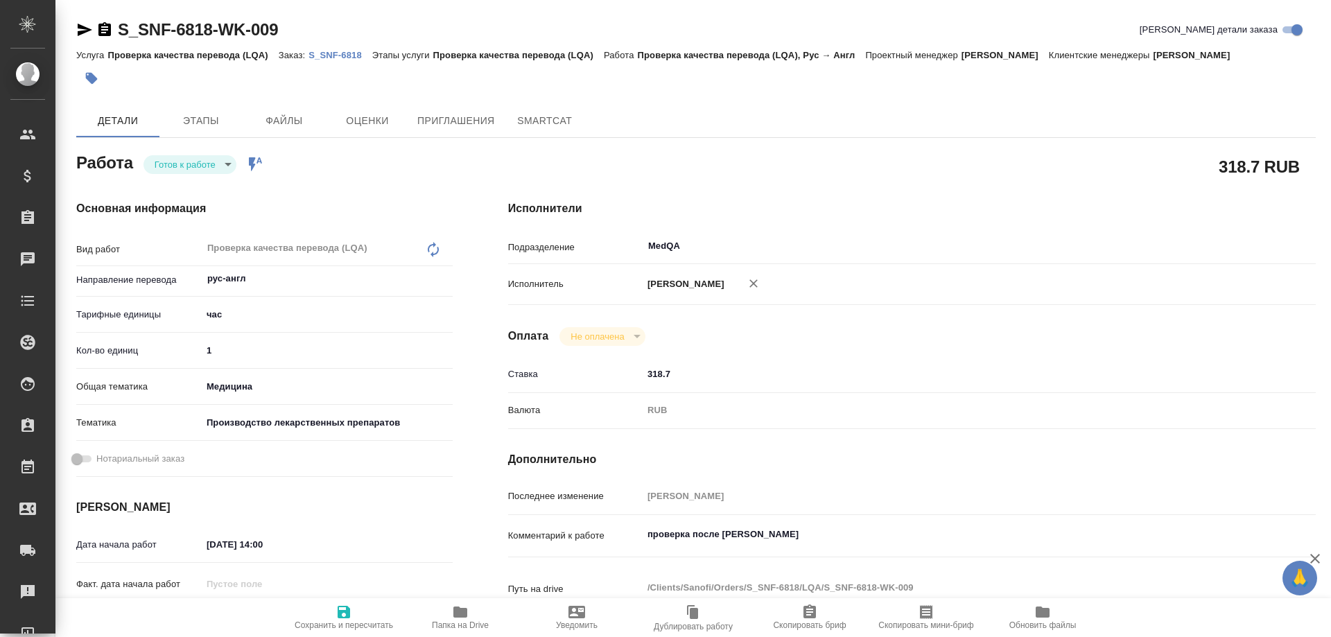
type textarea "x"
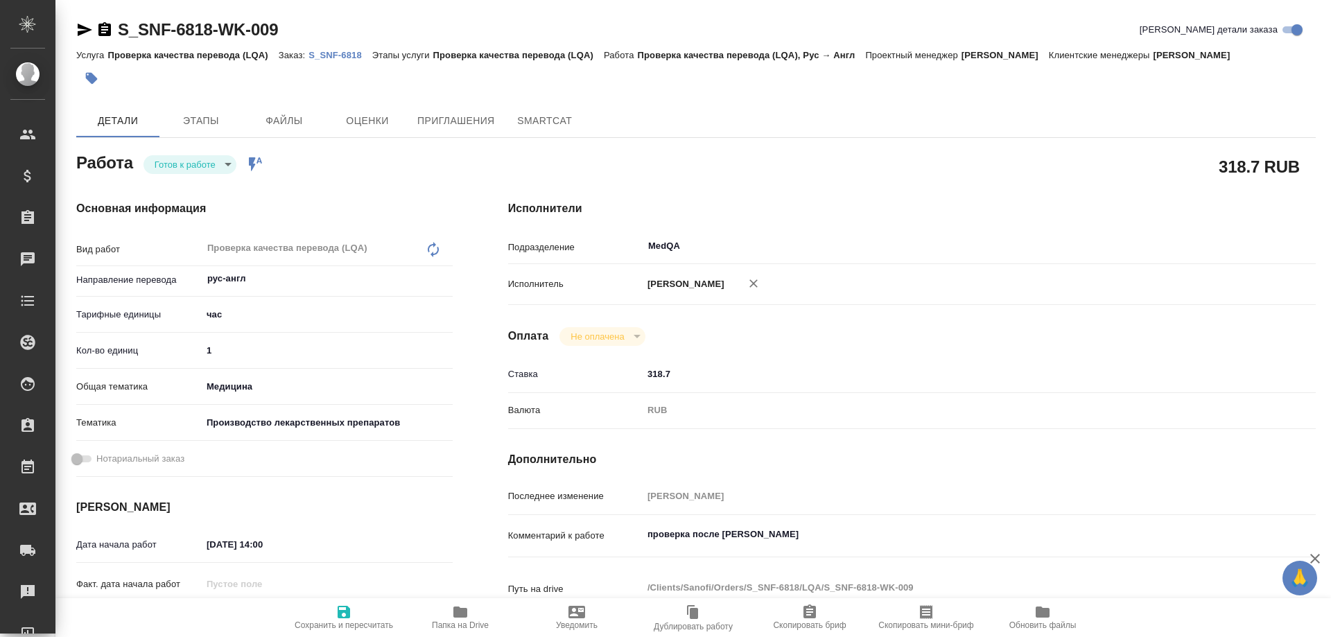
type textarea "x"
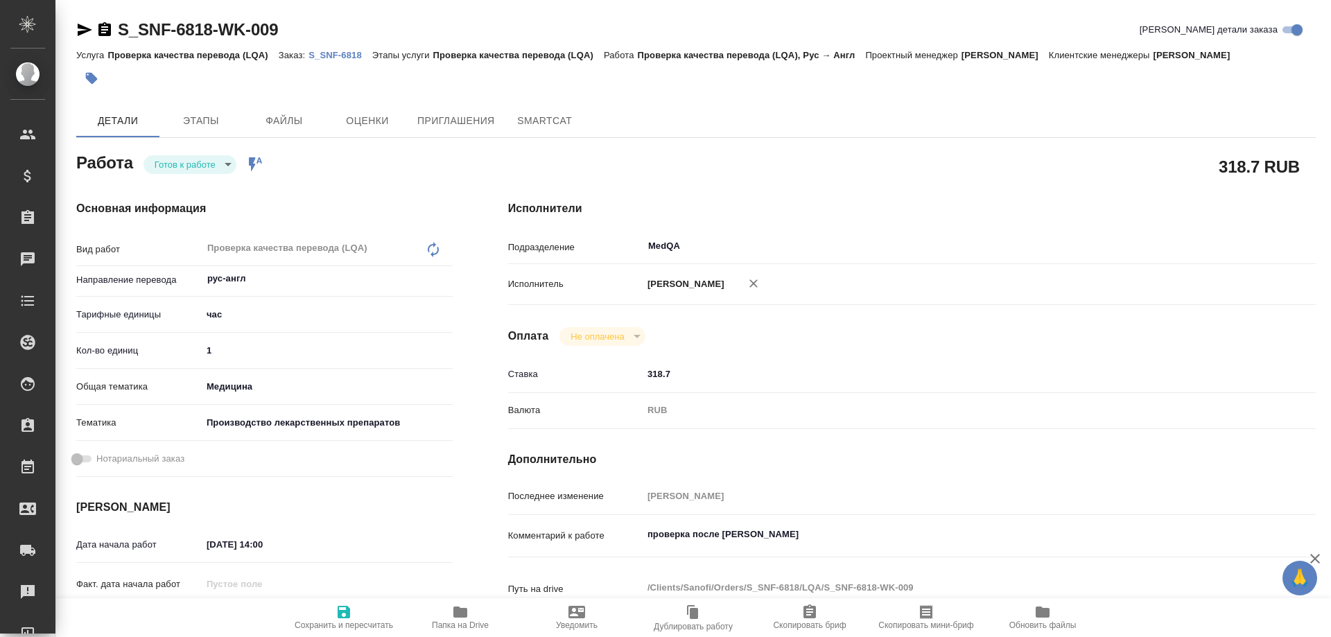
type textarea "x"
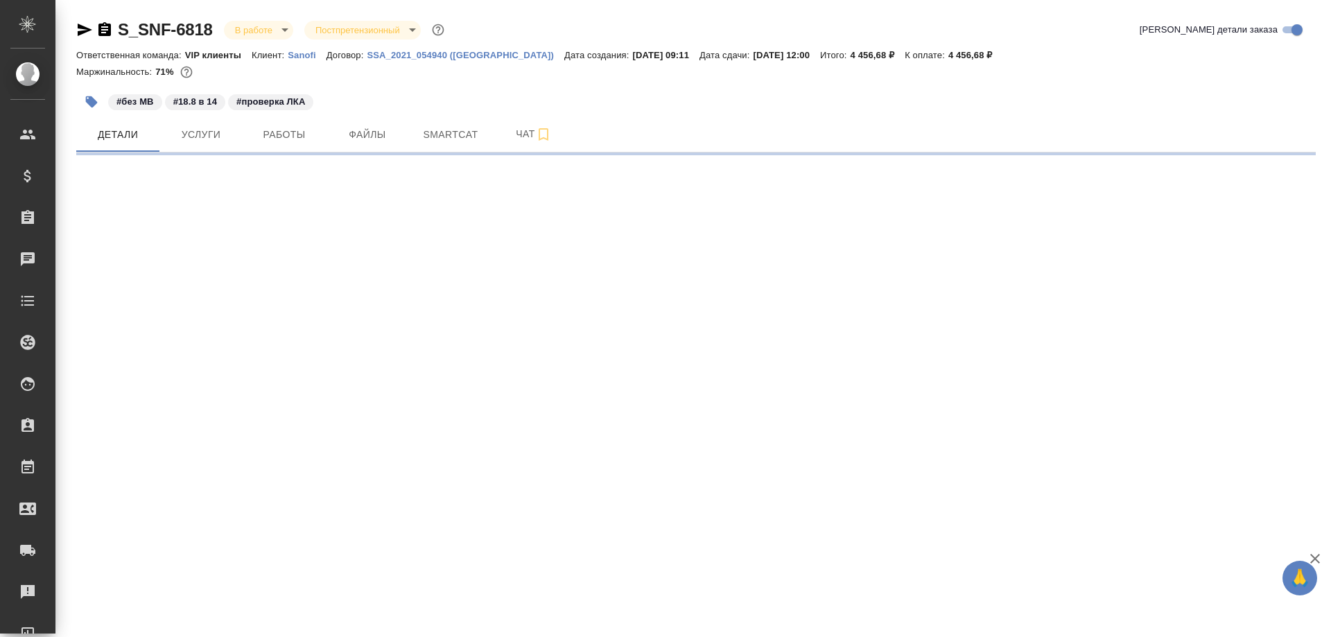
select select "RU"
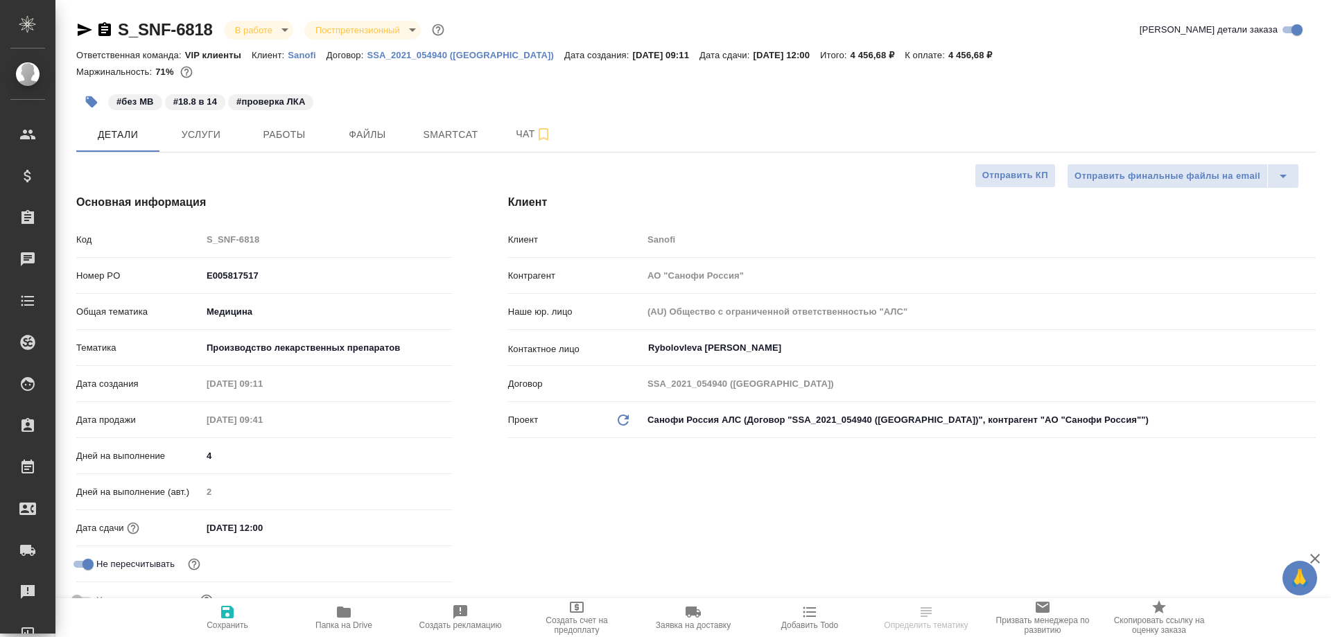
type textarea "x"
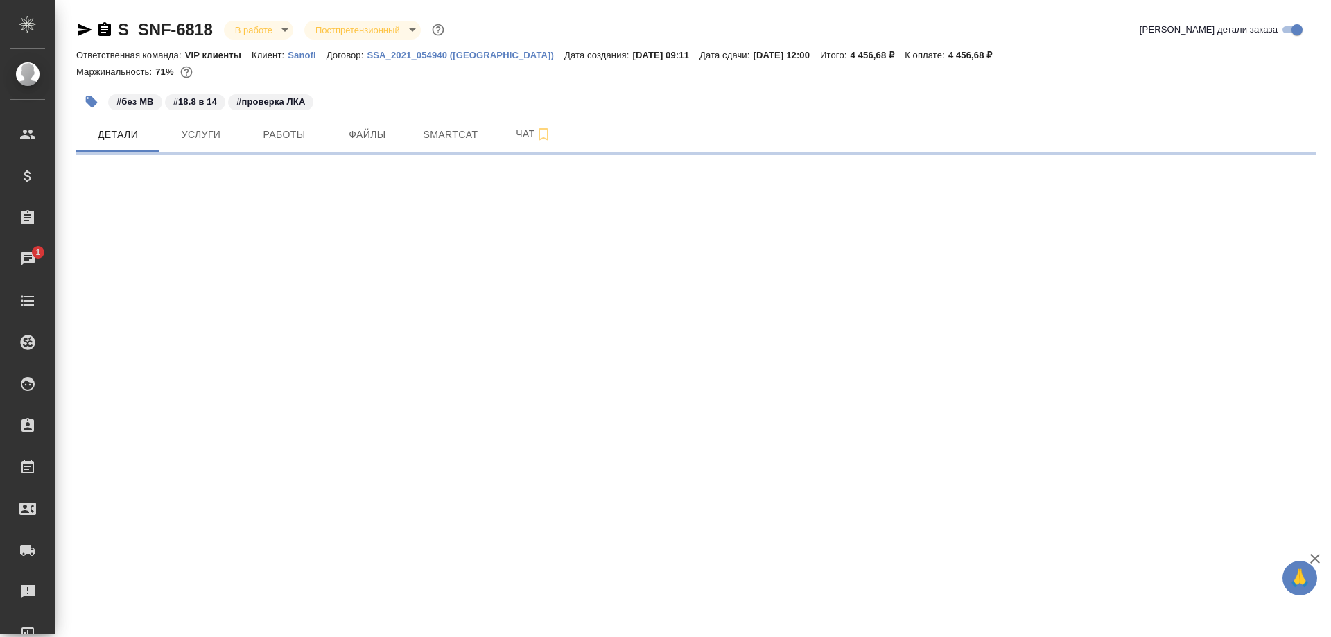
select select "RU"
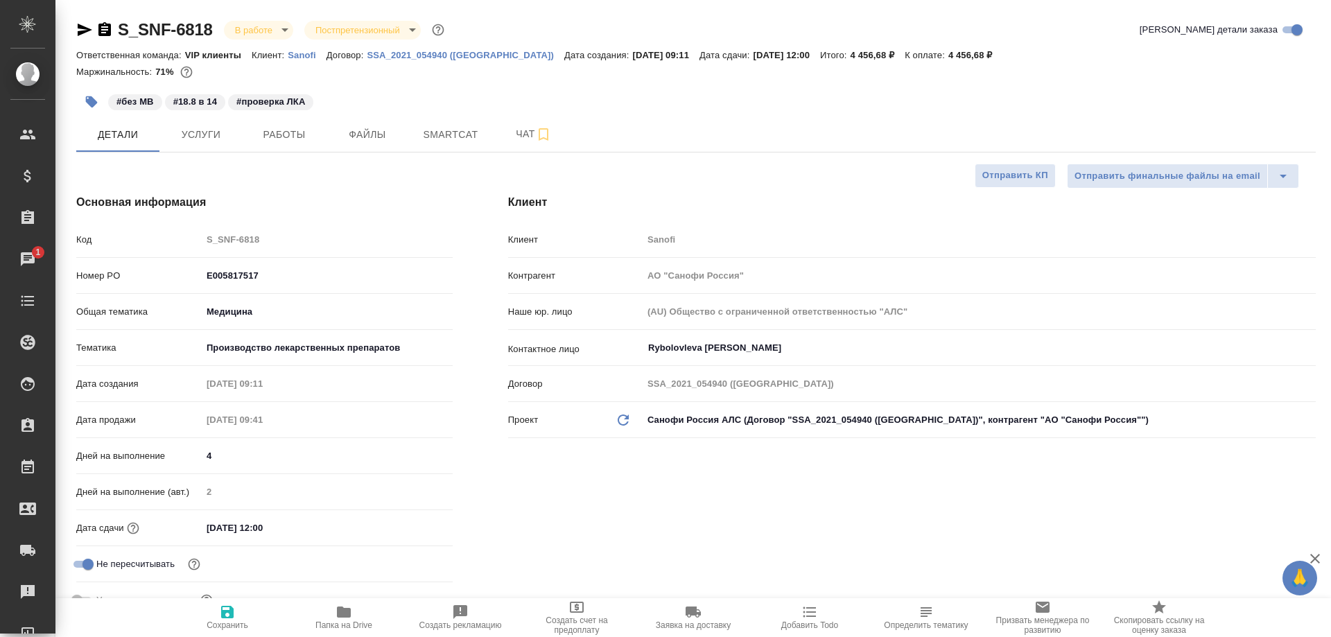
type textarea "x"
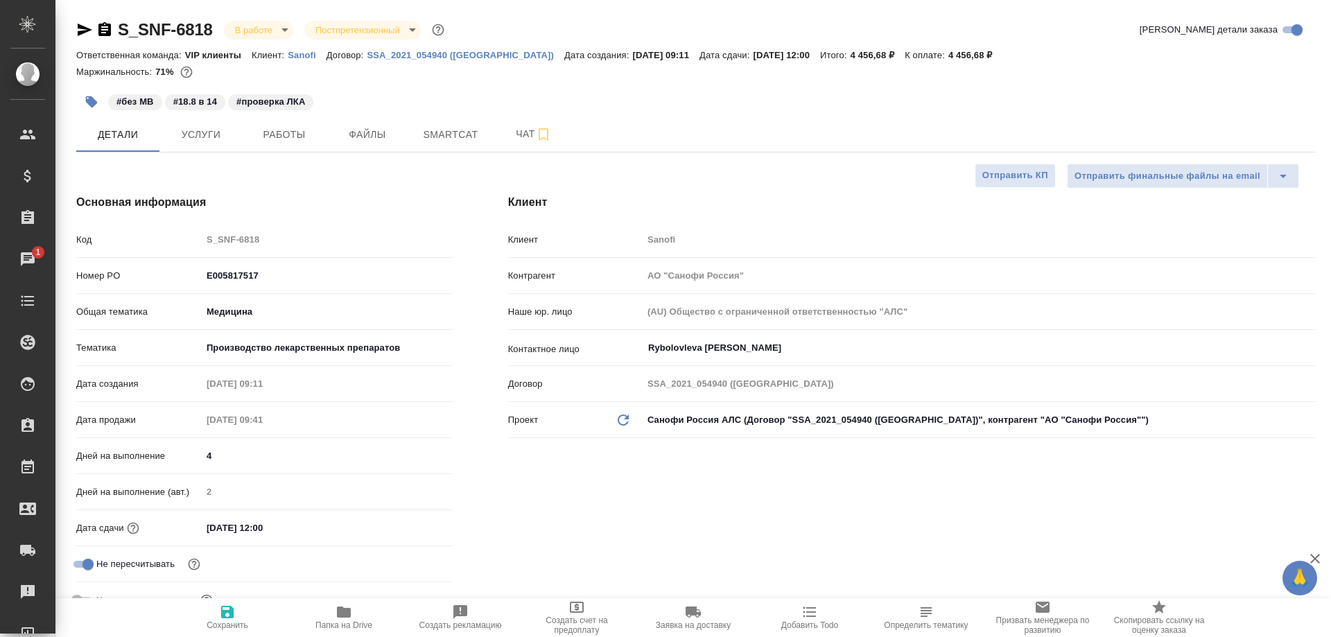
type textarea "x"
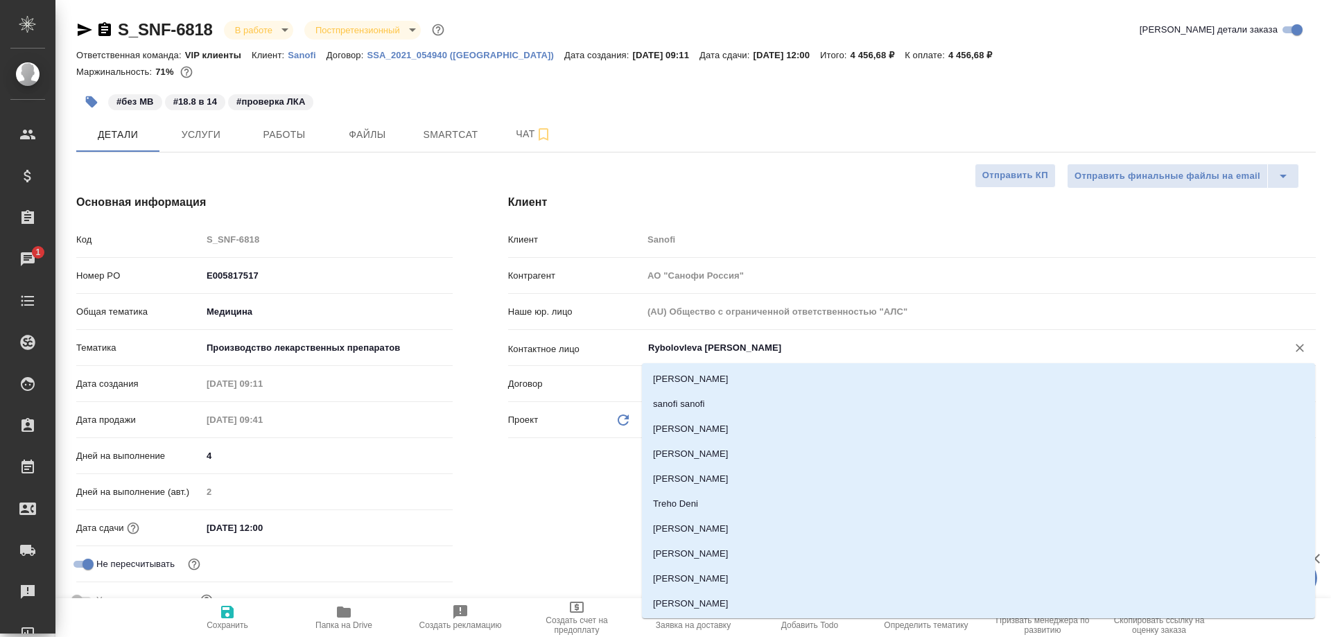
drag, startPoint x: 758, startPoint y: 350, endPoint x: 649, endPoint y: 344, distance: 109.7
click at [649, 344] on input "Rybolovleva Elizaveta" at bounding box center [956, 348] width 618 height 17
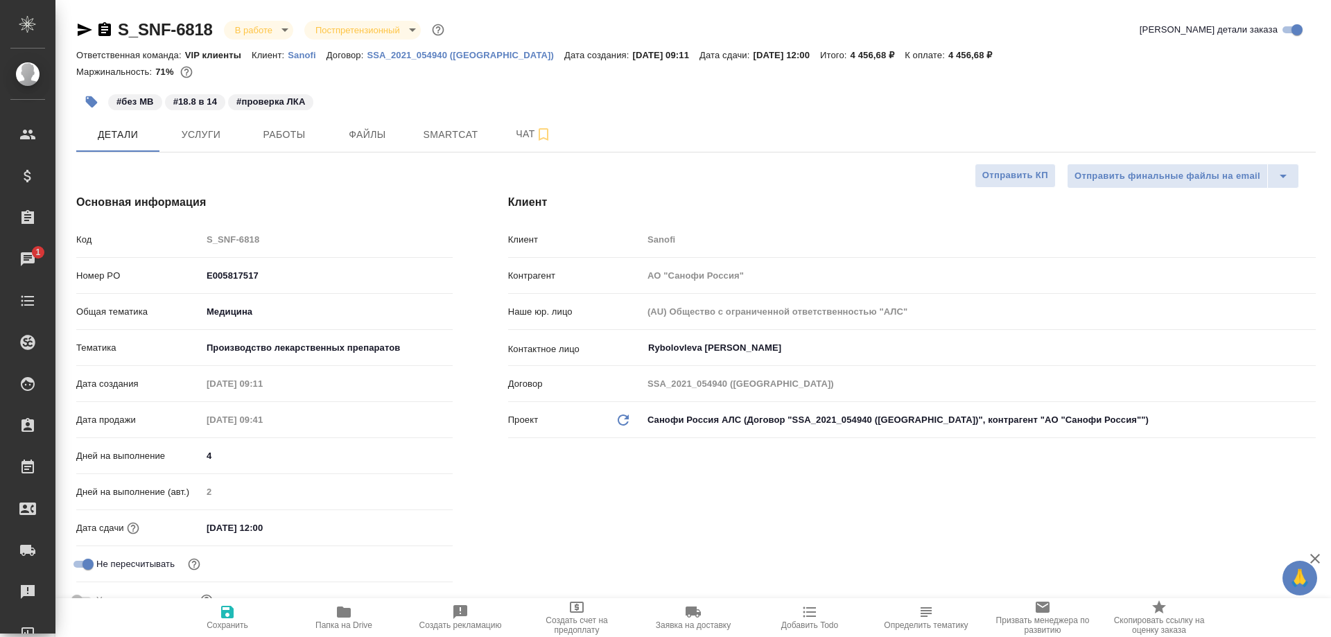
type textarea "x"
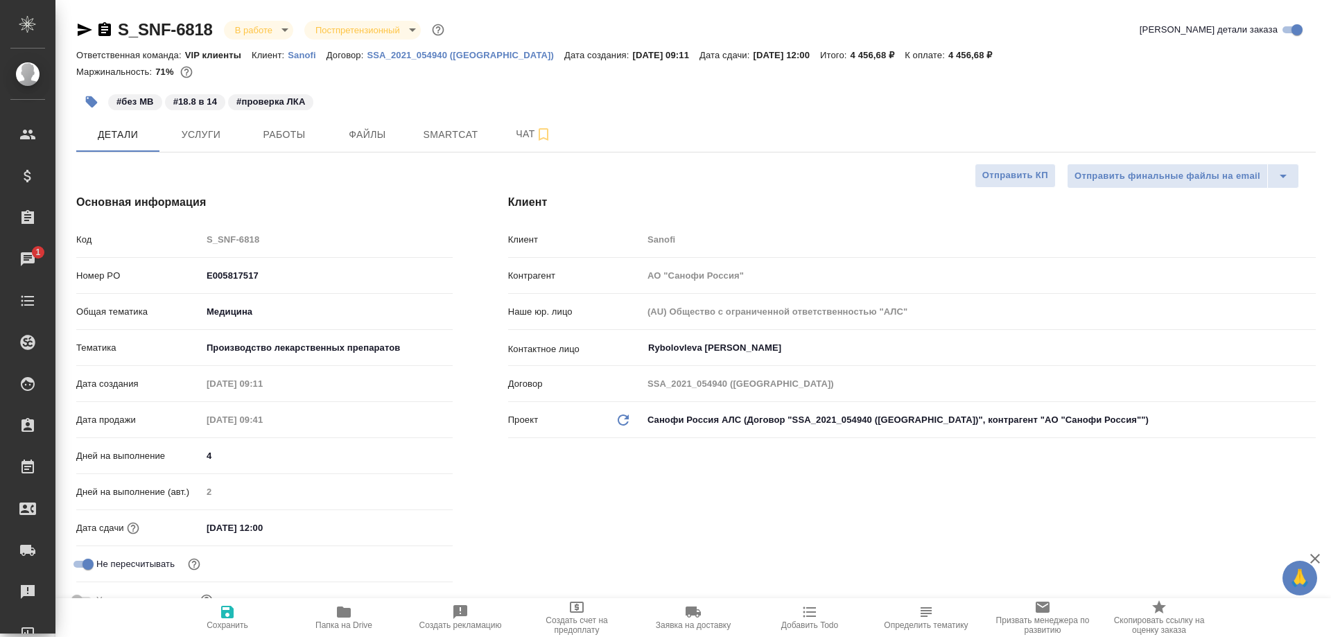
type textarea "x"
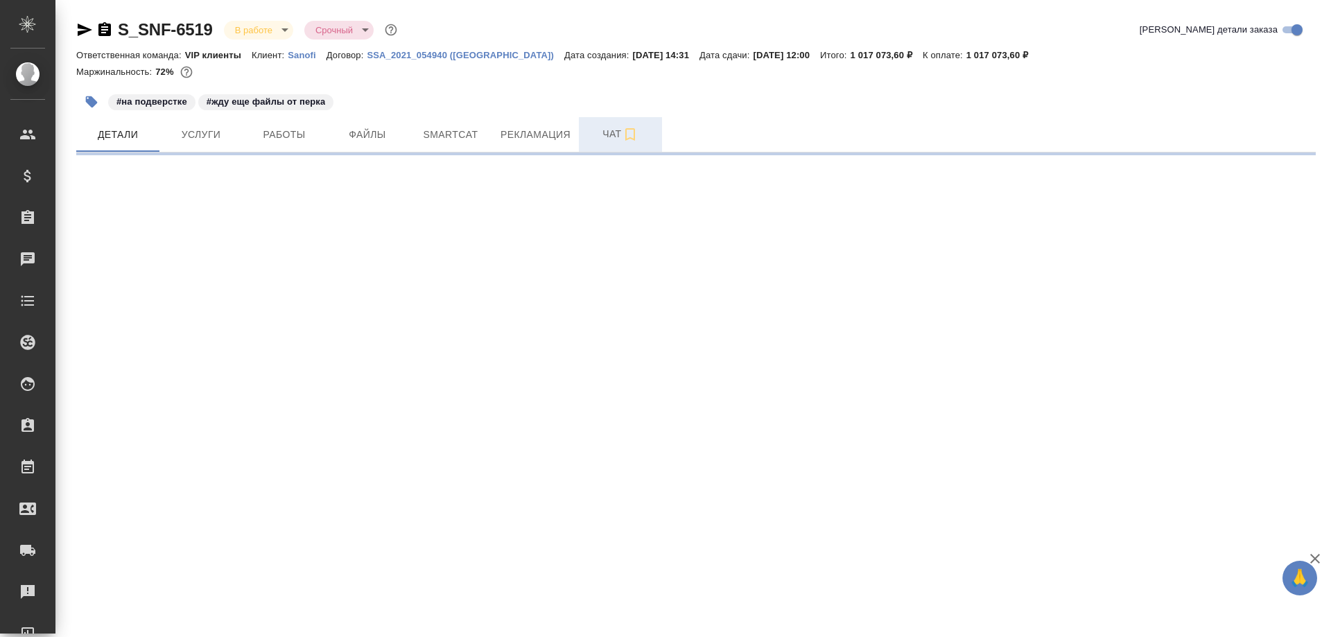
select select "RU"
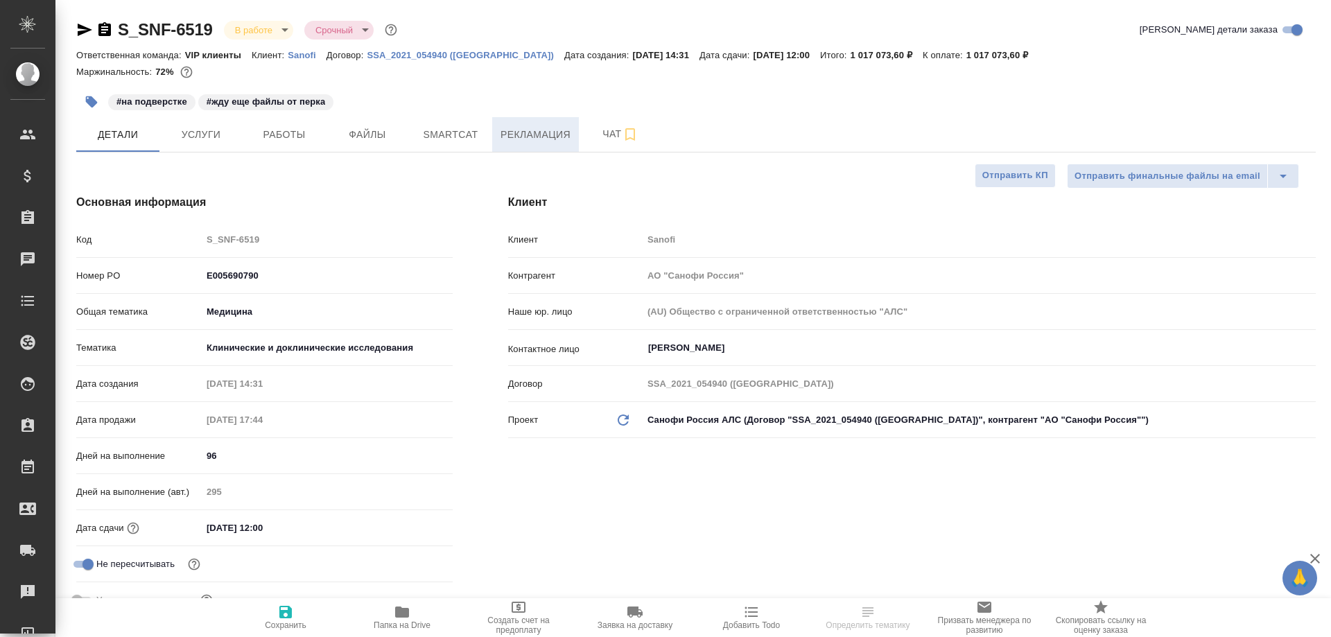
type textarea "x"
click at [530, 137] on span "Рекламация" at bounding box center [536, 134] width 70 height 17
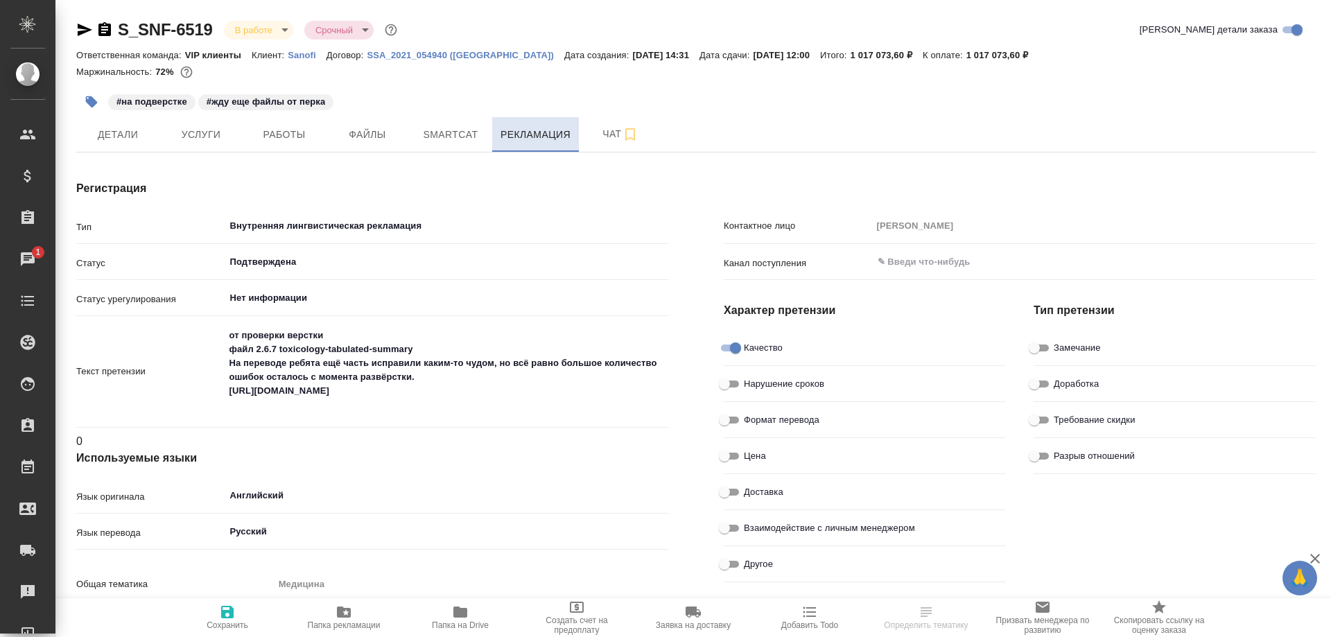
type textarea "x"
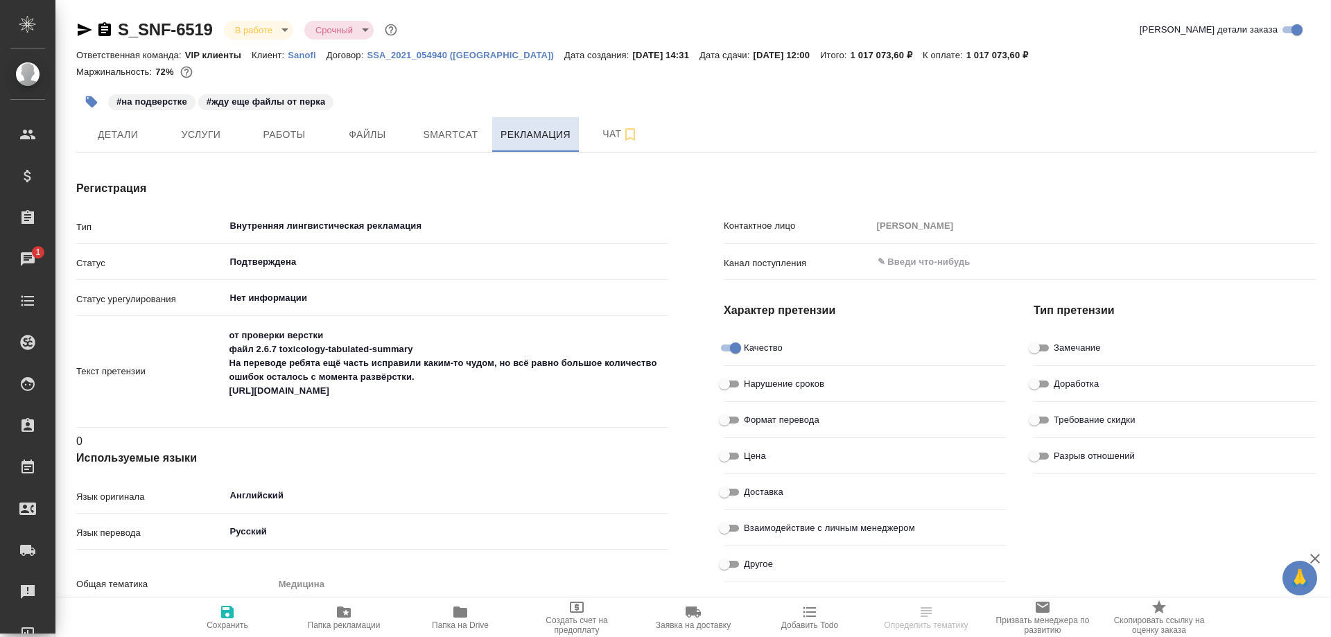
type textarea "x"
type input "Сархатов Руслан"
type textarea "x"
type input "Сархатов Руслан"
type textarea "x"
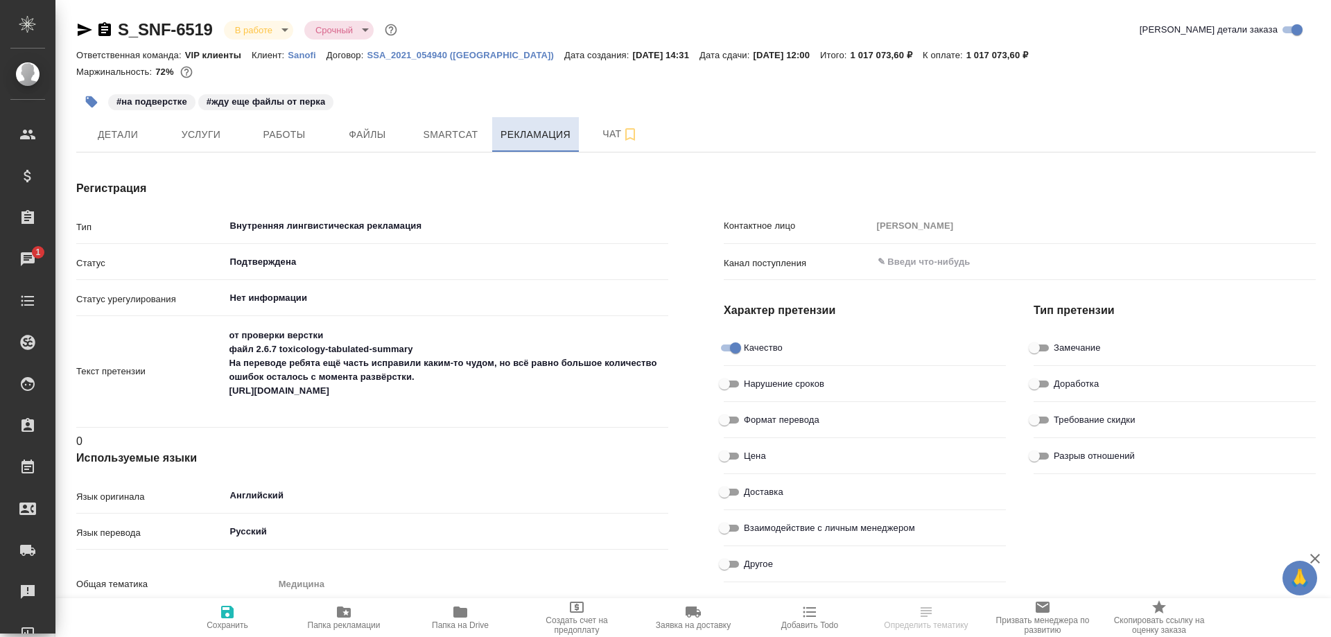
type textarea "x"
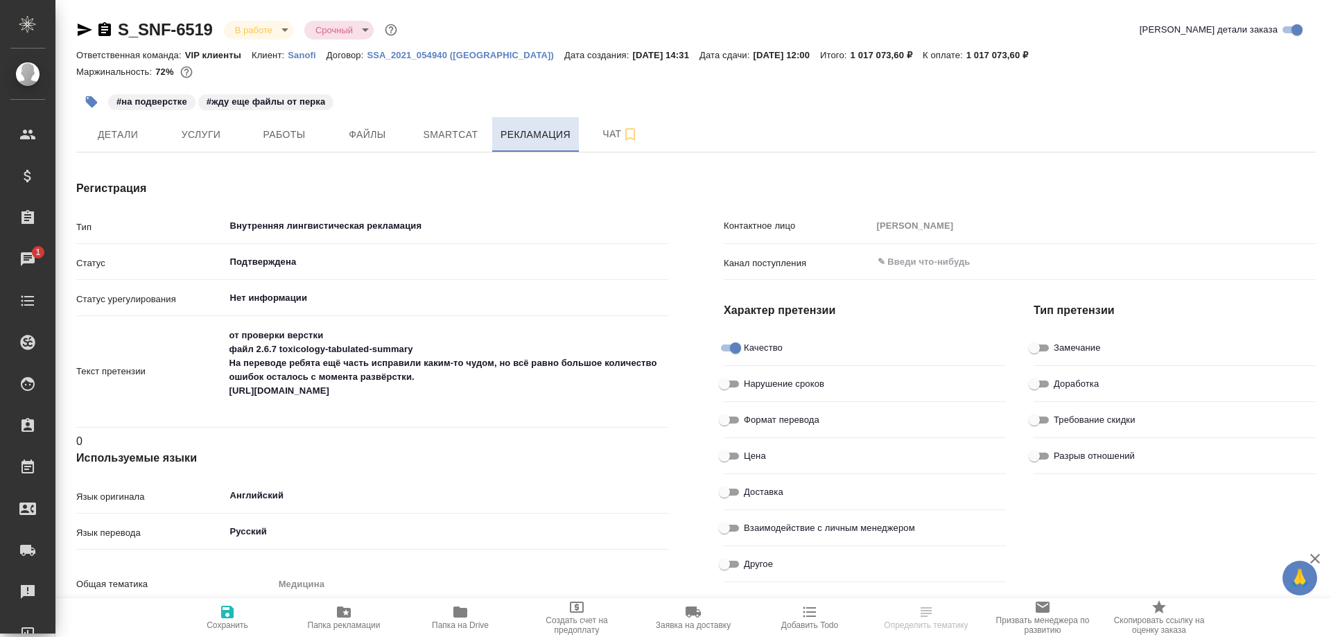
type textarea "x"
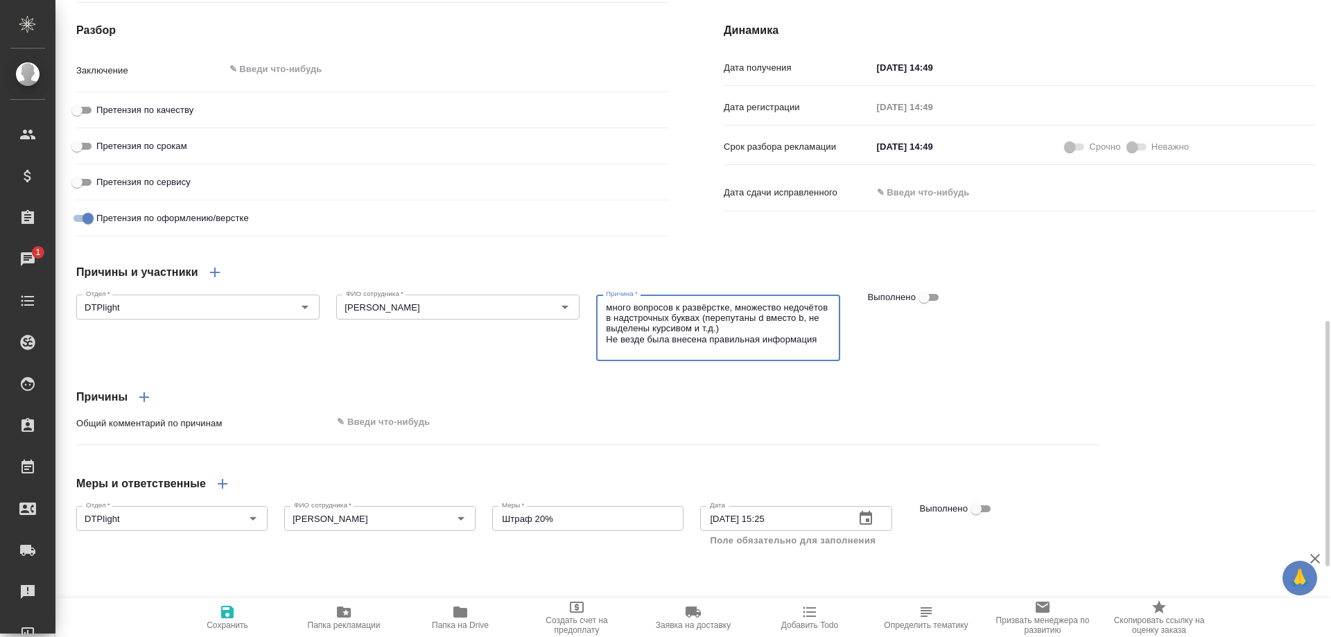
scroll to position [2, 0]
drag, startPoint x: 826, startPoint y: 351, endPoint x: 830, endPoint y: 363, distance: 12.5
click at [830, 354] on textarea "много вопросов к развёрстке, множество недочётов в надстрочных буквах (перепута…" at bounding box center [718, 328] width 224 height 52
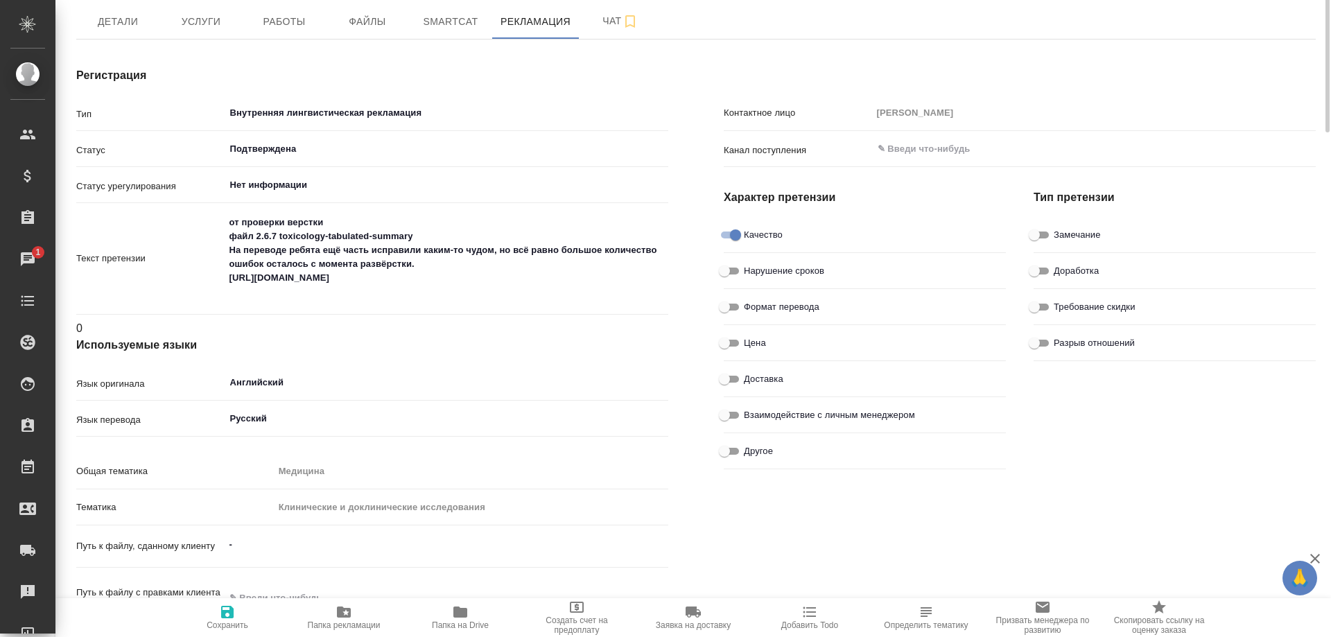
scroll to position [0, 0]
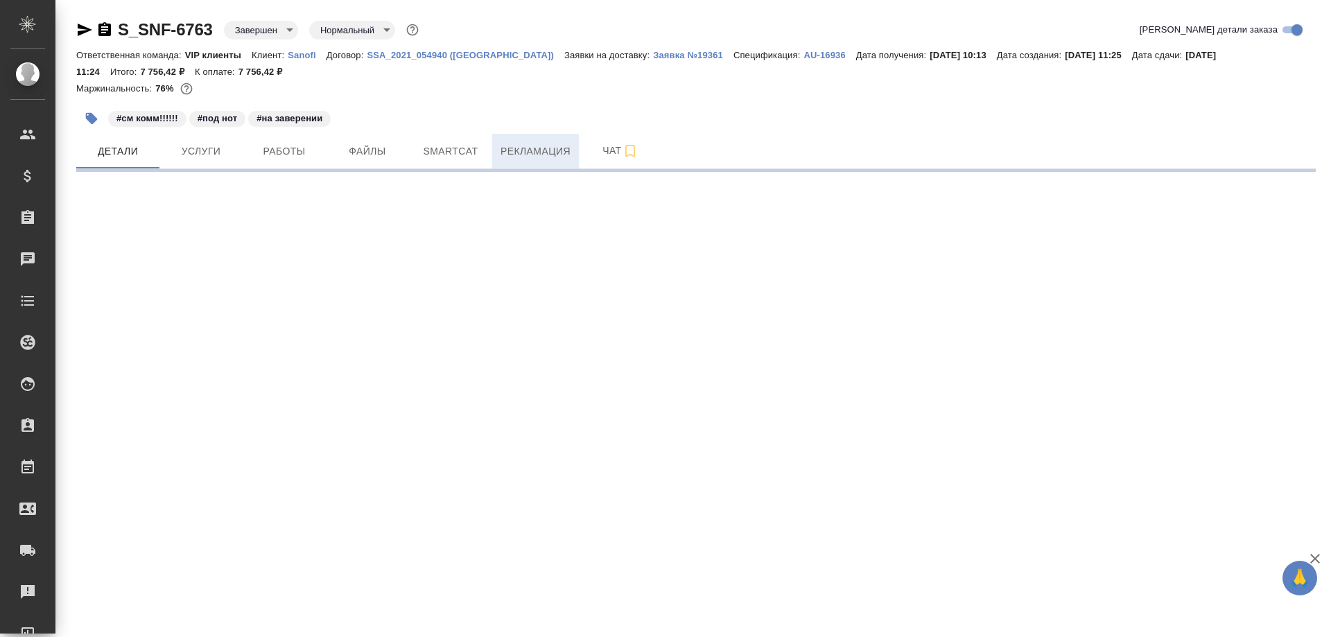
select select "RU"
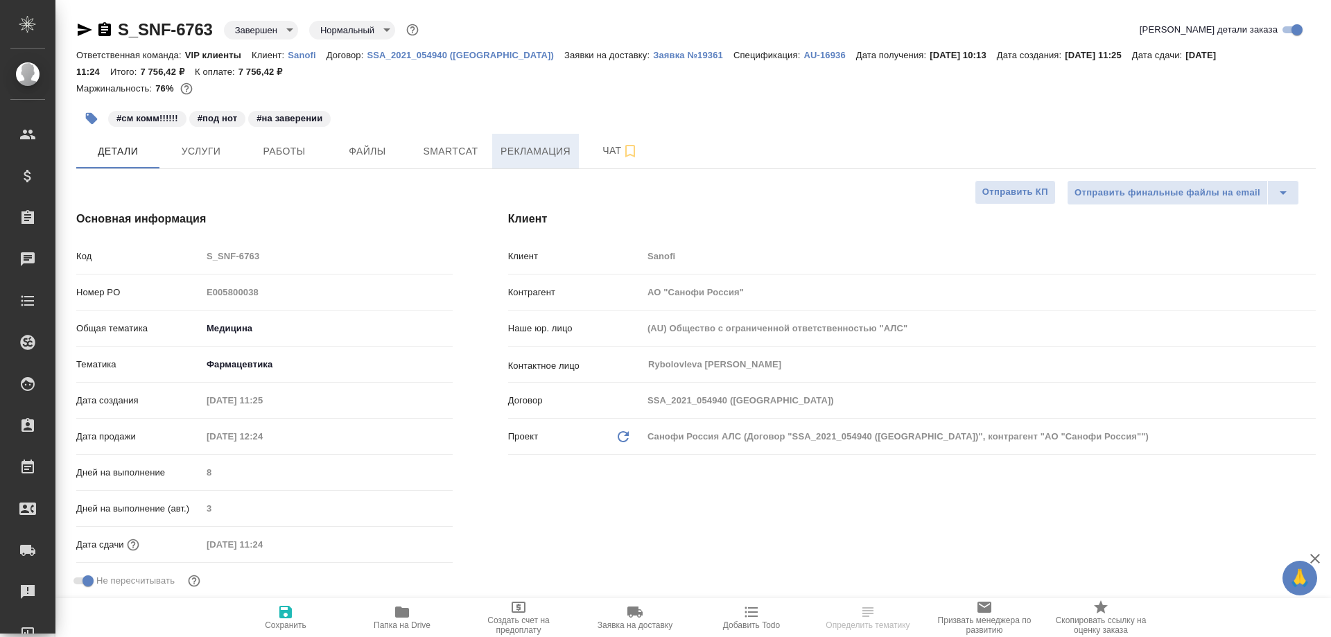
type textarea "x"
click at [510, 147] on span "Рекламация" at bounding box center [536, 151] width 70 height 17
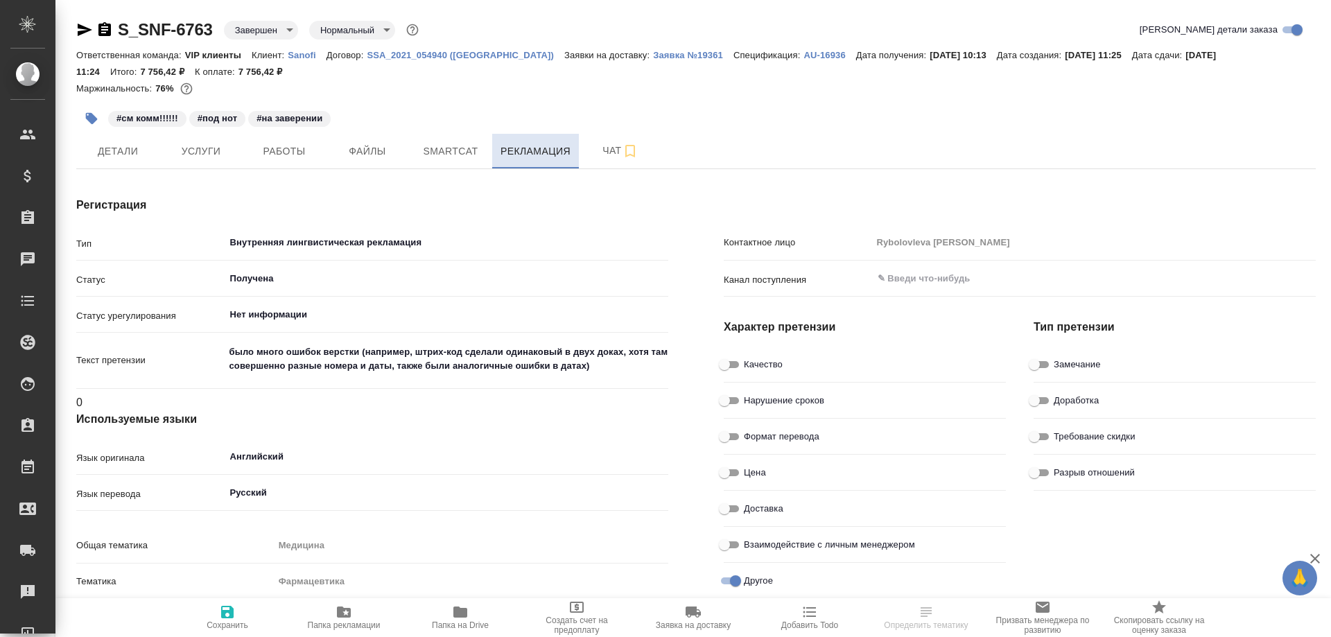
type textarea "x"
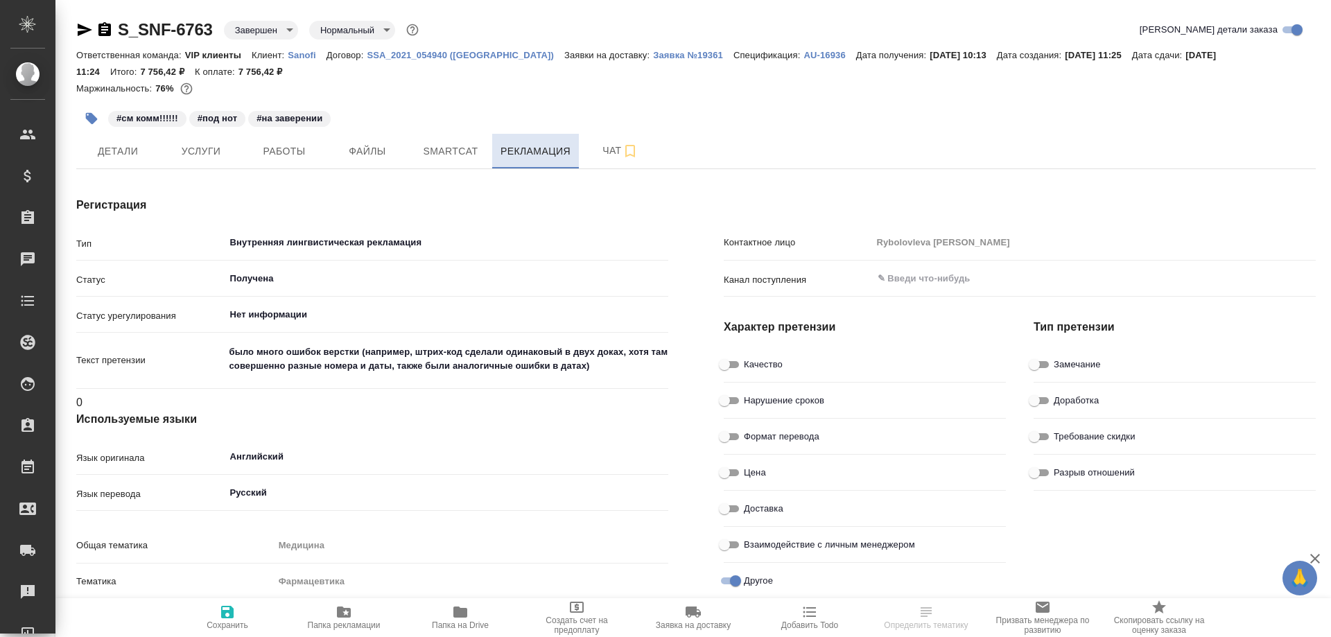
type textarea "x"
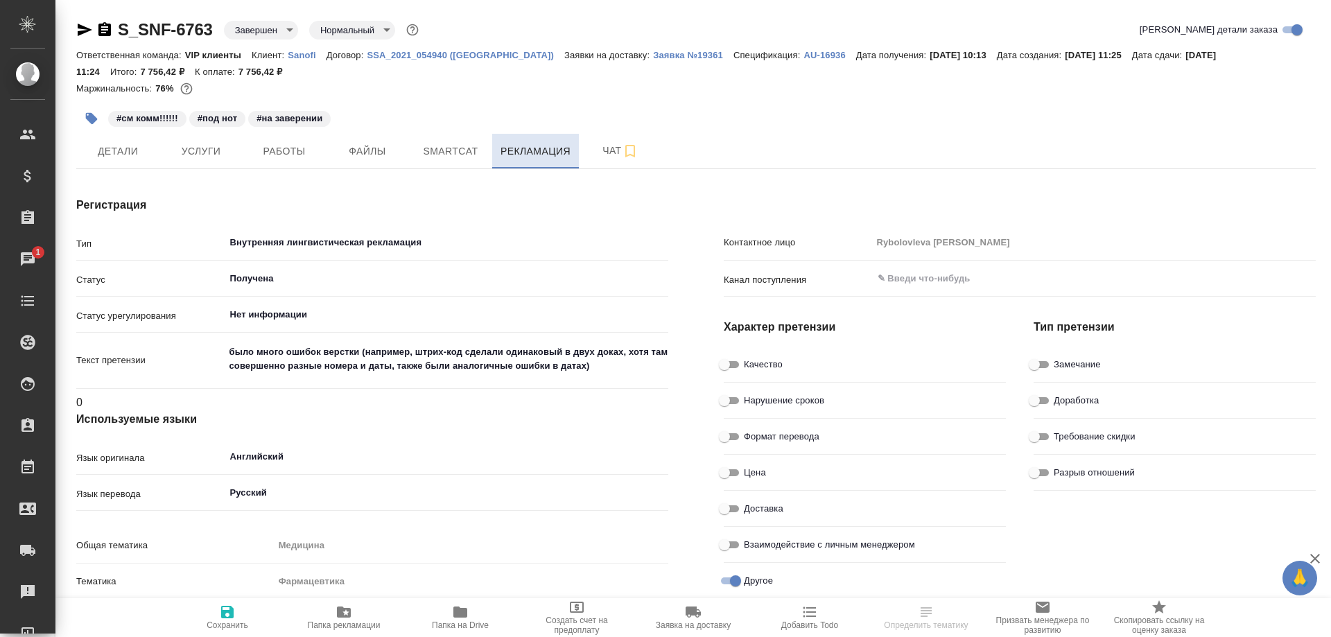
type textarea "x"
click at [284, 155] on span "Работы" at bounding box center [284, 151] width 67 height 17
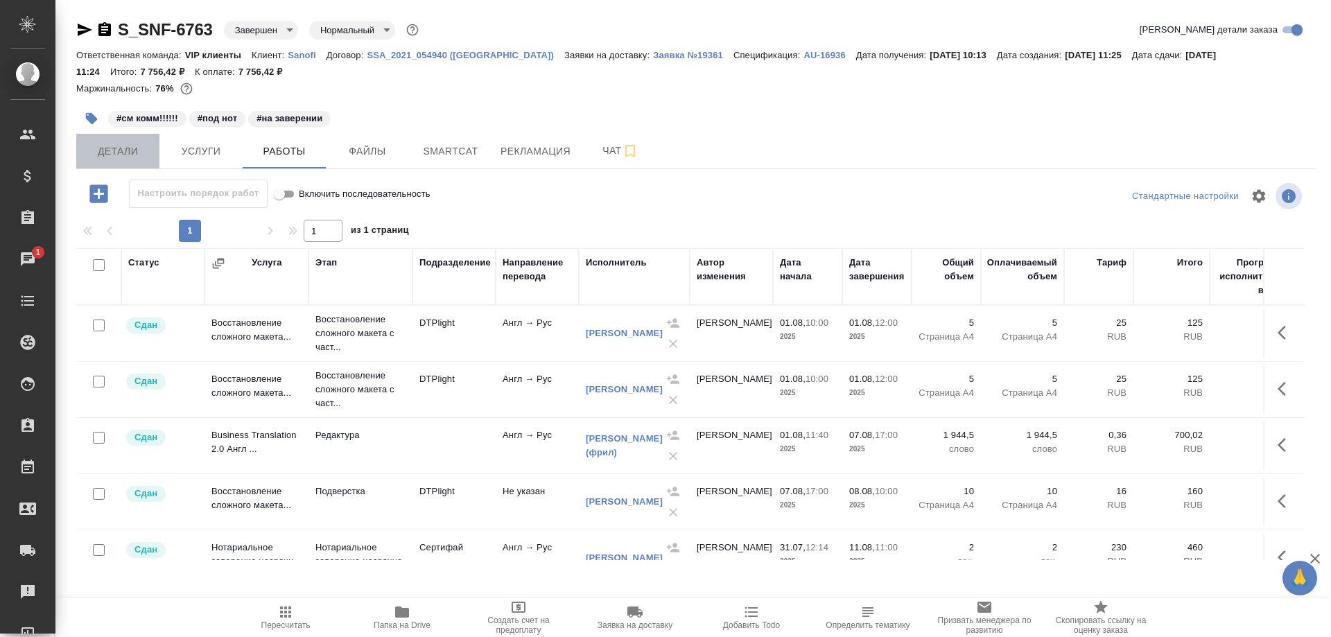
click at [107, 153] on span "Детали" at bounding box center [118, 151] width 67 height 17
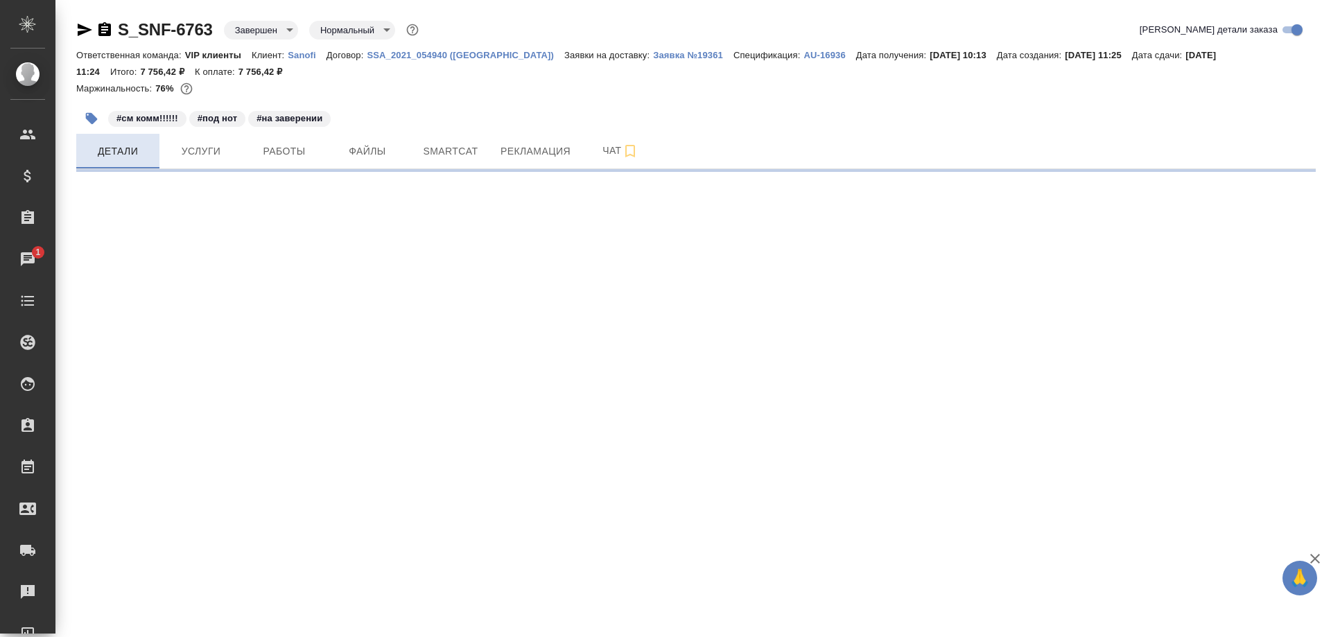
select select "RU"
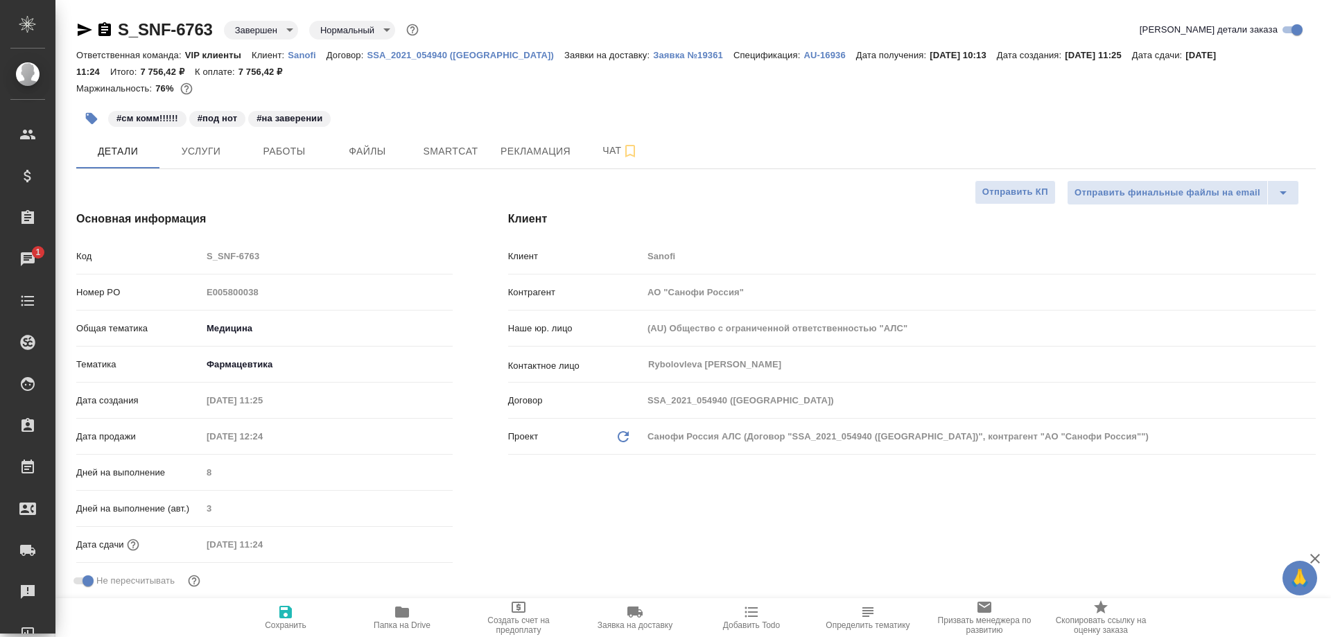
type textarea "x"
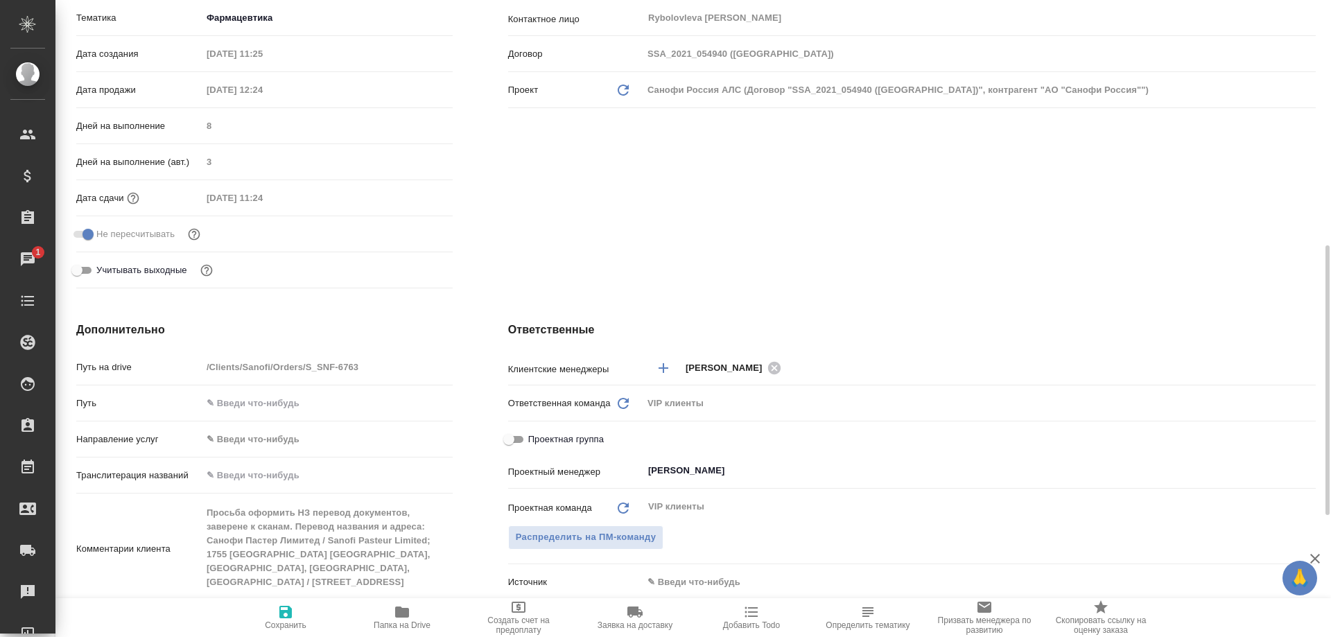
scroll to position [485, 0]
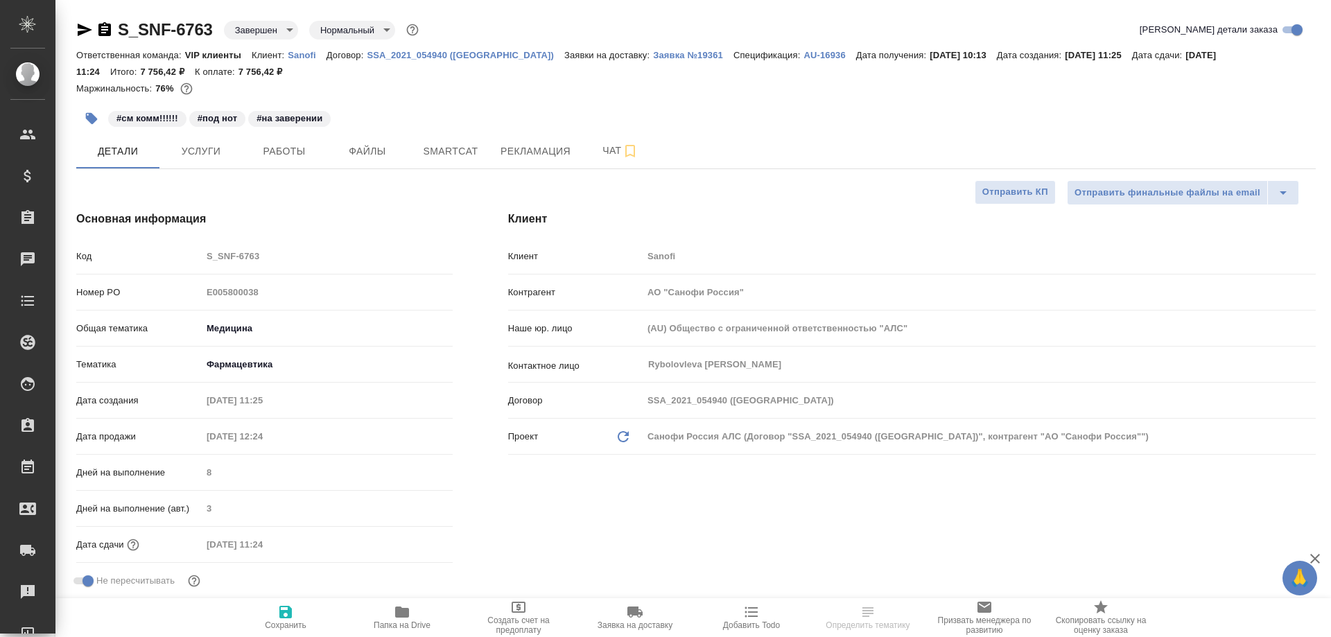
select select "RU"
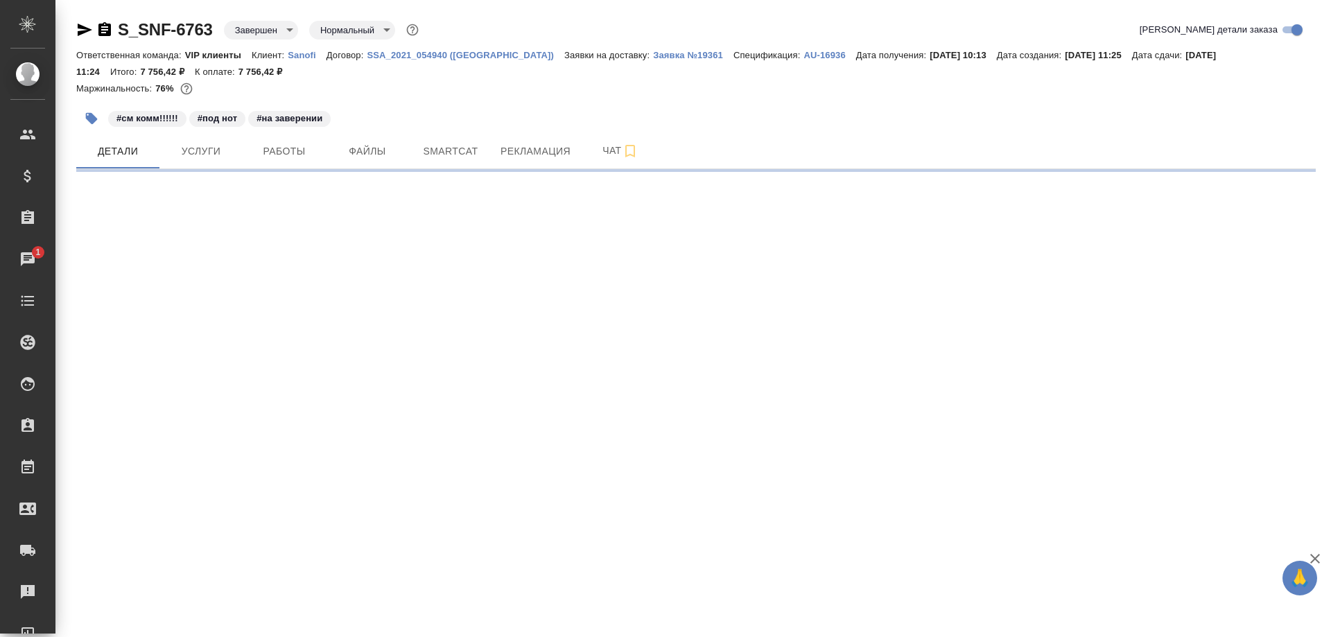
select select "RU"
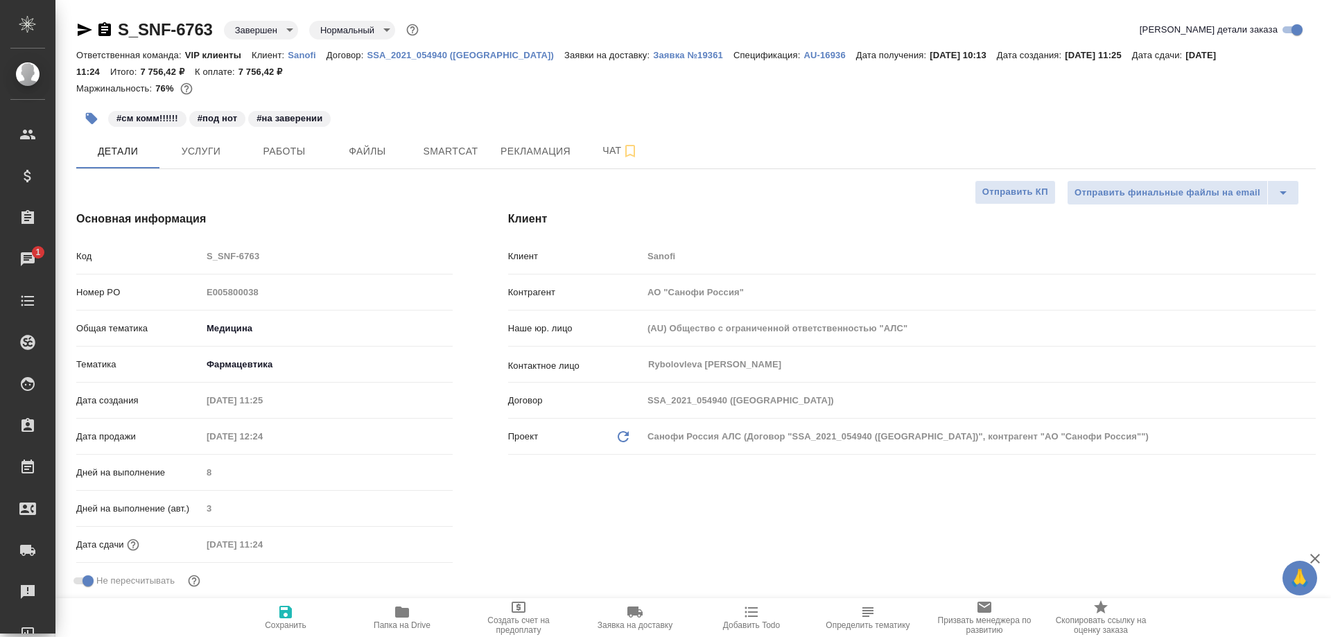
type textarea "x"
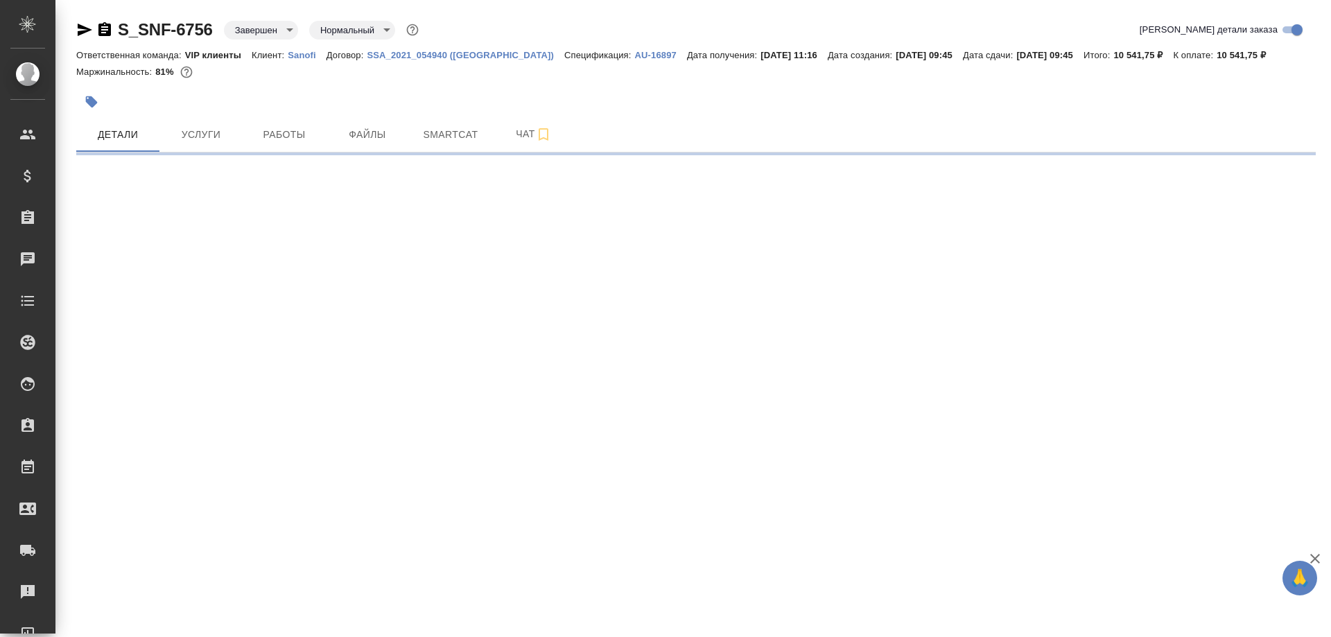
select select "RU"
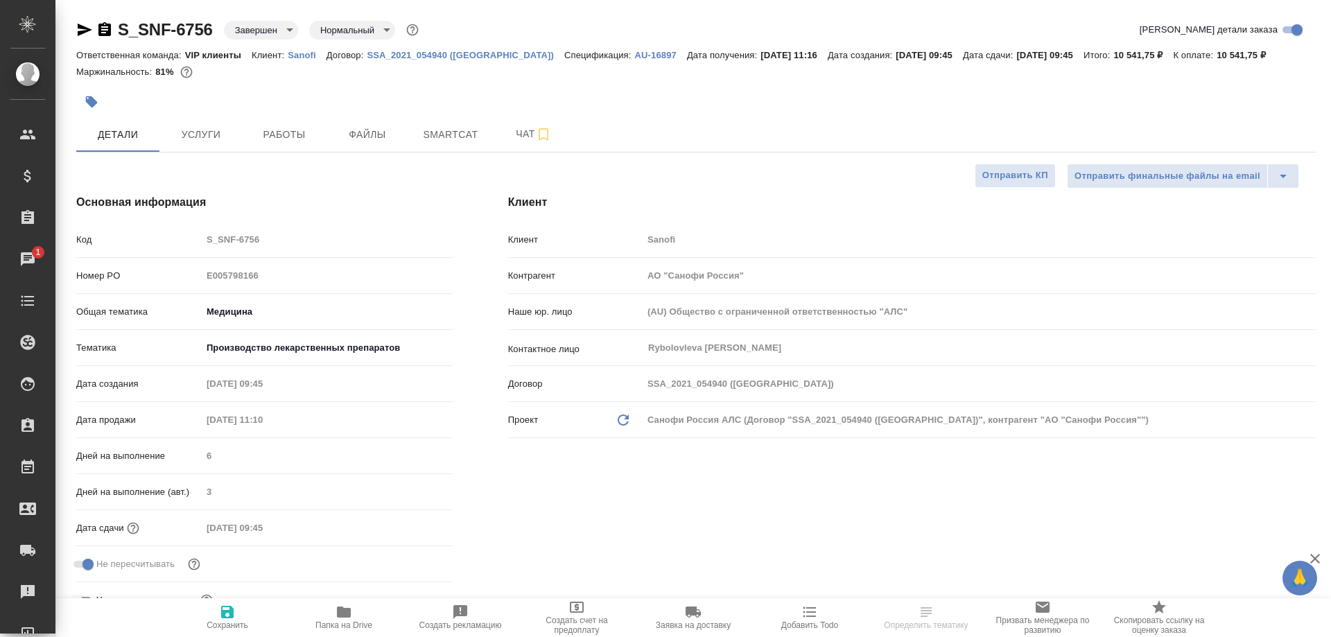
type textarea "x"
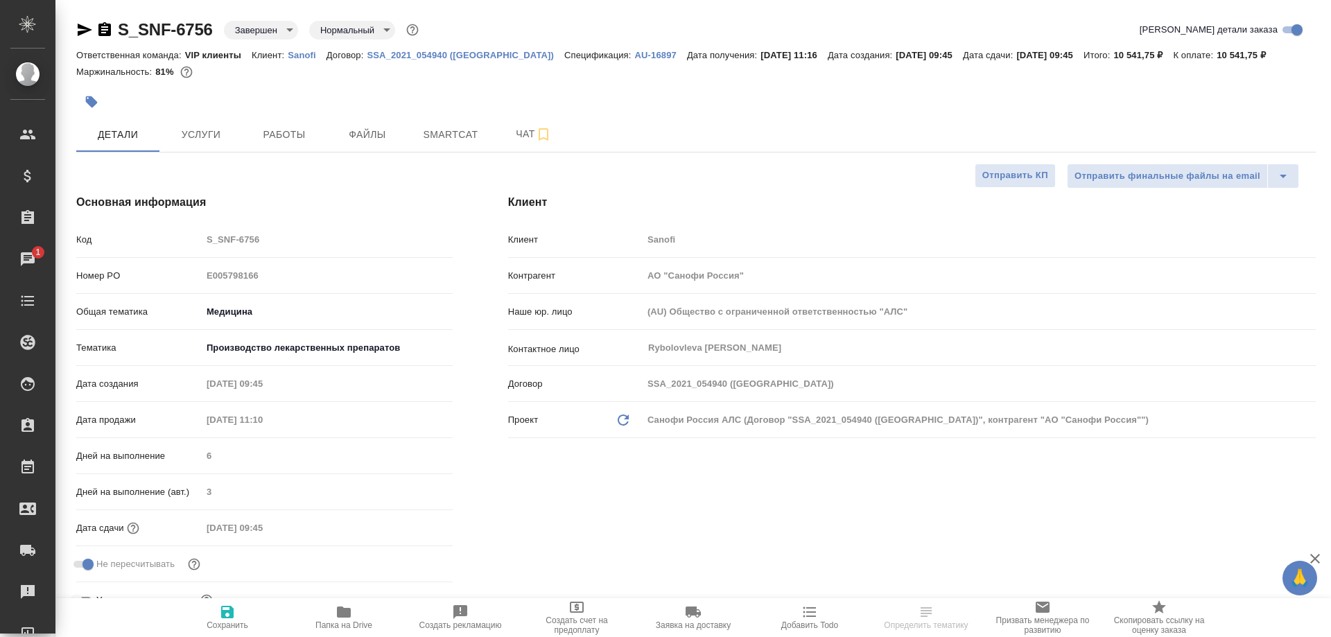
type textarea "x"
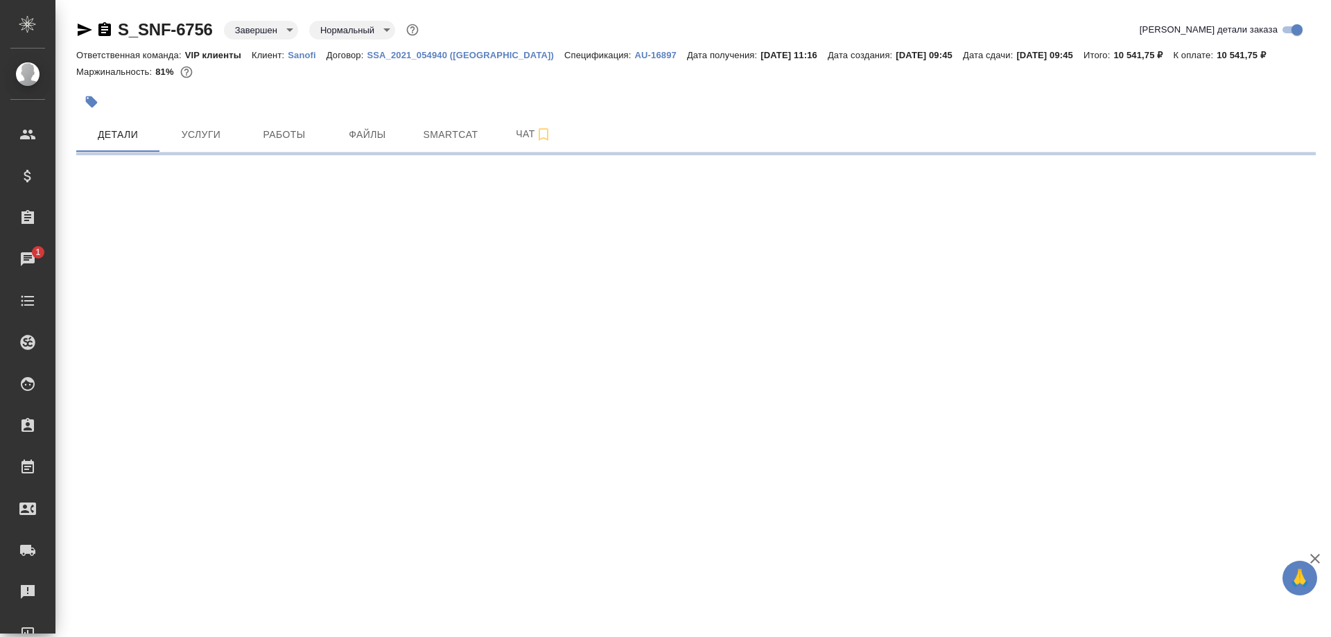
select select "RU"
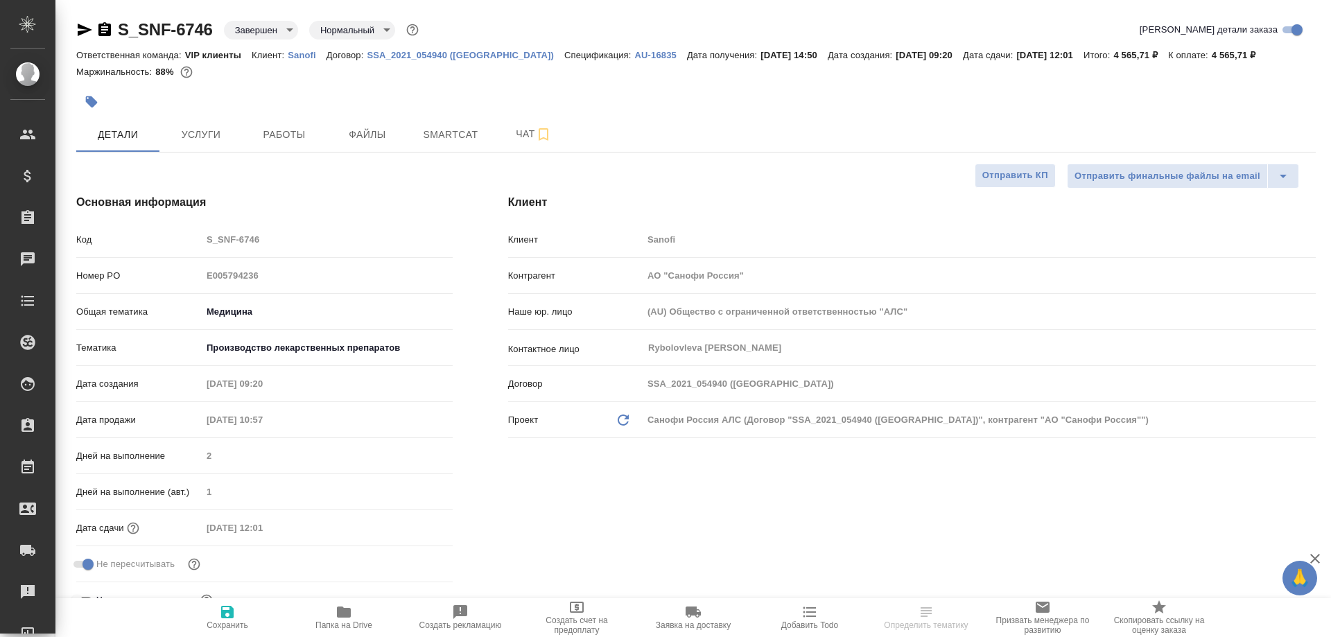
type textarea "x"
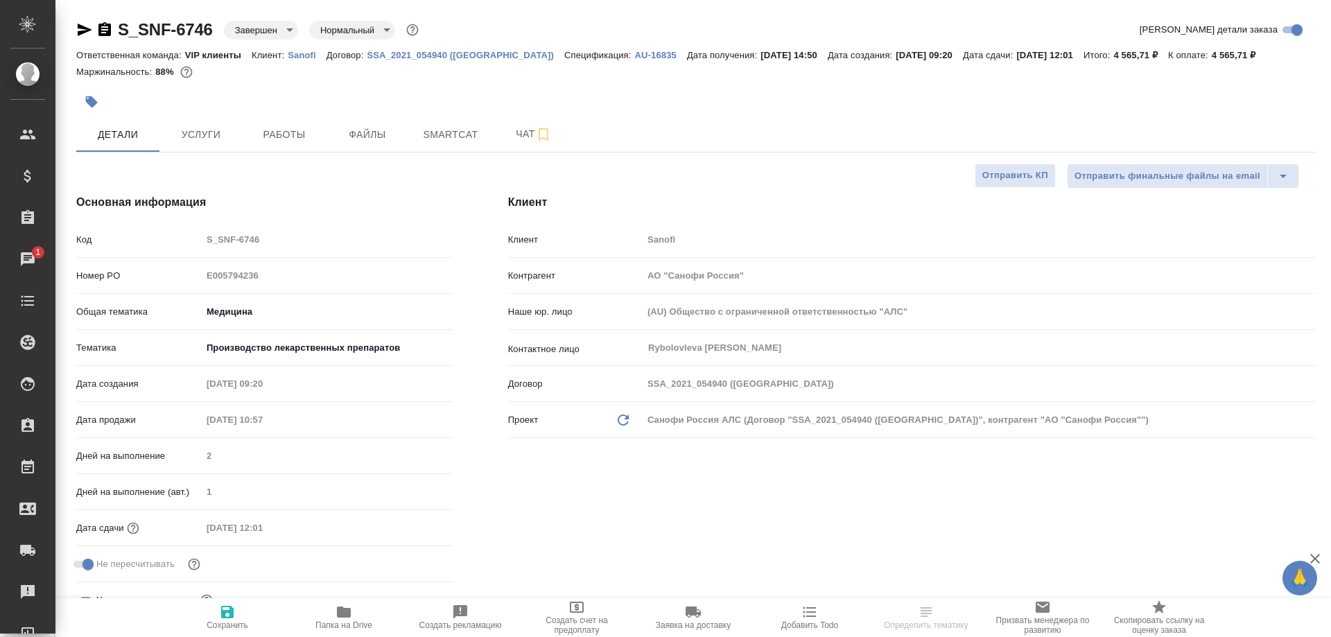
type textarea "x"
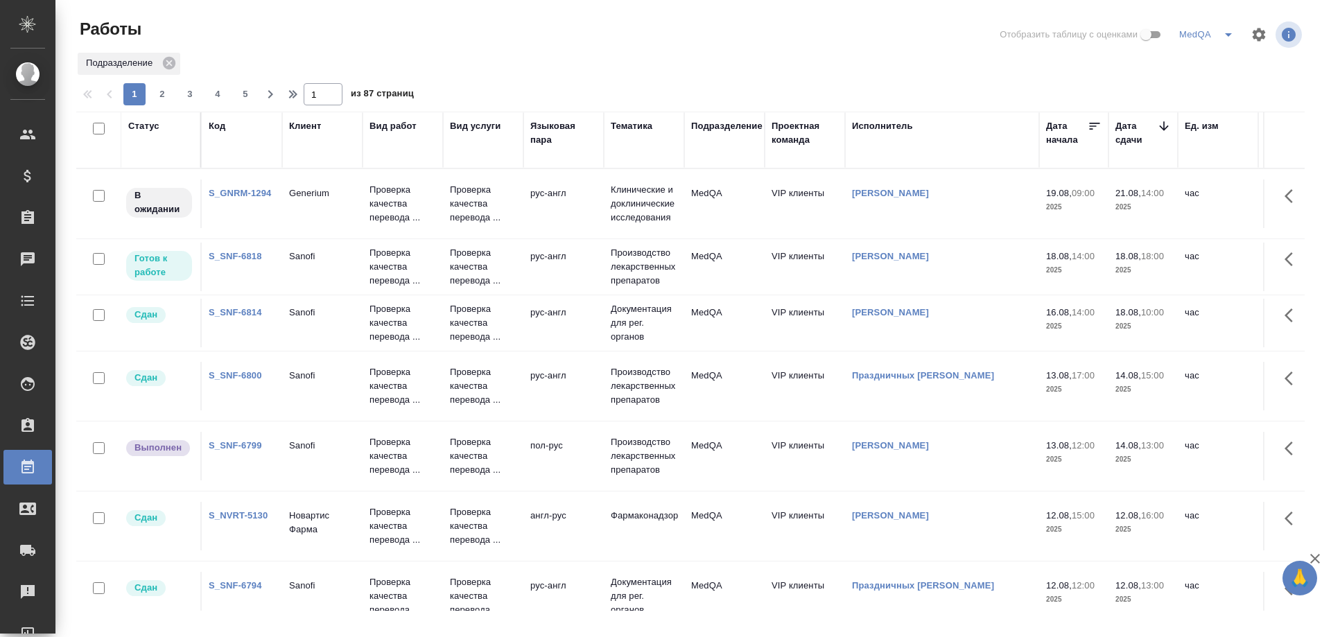
click at [248, 255] on link "S_SNF-6818" at bounding box center [235, 256] width 53 height 10
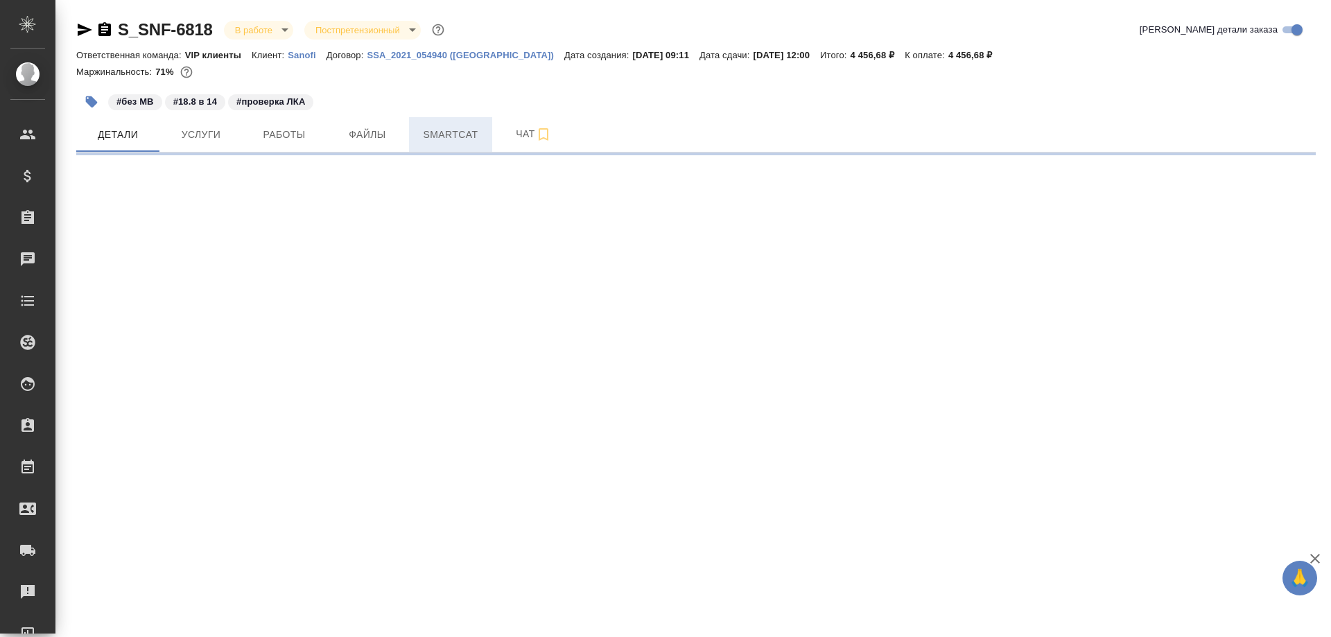
select select "RU"
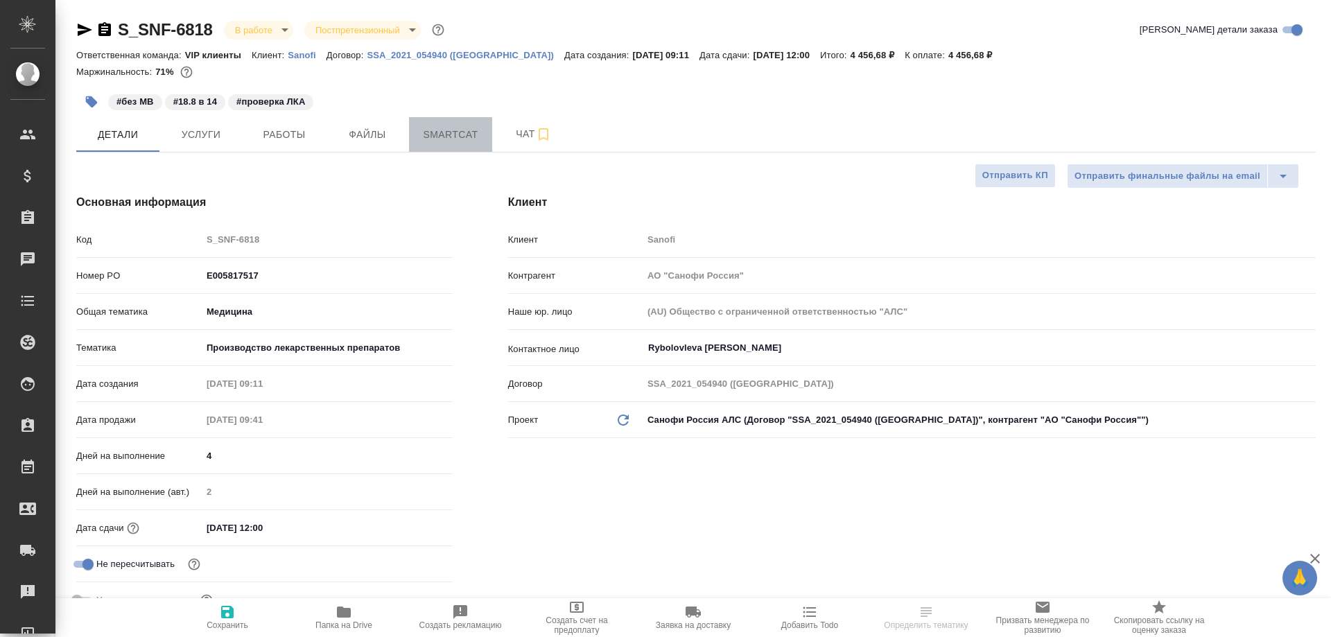
click at [467, 138] on span "Smartcat" at bounding box center [450, 134] width 67 height 17
type textarea "x"
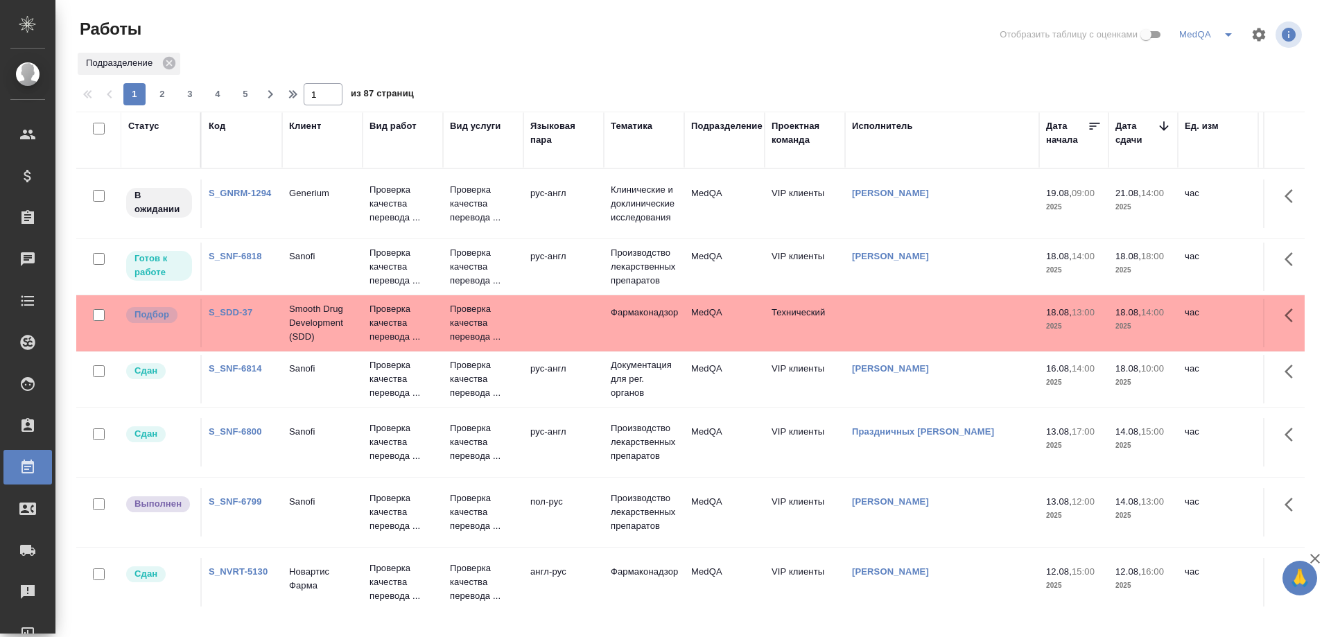
click at [238, 257] on link "S_SNF-6818" at bounding box center [235, 256] width 53 height 10
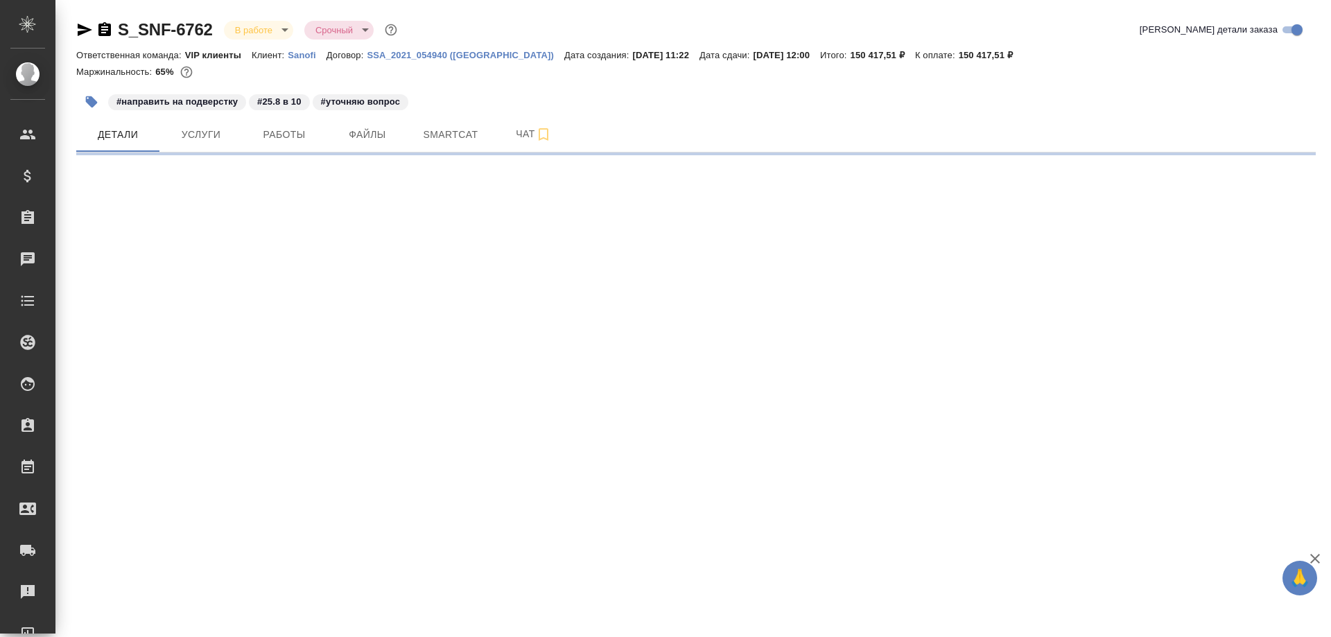
select select "RU"
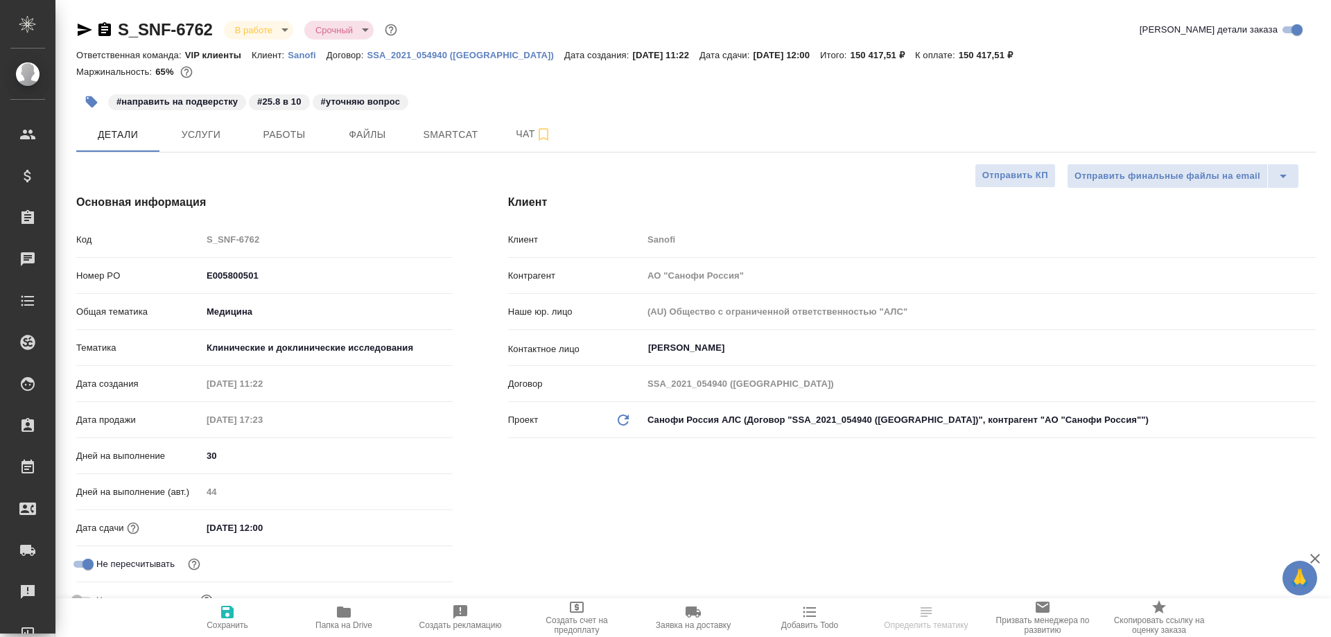
type textarea "x"
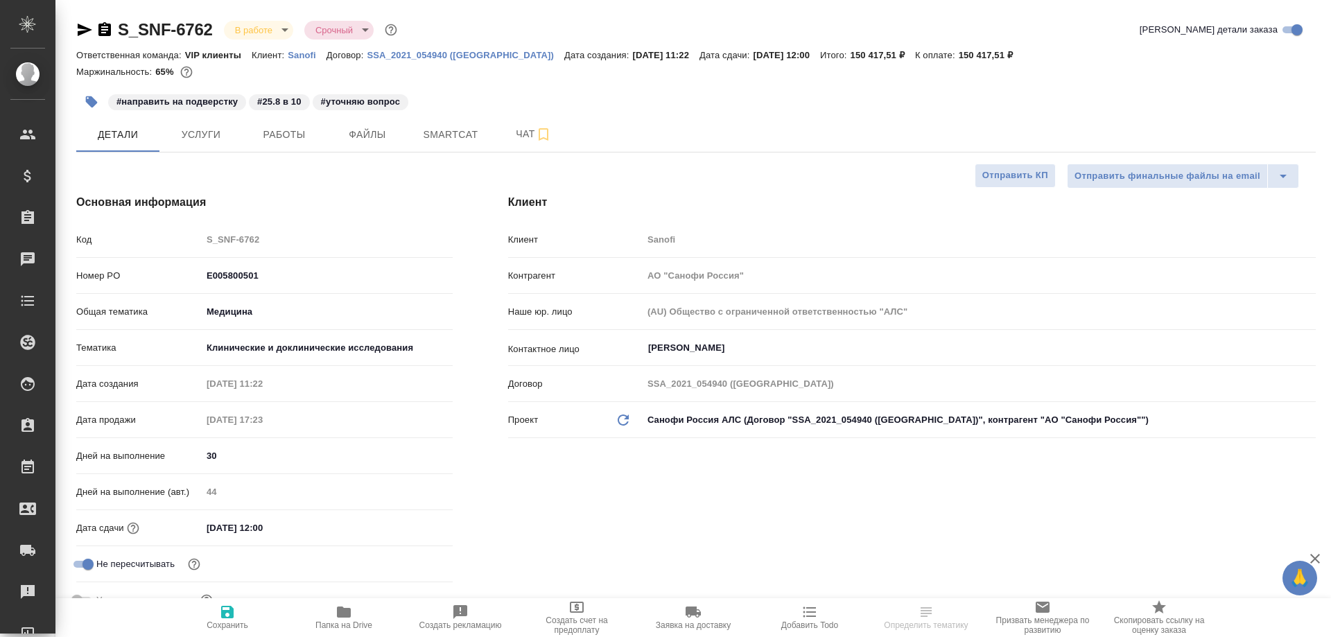
type textarea "x"
click at [340, 616] on icon "button" at bounding box center [344, 612] width 14 height 11
type textarea "x"
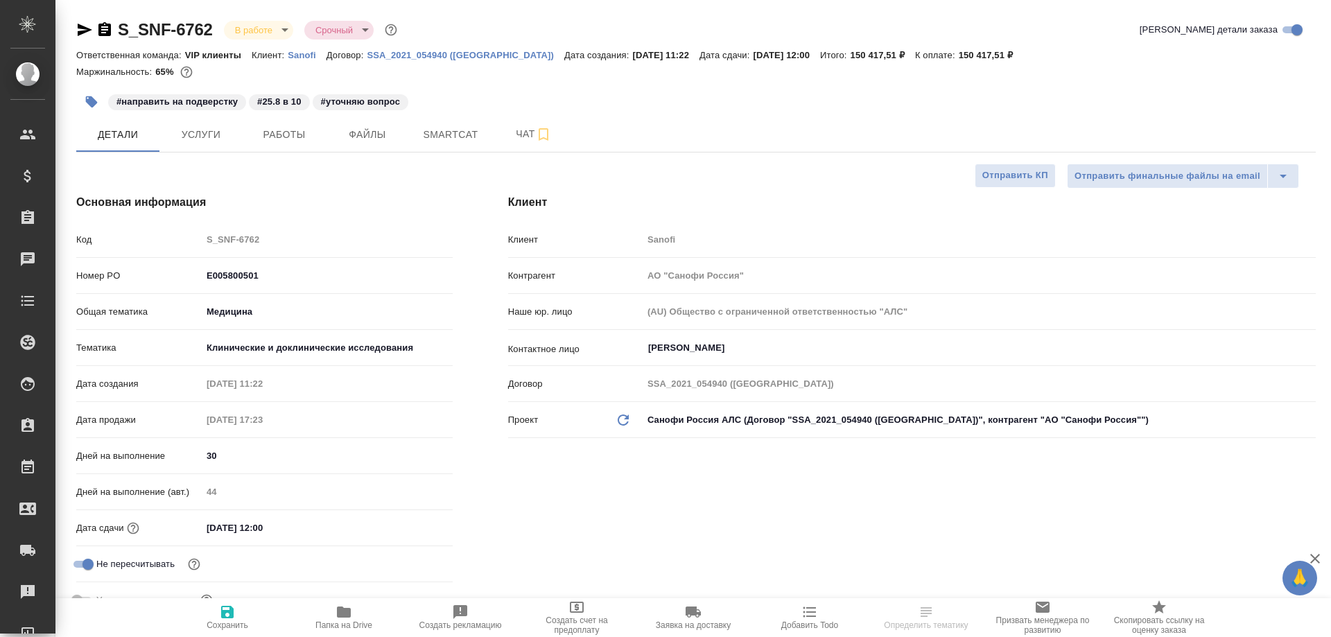
type textarea "x"
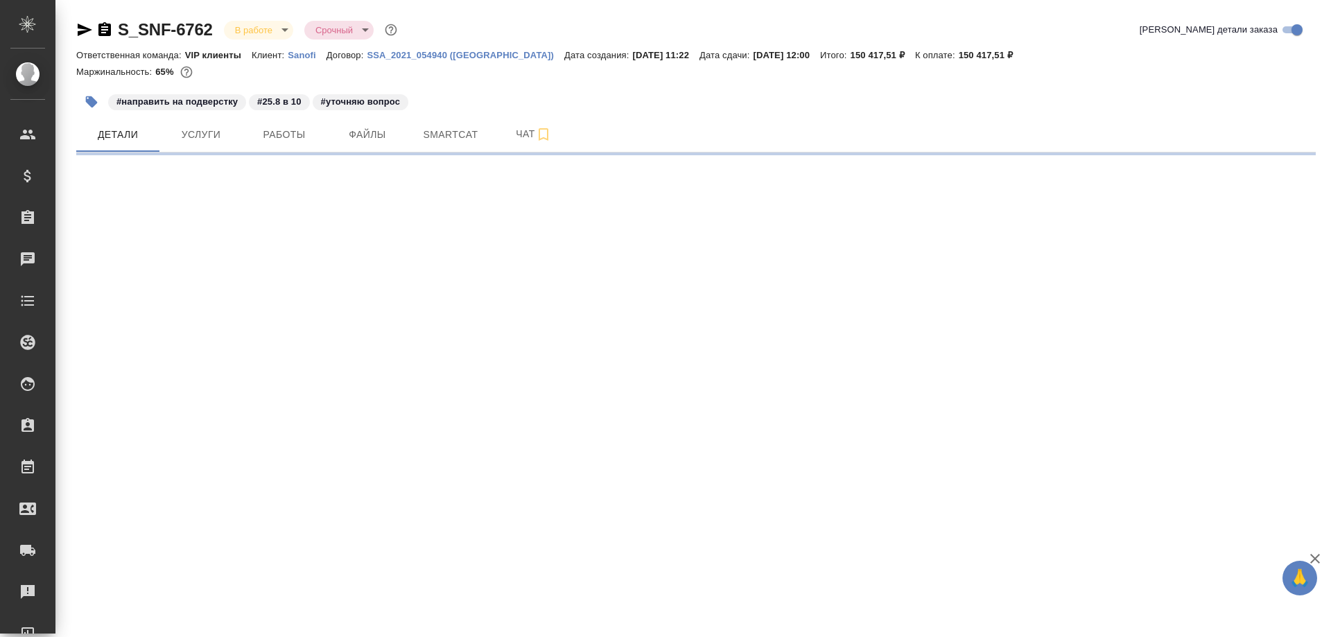
select select "RU"
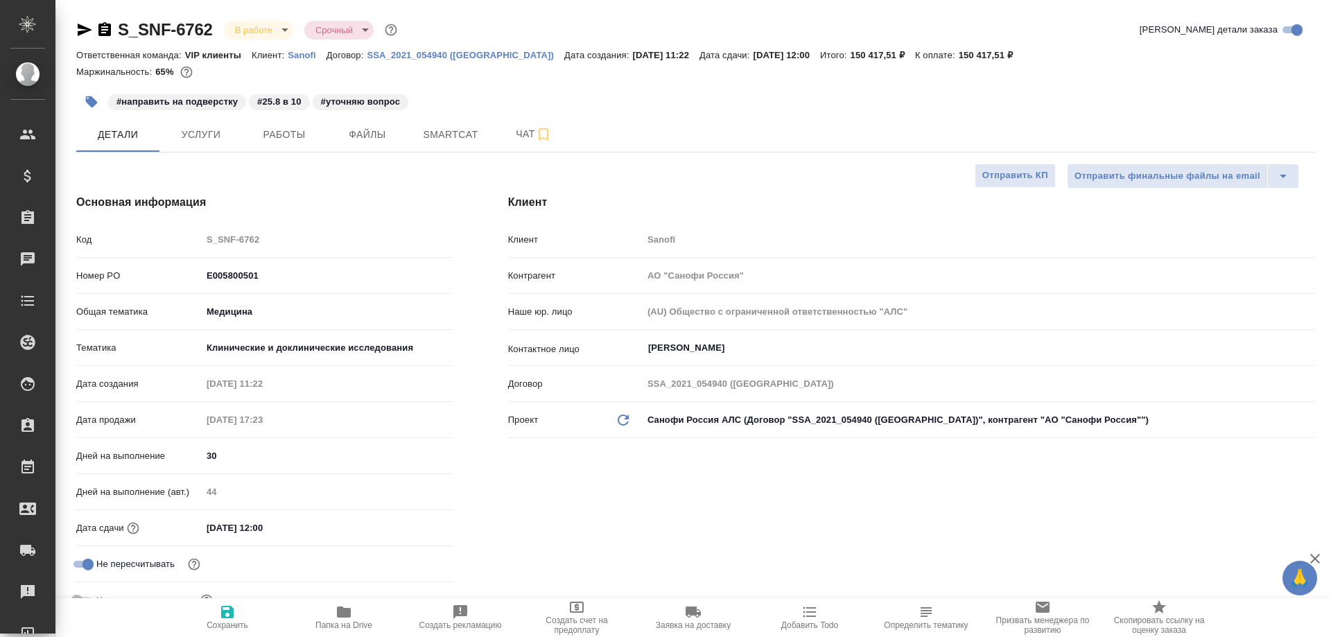
type textarea "x"
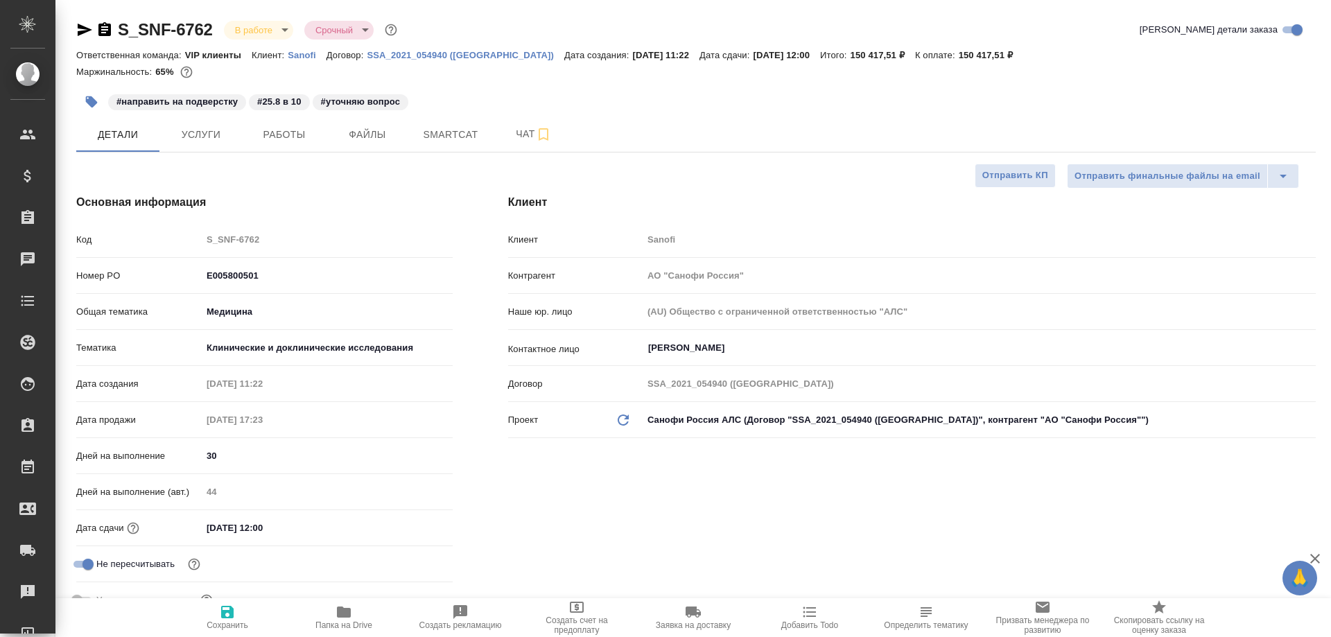
type textarea "x"
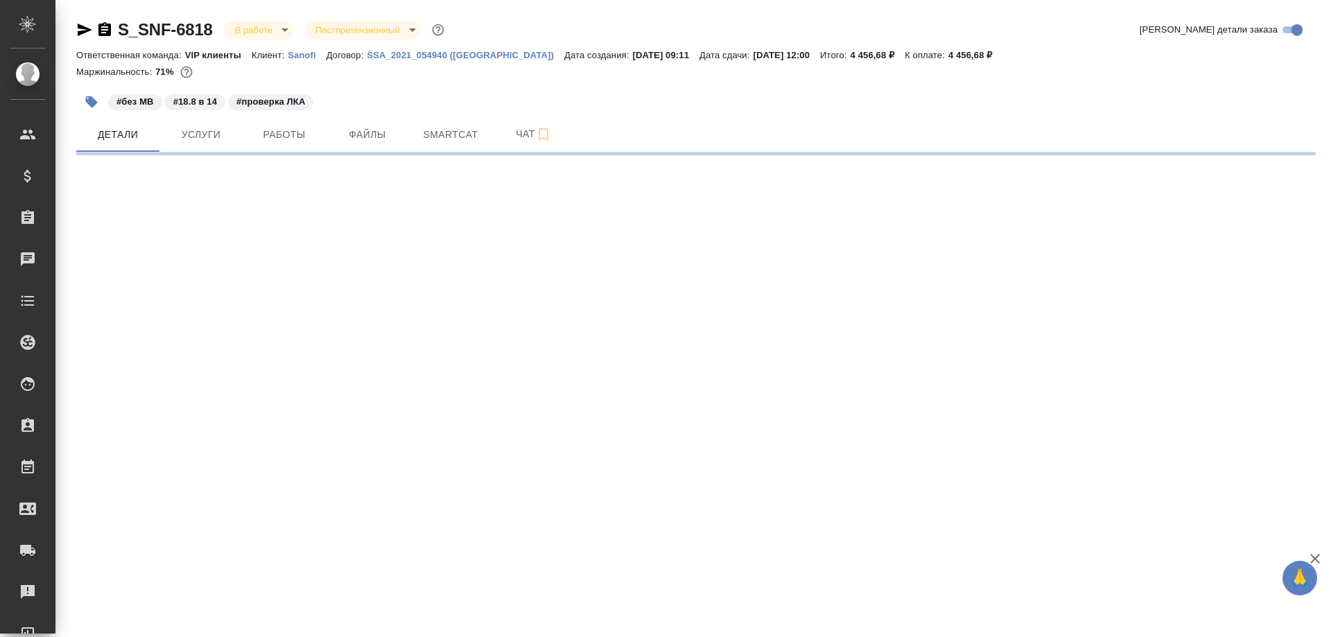
select select "RU"
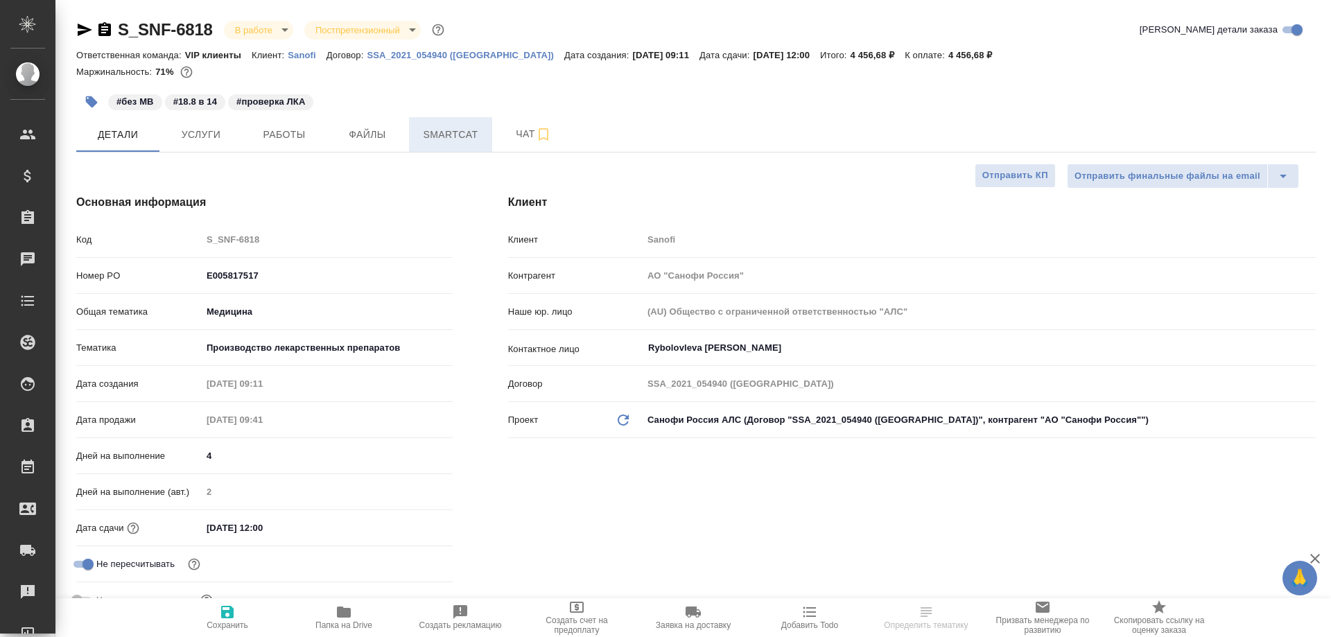
type textarea "x"
click at [422, 144] on button "Smartcat" at bounding box center [450, 134] width 83 height 35
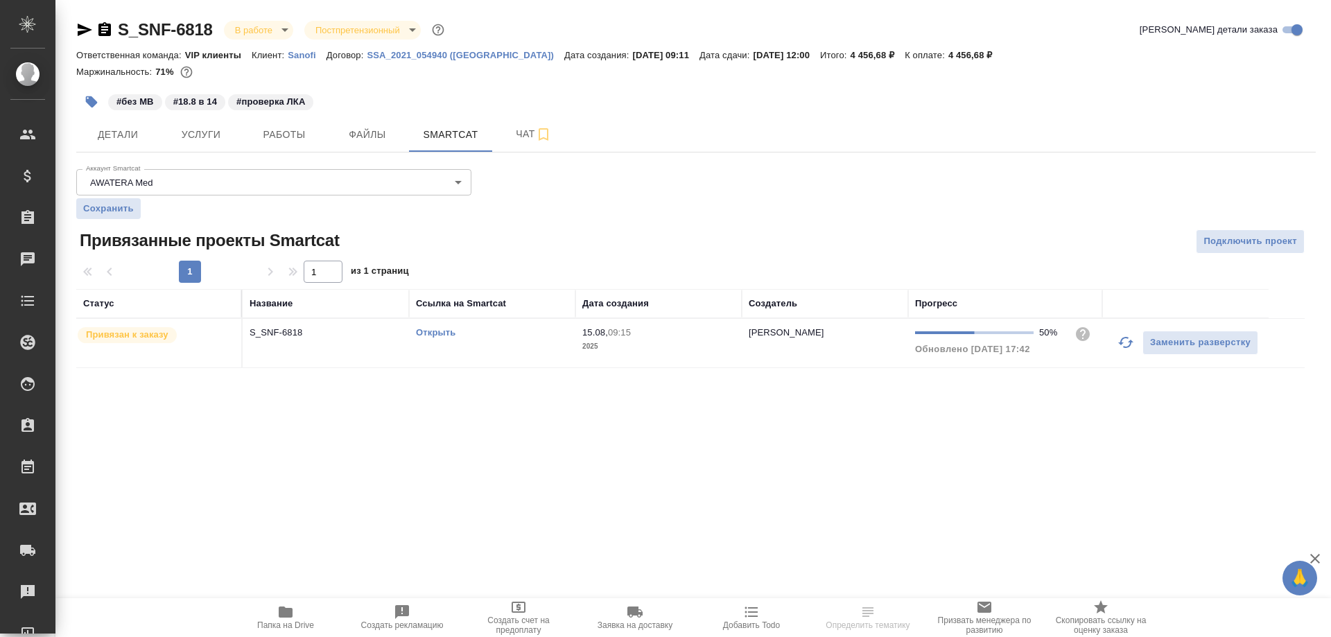
click at [435, 339] on div "Открыть" at bounding box center [492, 333] width 153 height 14
click at [434, 334] on link "Открыть" at bounding box center [436, 332] width 40 height 10
click at [293, 616] on icon "button" at bounding box center [285, 612] width 17 height 17
click at [105, 29] on icon "button" at bounding box center [104, 29] width 12 height 14
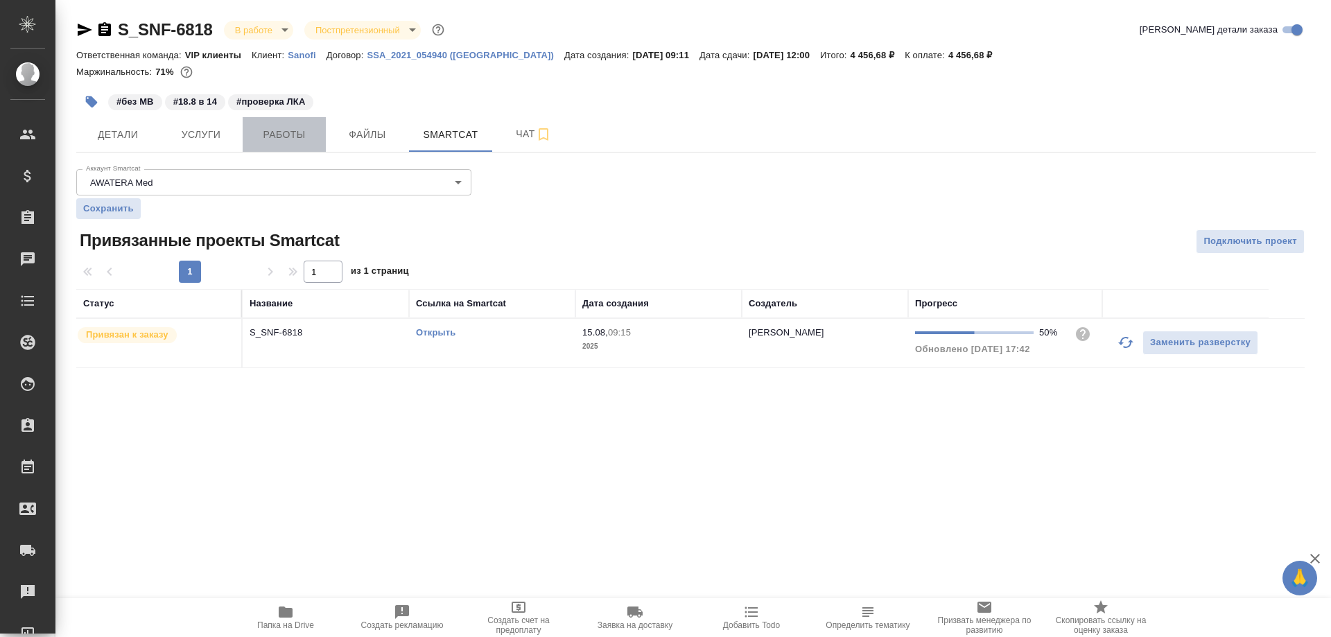
click at [290, 130] on span "Работы" at bounding box center [284, 134] width 67 height 17
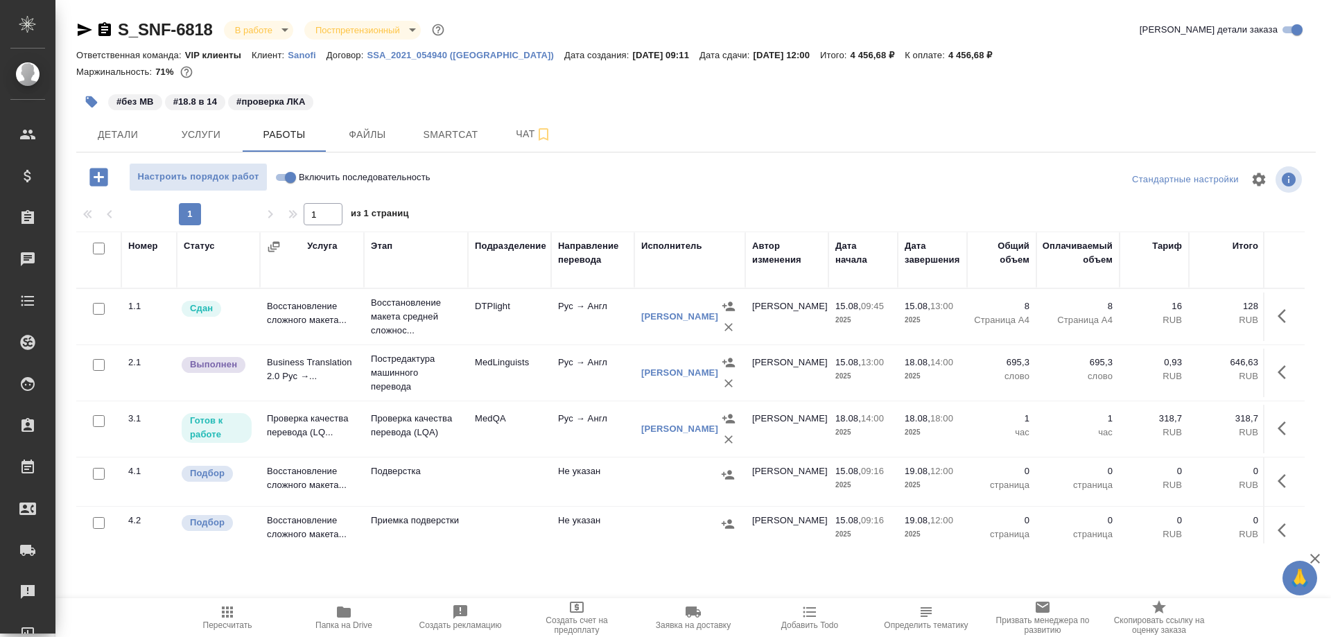
click at [304, 341] on td "Проверка качества перевода (LQ..." at bounding box center [312, 317] width 104 height 49
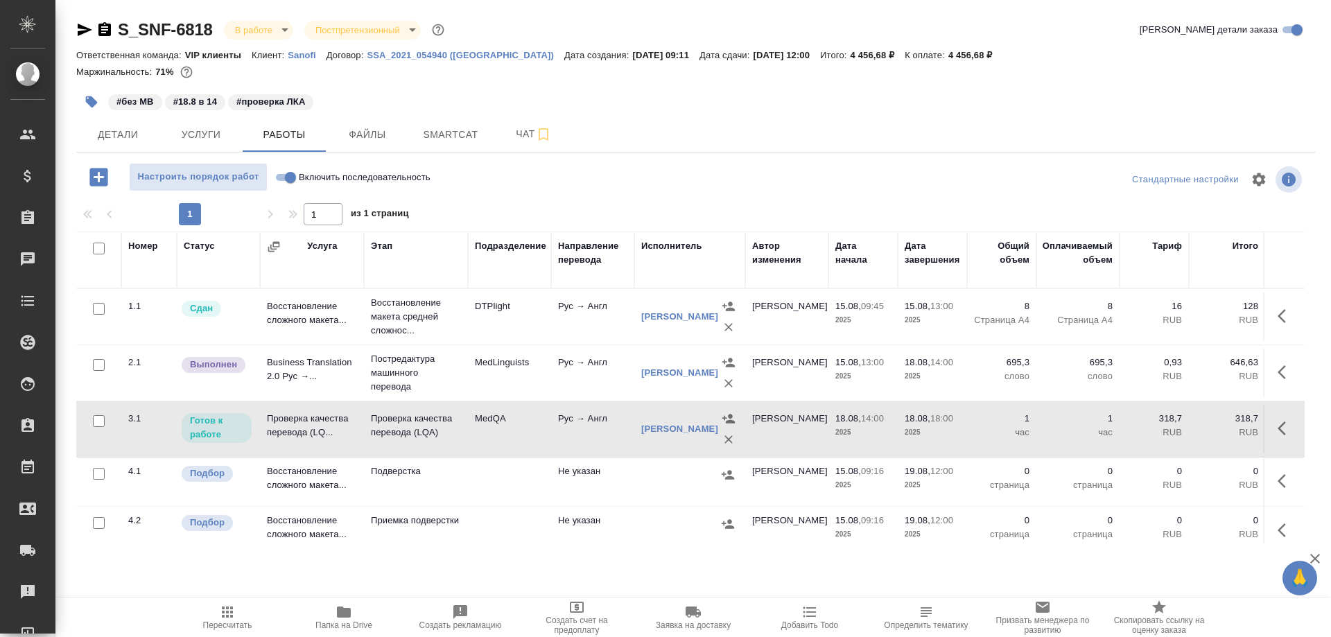
click at [304, 341] on td "Проверка качества перевода (LQ..." at bounding box center [312, 317] width 104 height 49
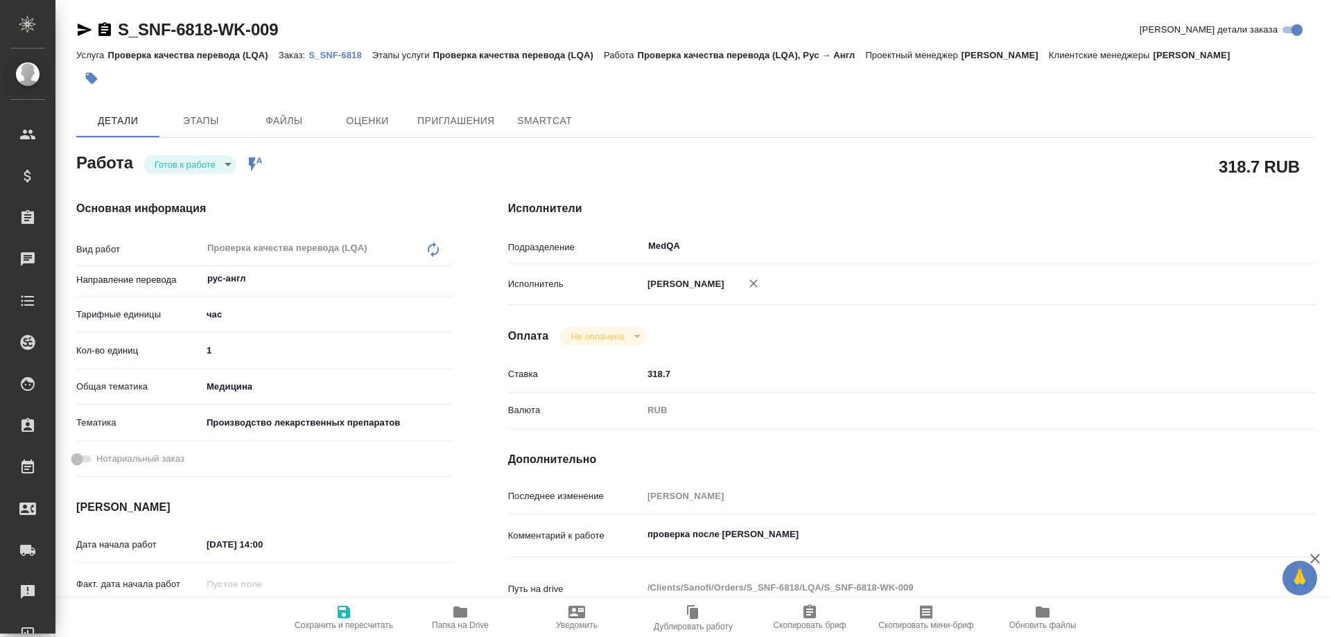
type textarea "x"
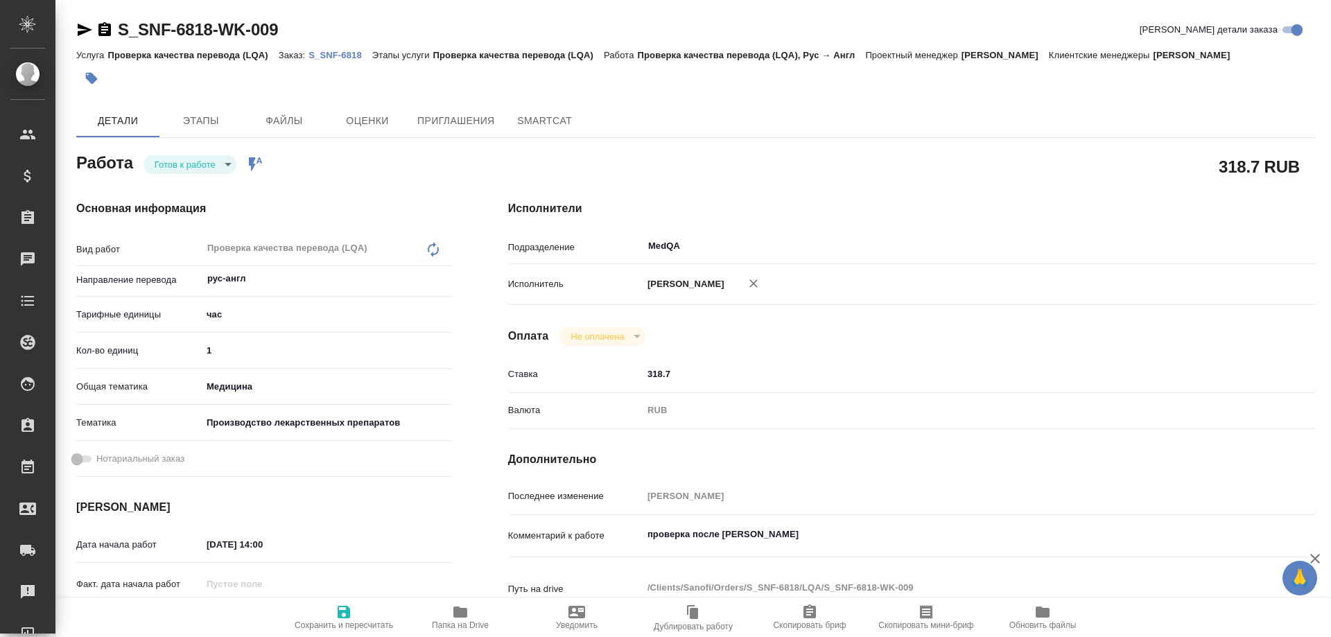
type textarea "x"
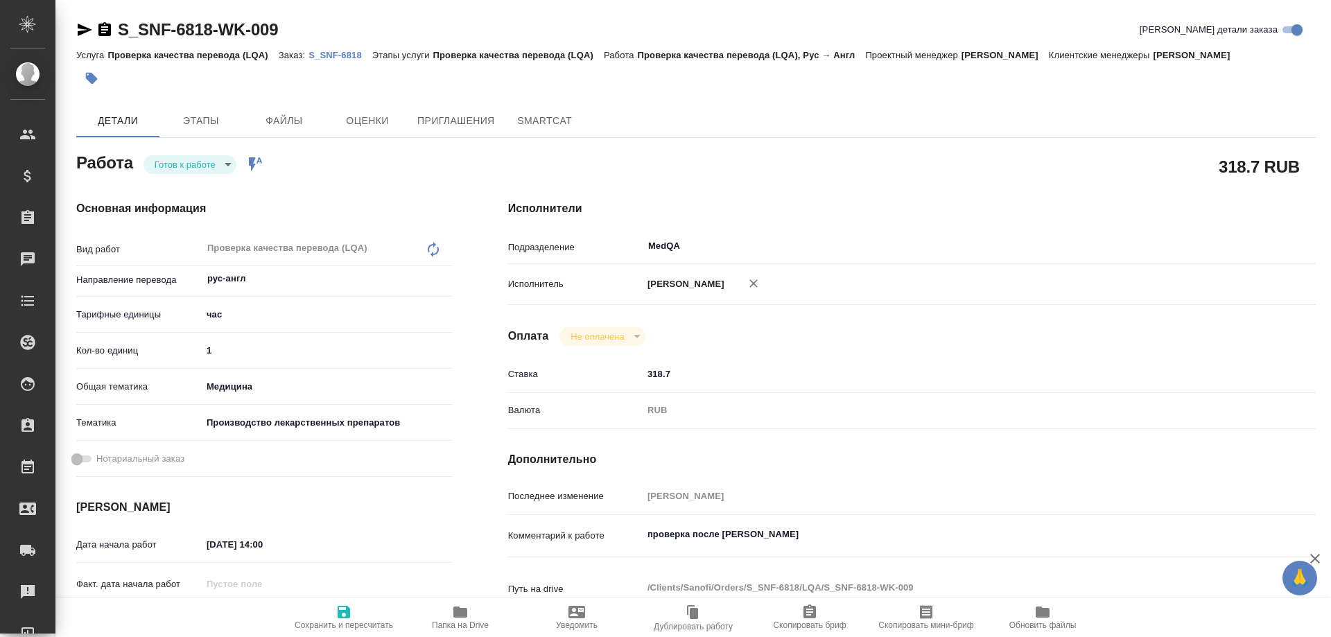
type textarea "x"
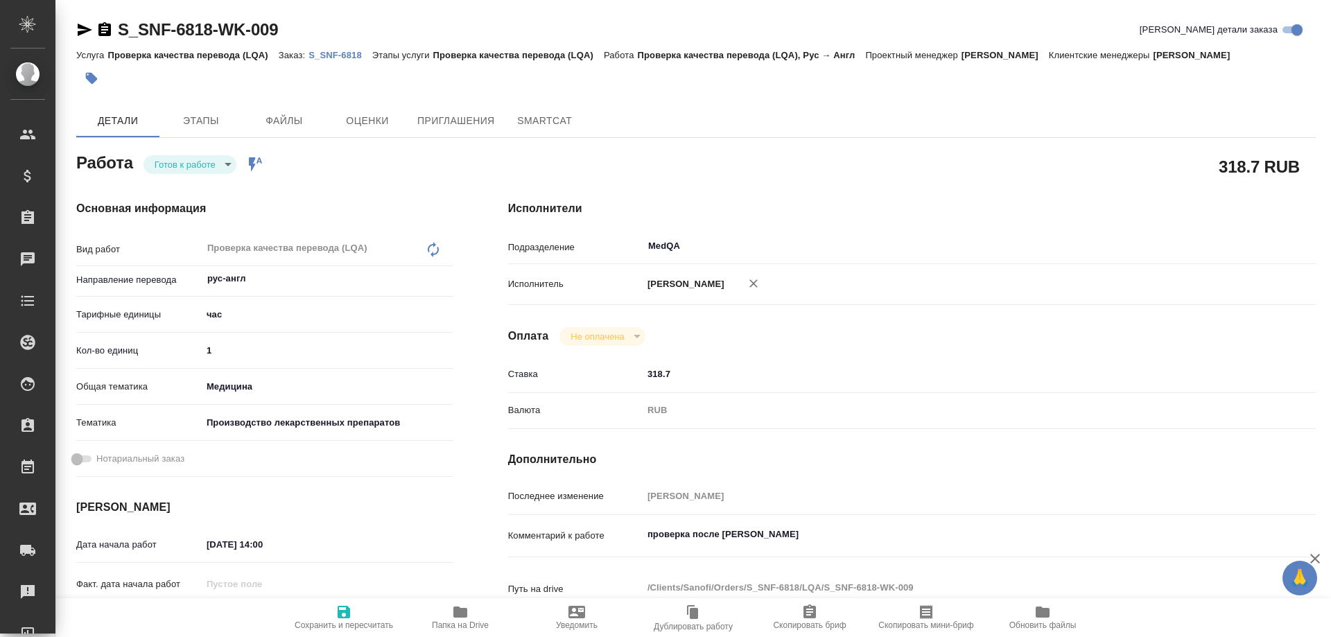
type textarea "x"
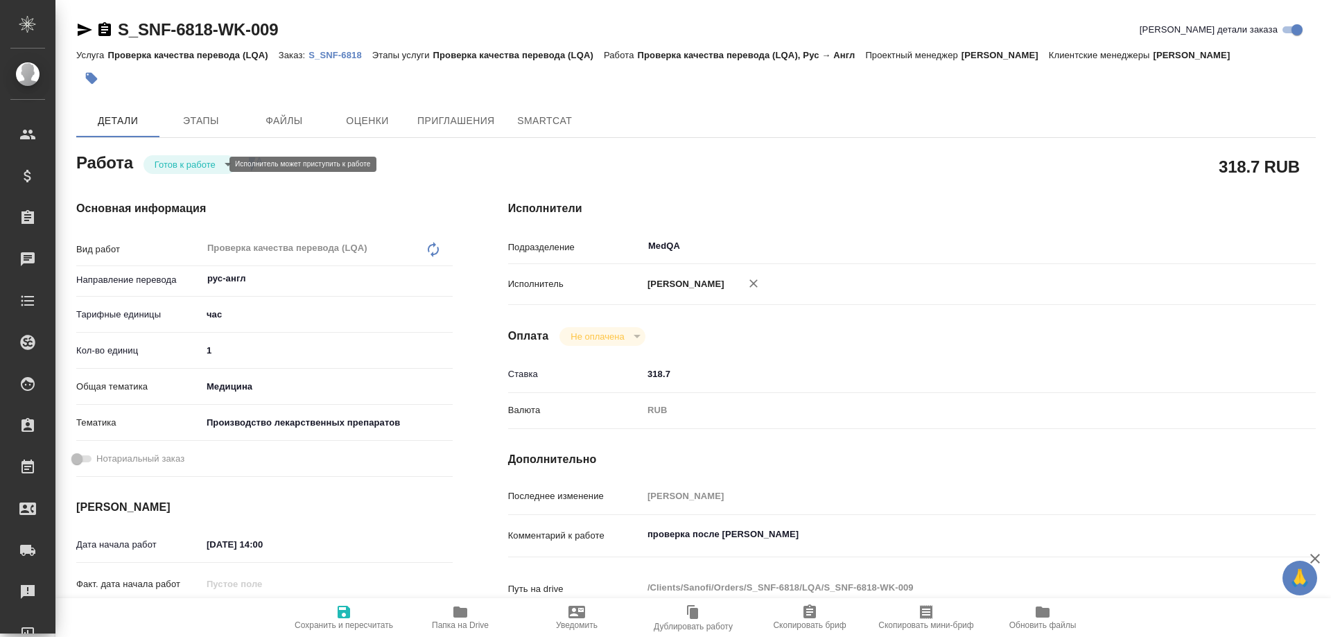
type textarea "x"
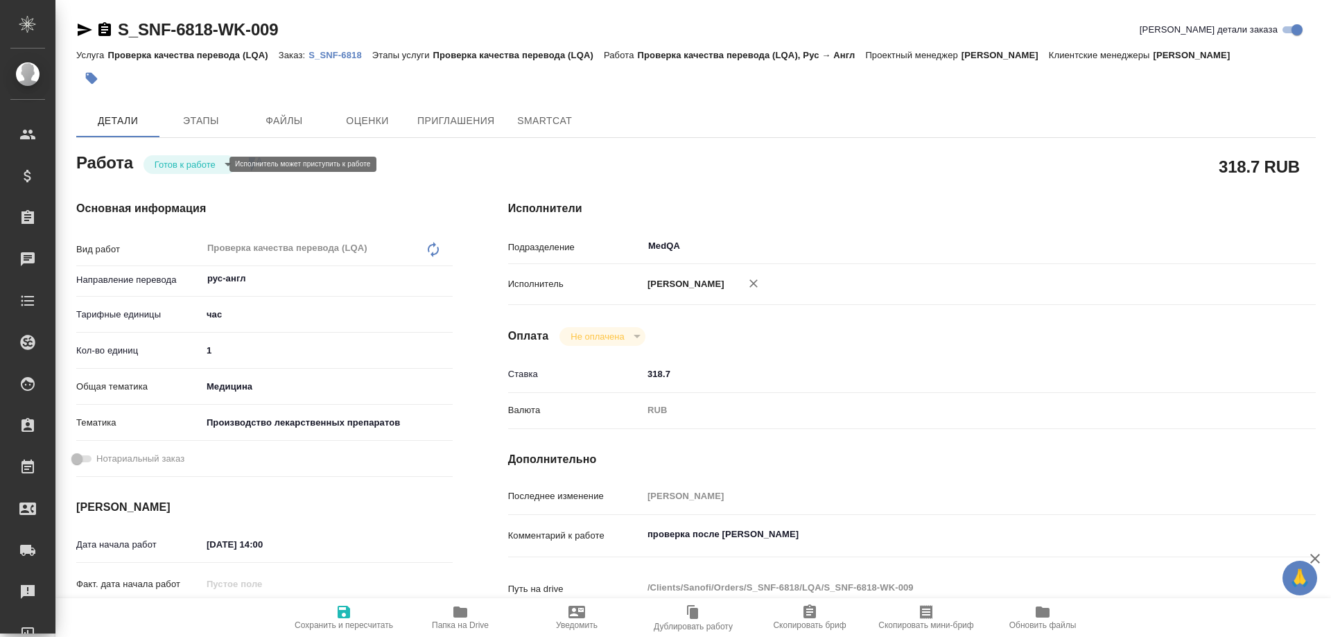
type textarea "x"
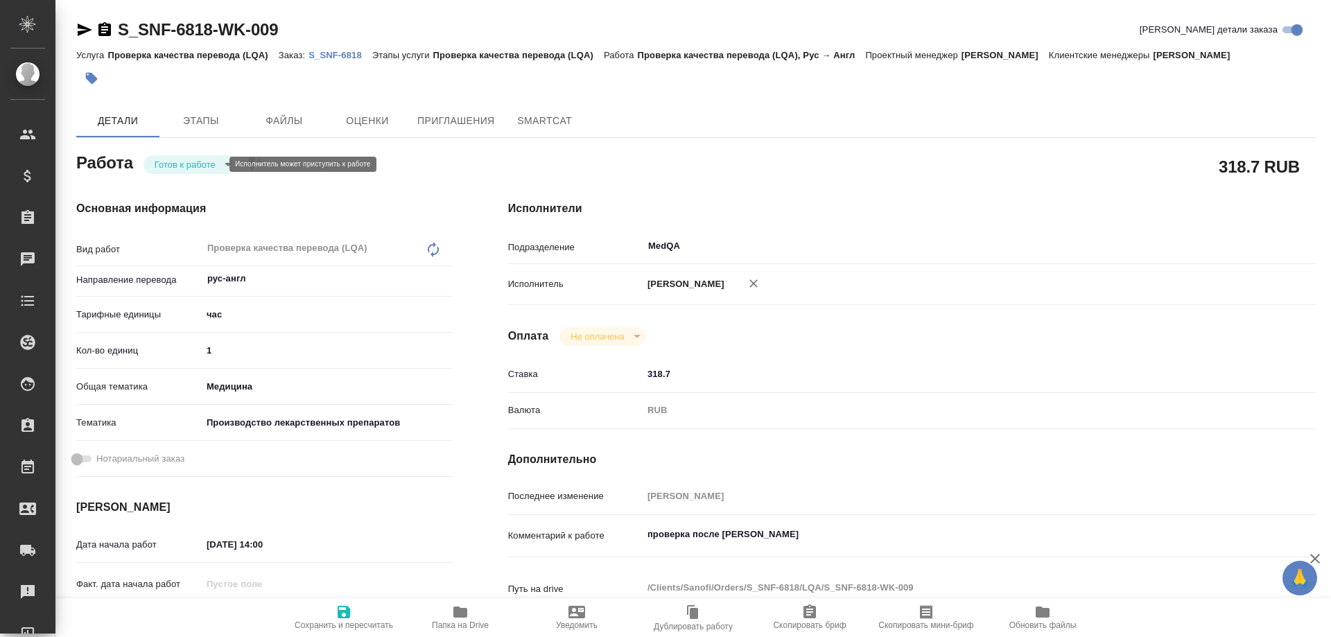
click at [220, 162] on body "🙏 .cls-1 fill:#fff; AWATERA Solovyova Elena Клиенты Спецификации Заказы Чаты To…" at bounding box center [665, 318] width 1331 height 637
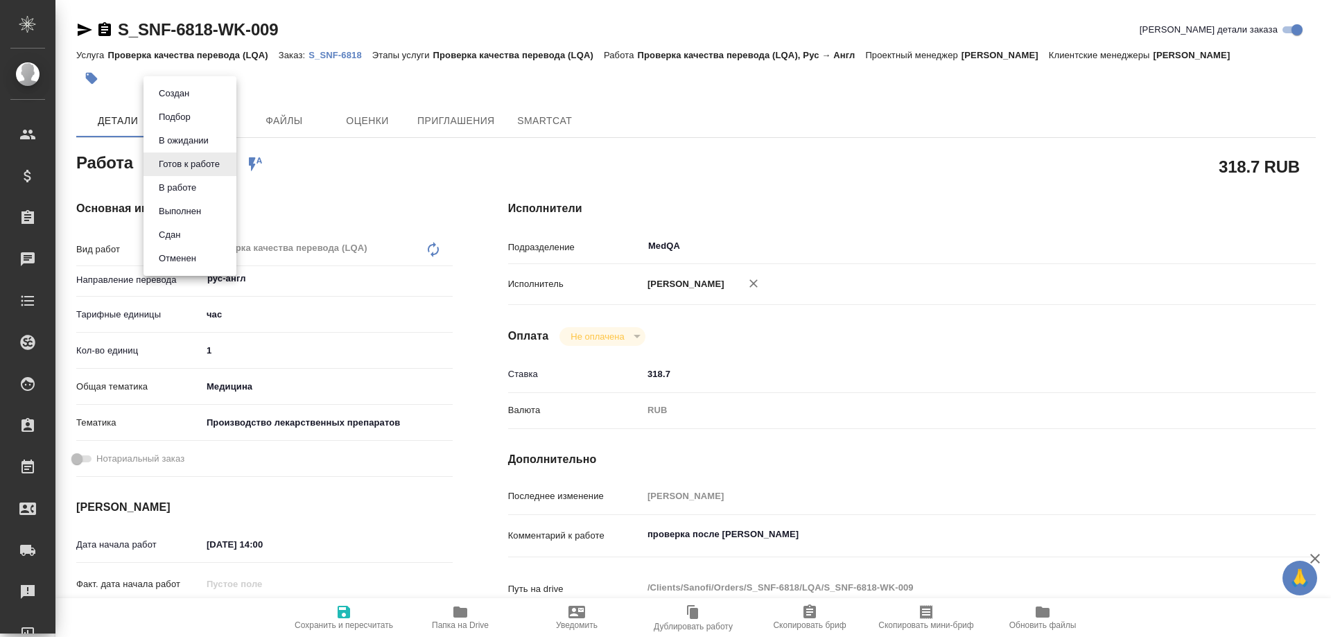
type textarea "x"
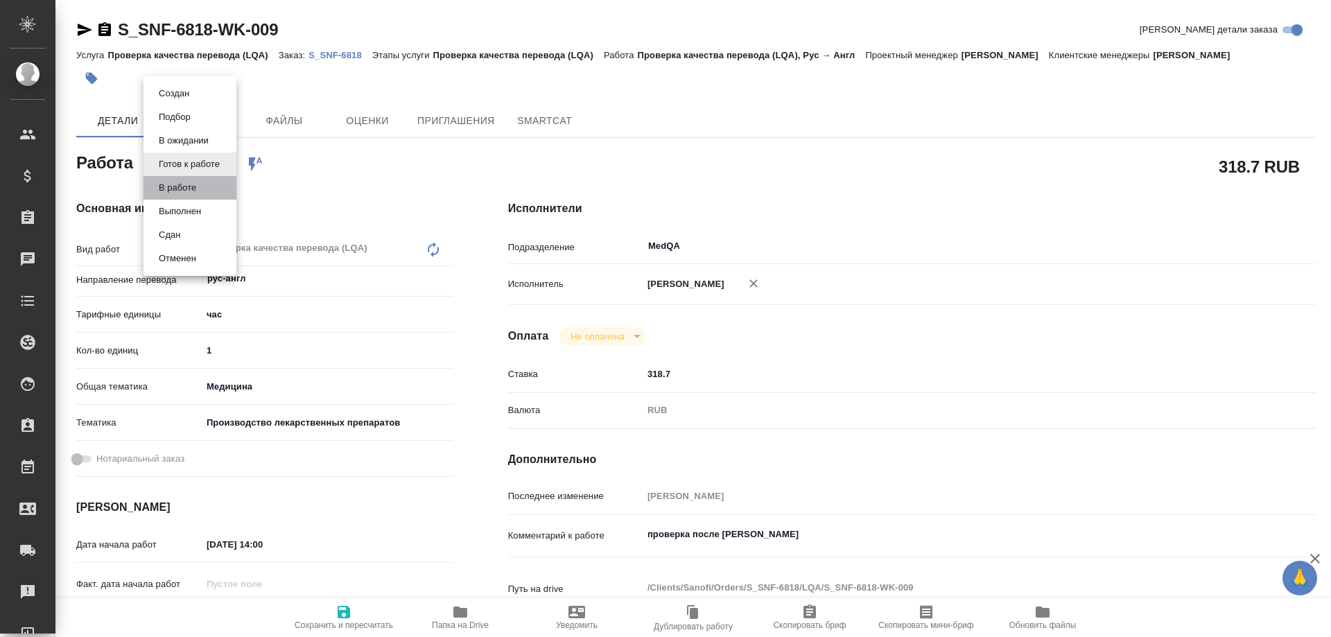
click at [203, 182] on li "В работе" at bounding box center [190, 188] width 93 height 24
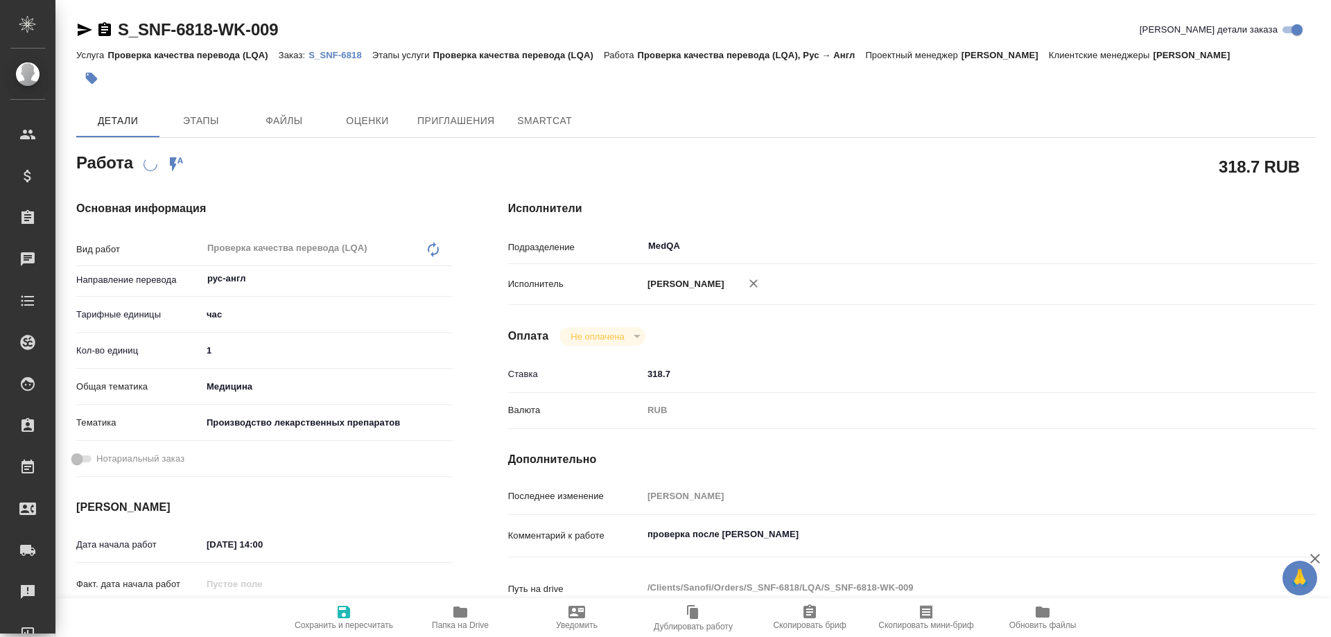
type textarea "x"
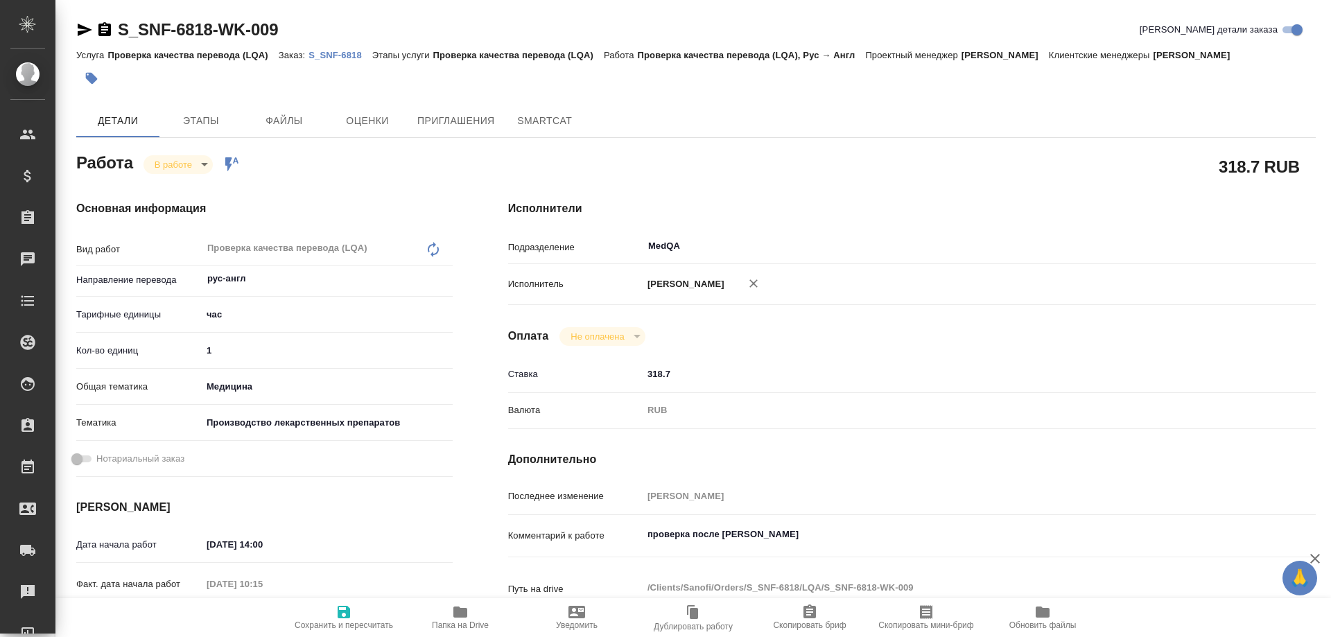
type textarea "x"
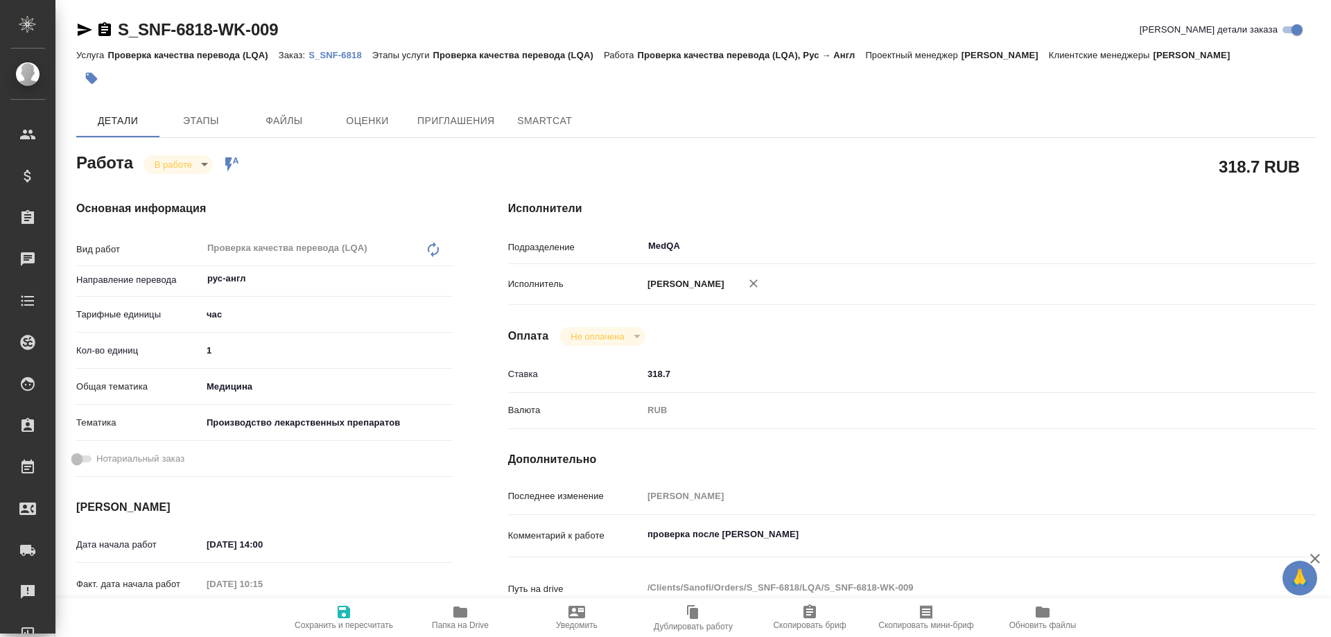
type textarea "x"
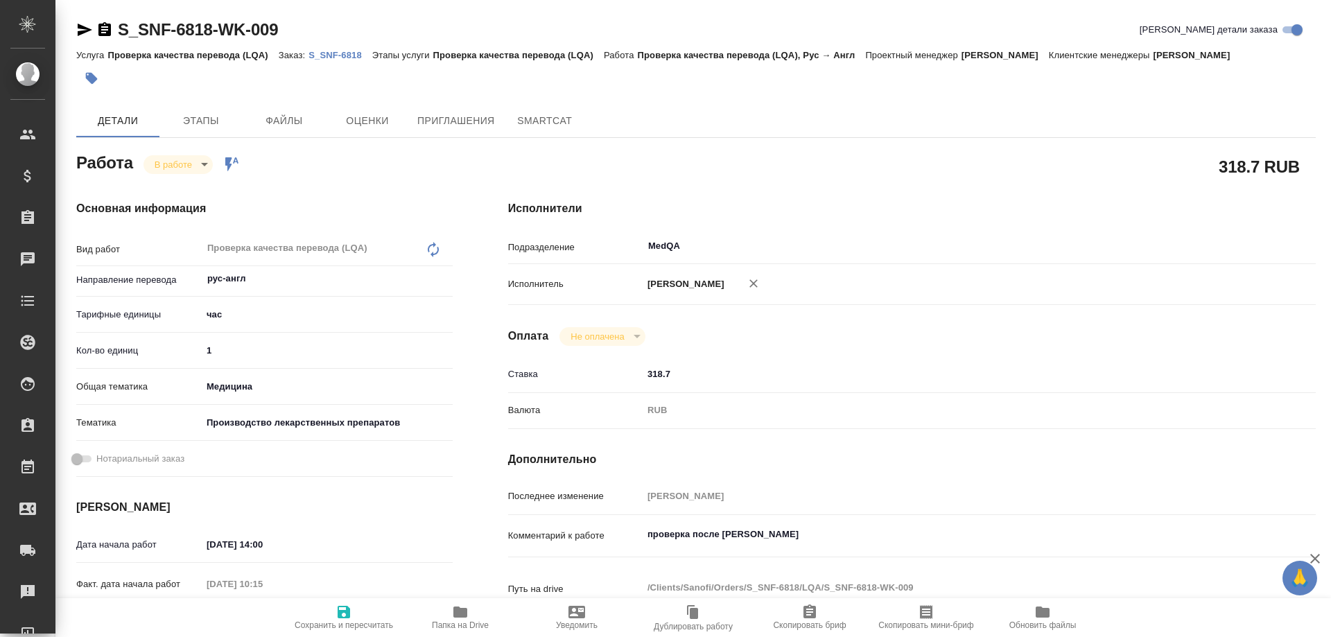
type textarea "x"
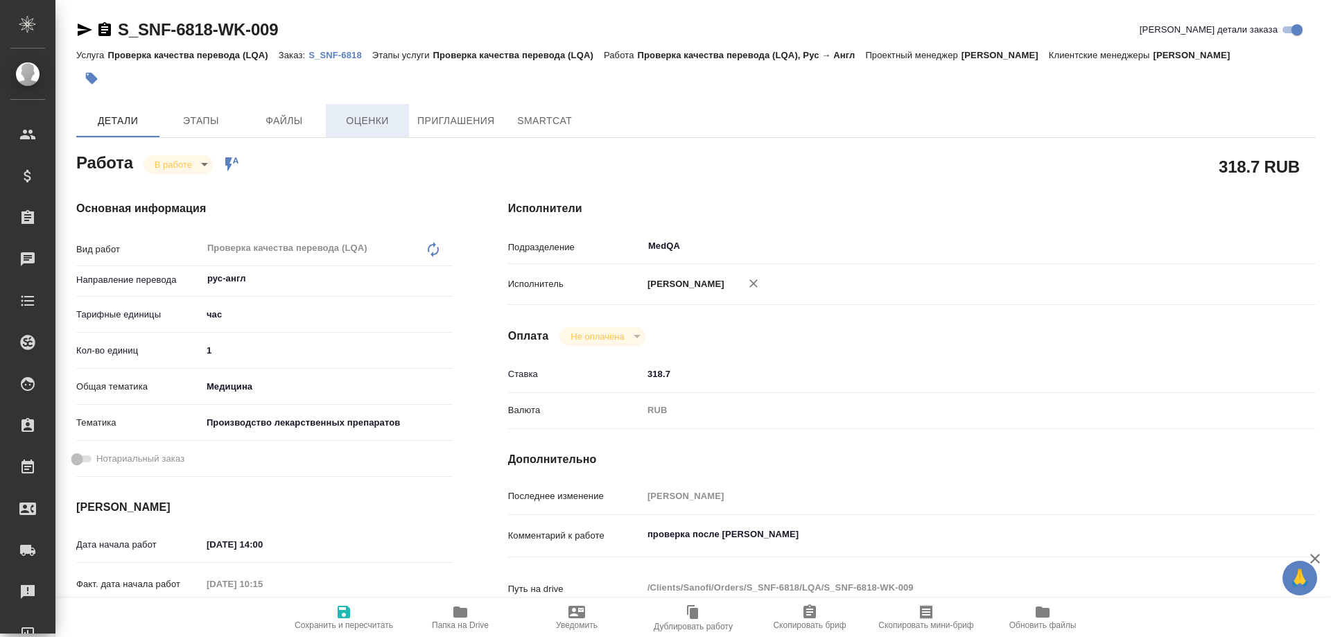
type textarea "x"
